Goal: Task Accomplishment & Management: Manage account settings

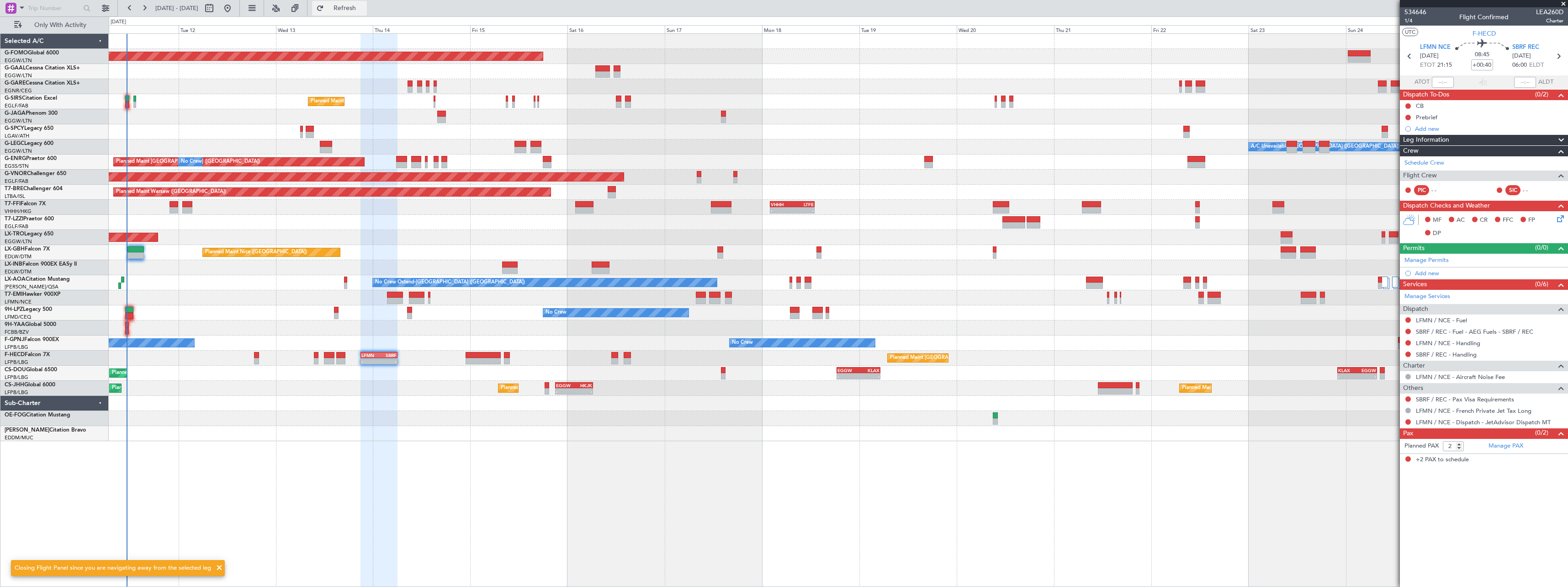
click at [364, 6] on span "Refresh" at bounding box center [345, 8] width 39 height 6
click at [364, 7] on span "Refresh" at bounding box center [345, 8] width 39 height 6
click at [364, 5] on span "Refresh" at bounding box center [345, 8] width 39 height 6
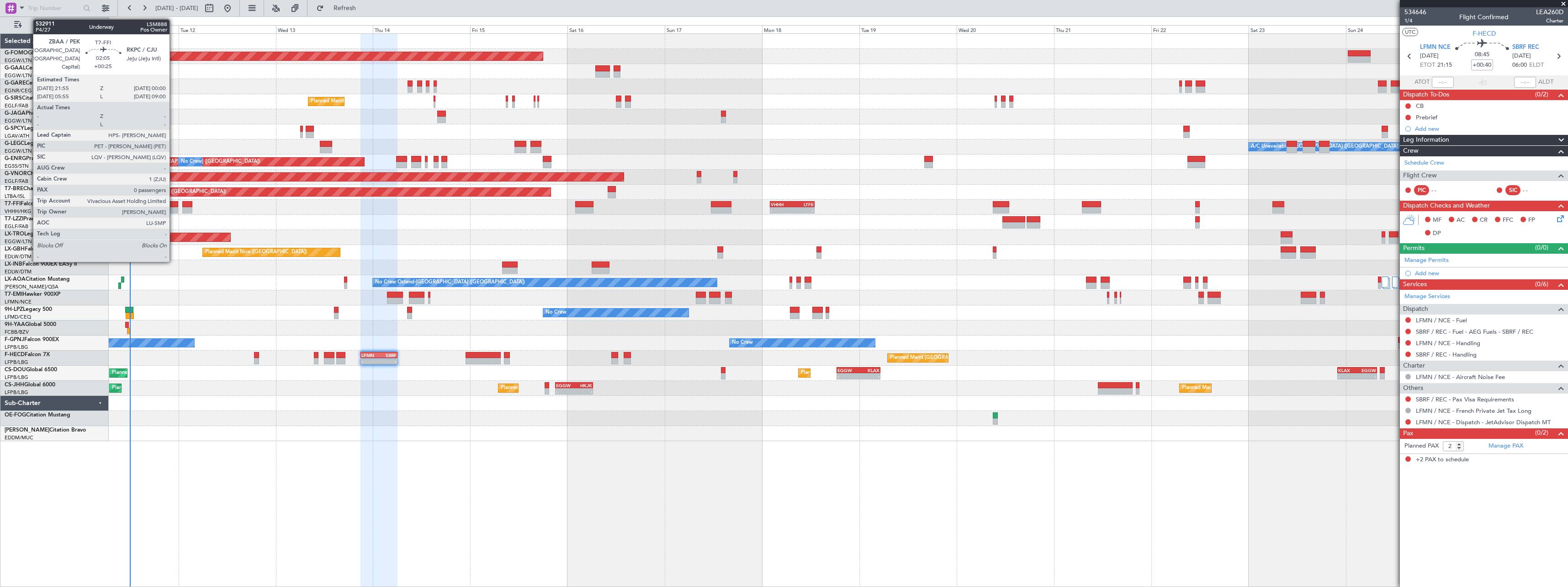
click at [174, 203] on div at bounding box center [174, 204] width 9 height 6
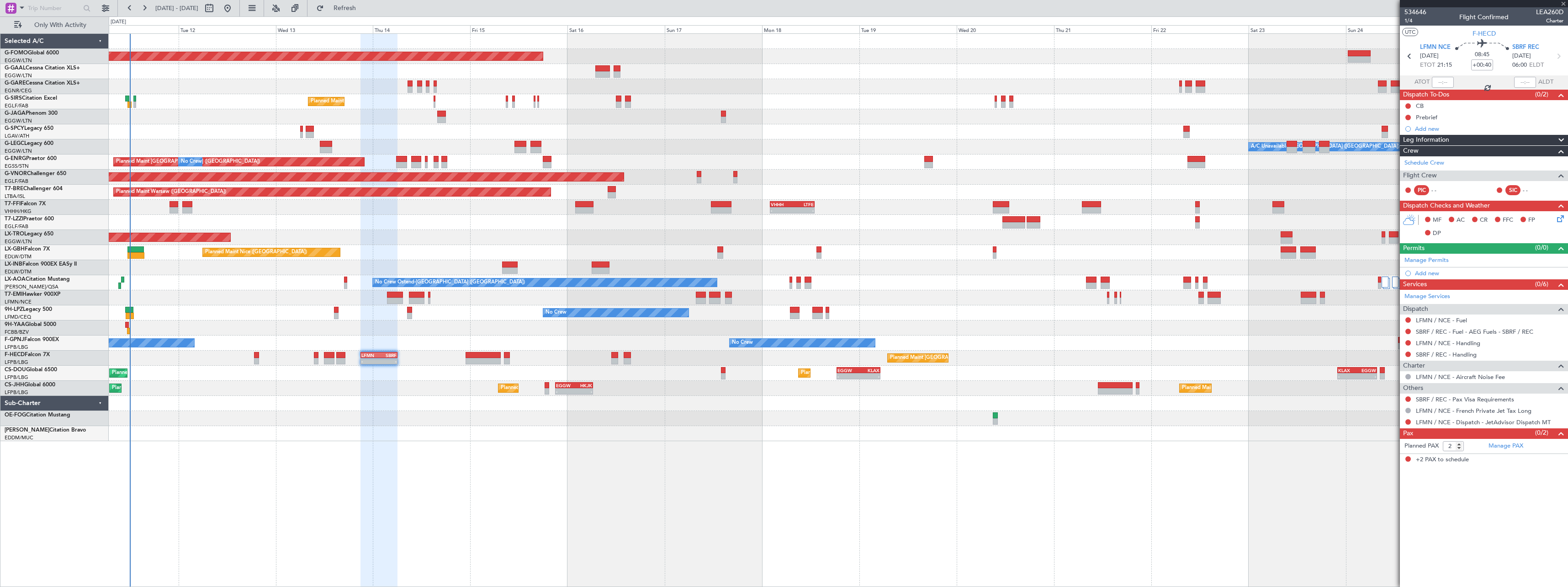
type input "+00:25"
type input "0"
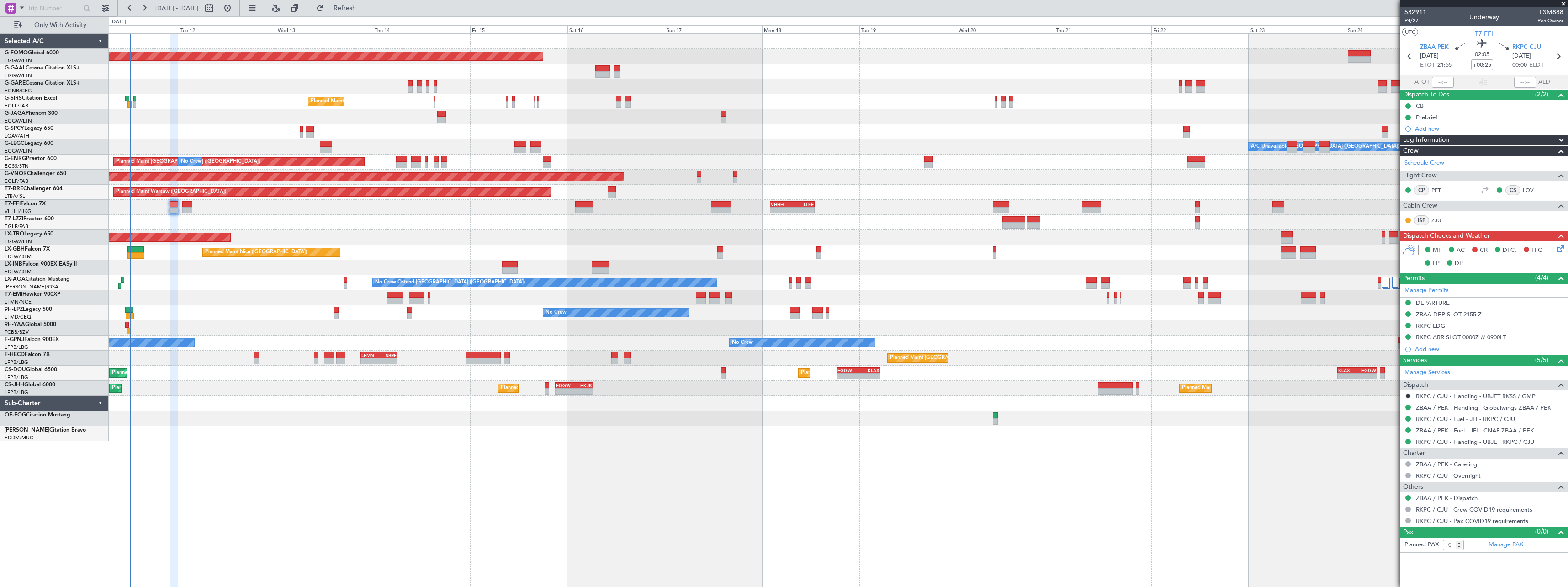
click at [1559, 249] on icon at bounding box center [1559, 247] width 8 height 8
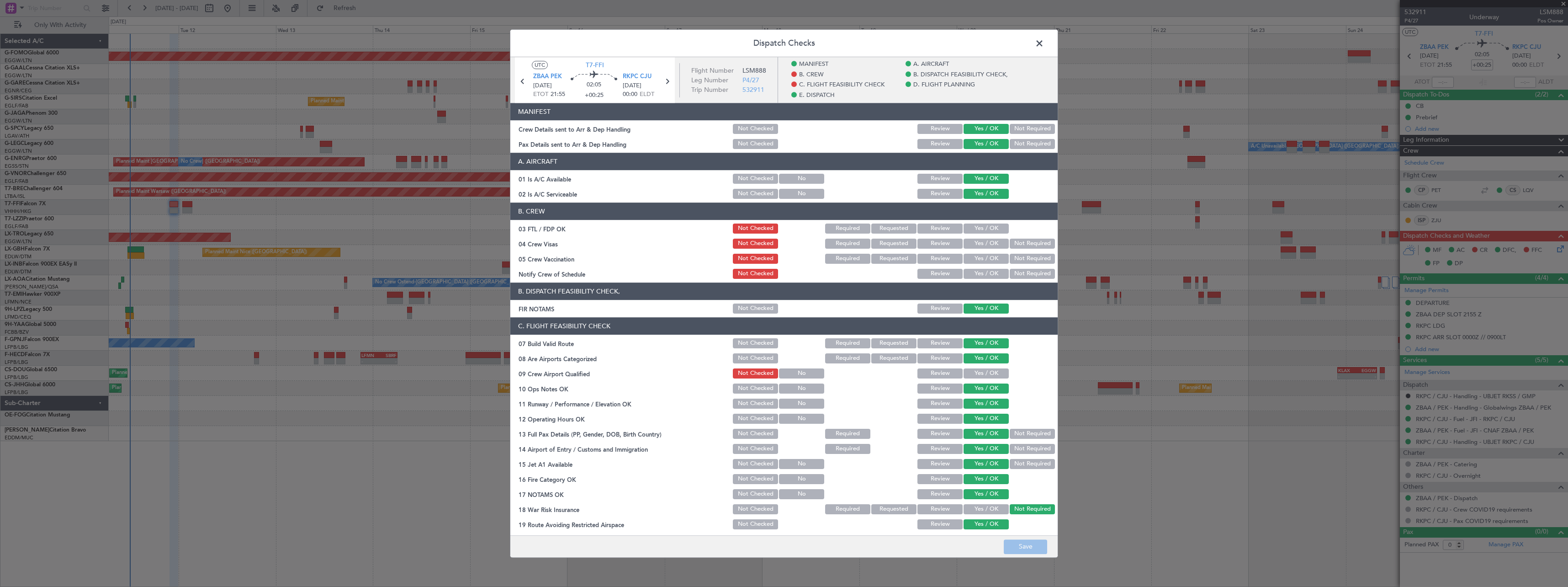
click at [1044, 43] on span at bounding box center [1044, 45] width 0 height 19
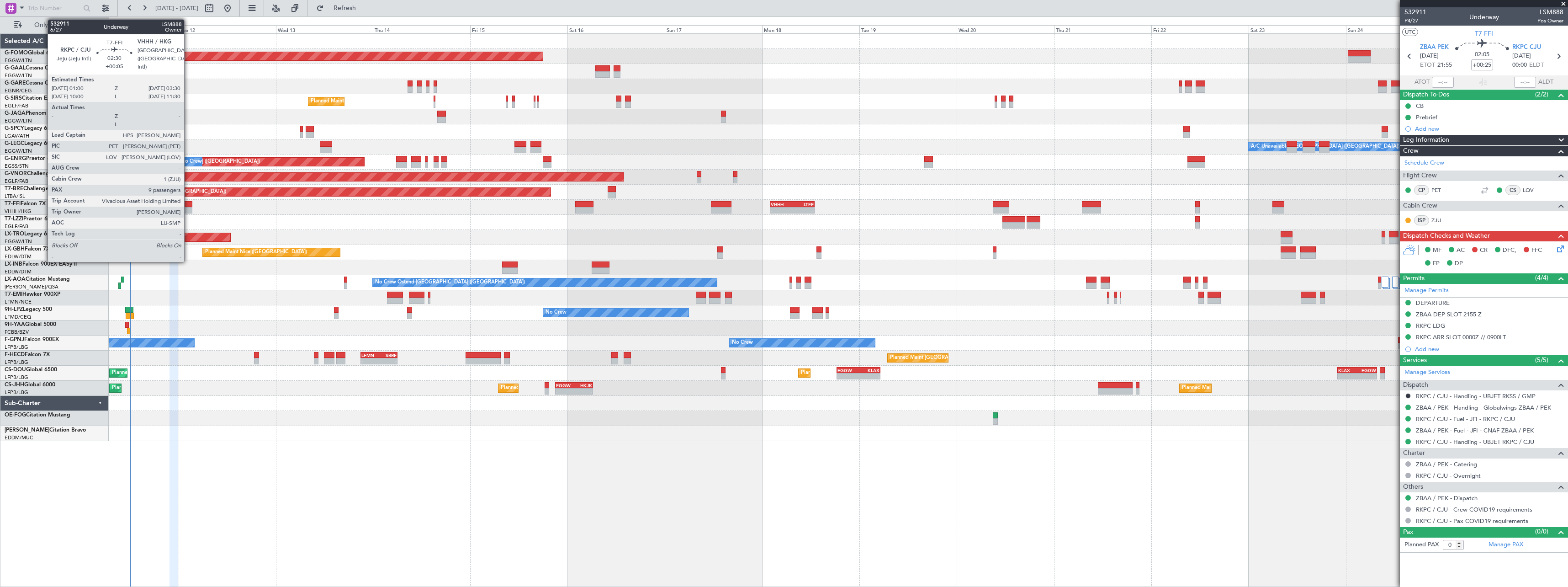
click at [188, 205] on div at bounding box center [187, 204] width 10 height 6
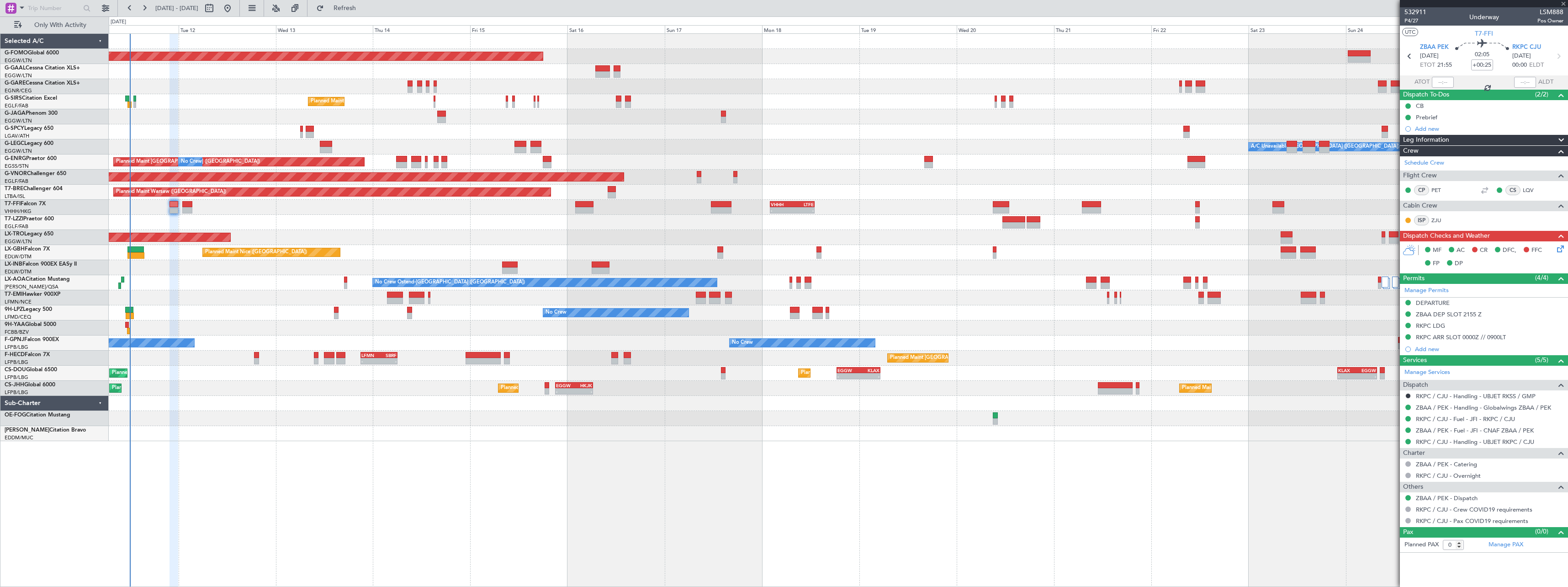
type input "+00:05"
type input "9"
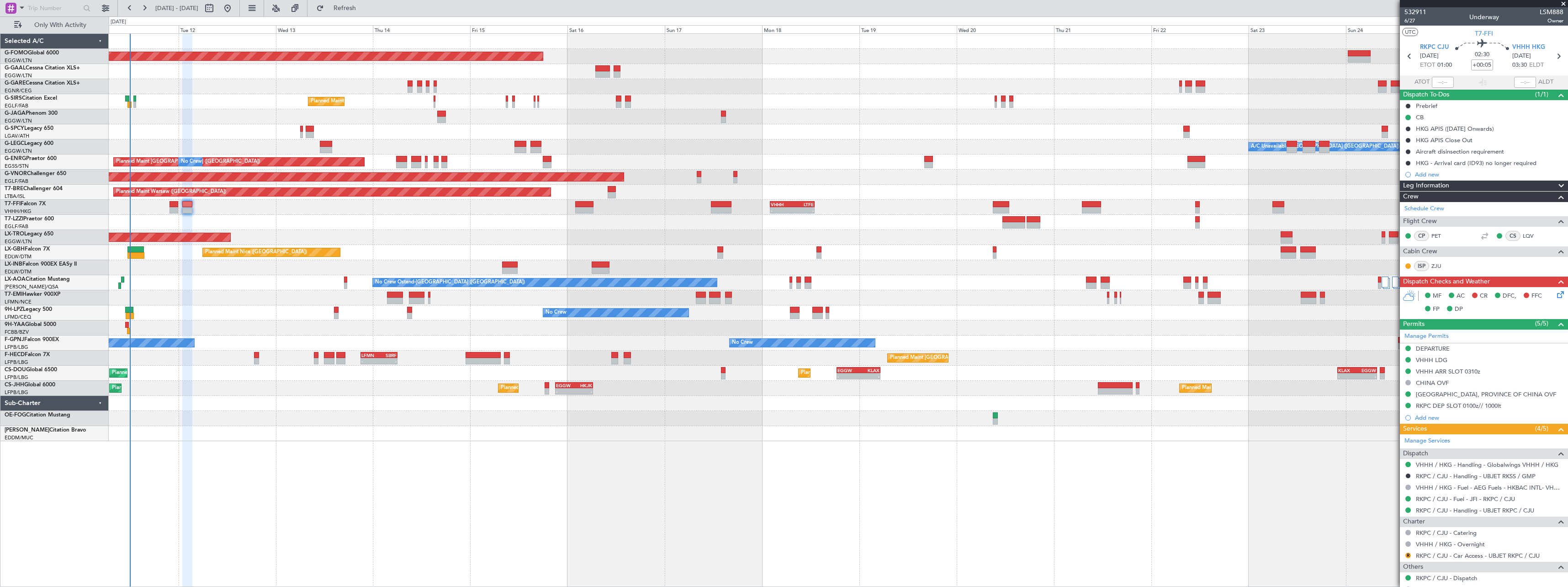
click at [1556, 294] on icon at bounding box center [1559, 293] width 8 height 8
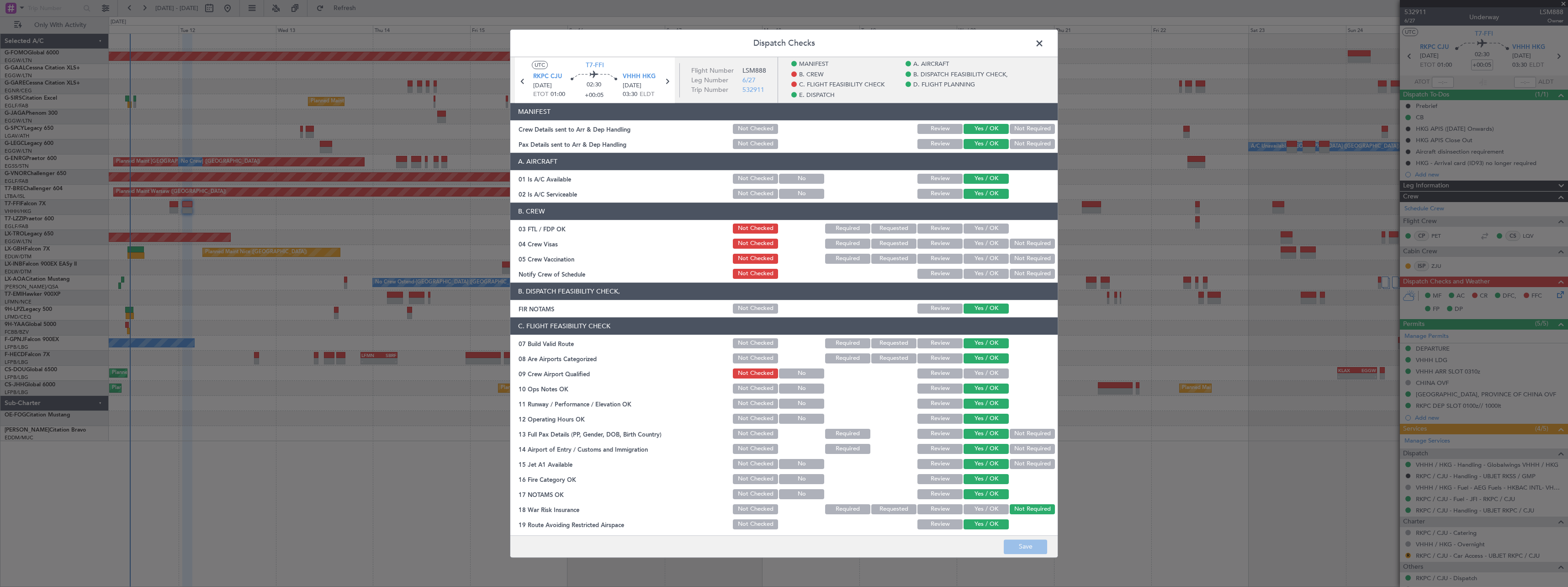
click at [1044, 41] on span at bounding box center [1044, 45] width 0 height 19
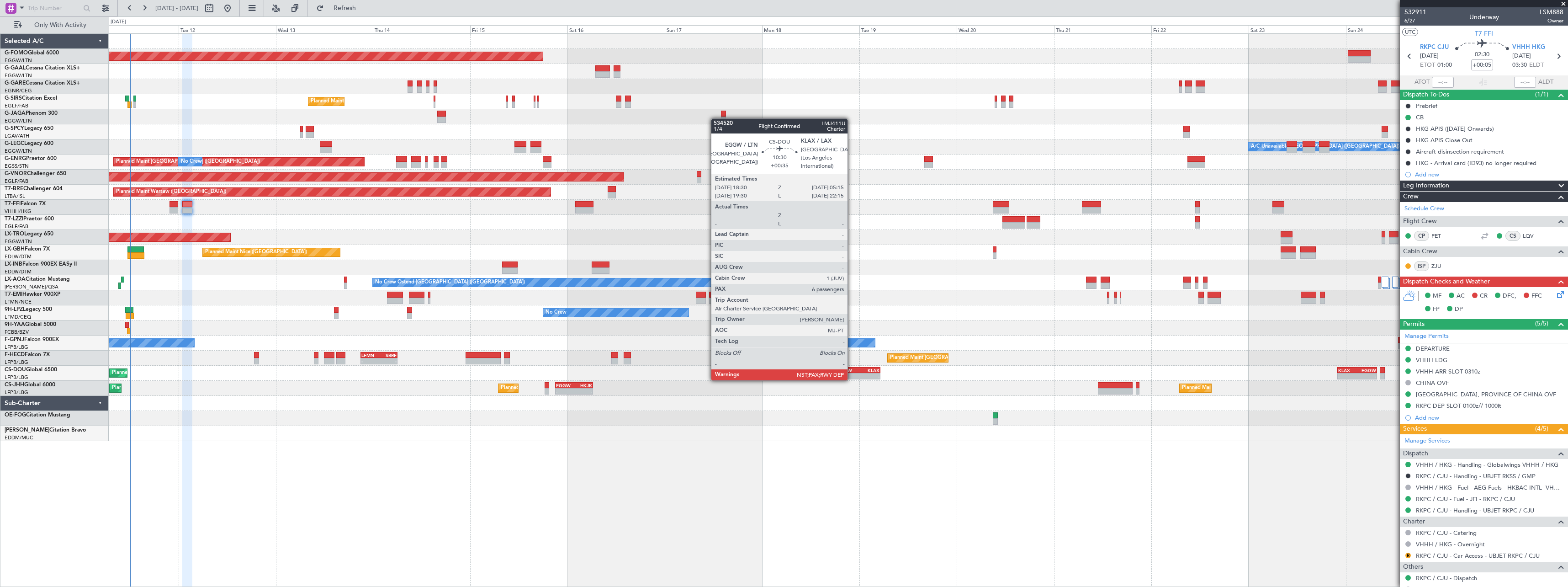
click at [852, 371] on div "EGGW" at bounding box center [848, 370] width 21 height 6
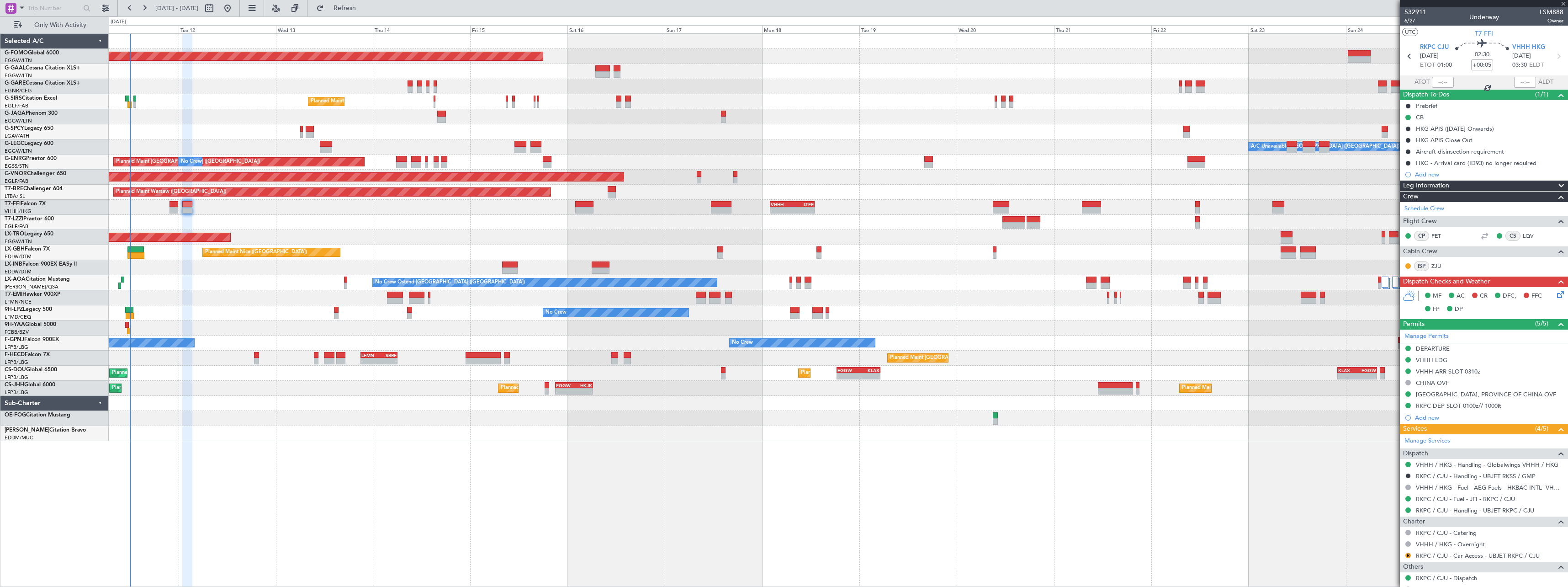
type input "+00:35"
type input "6"
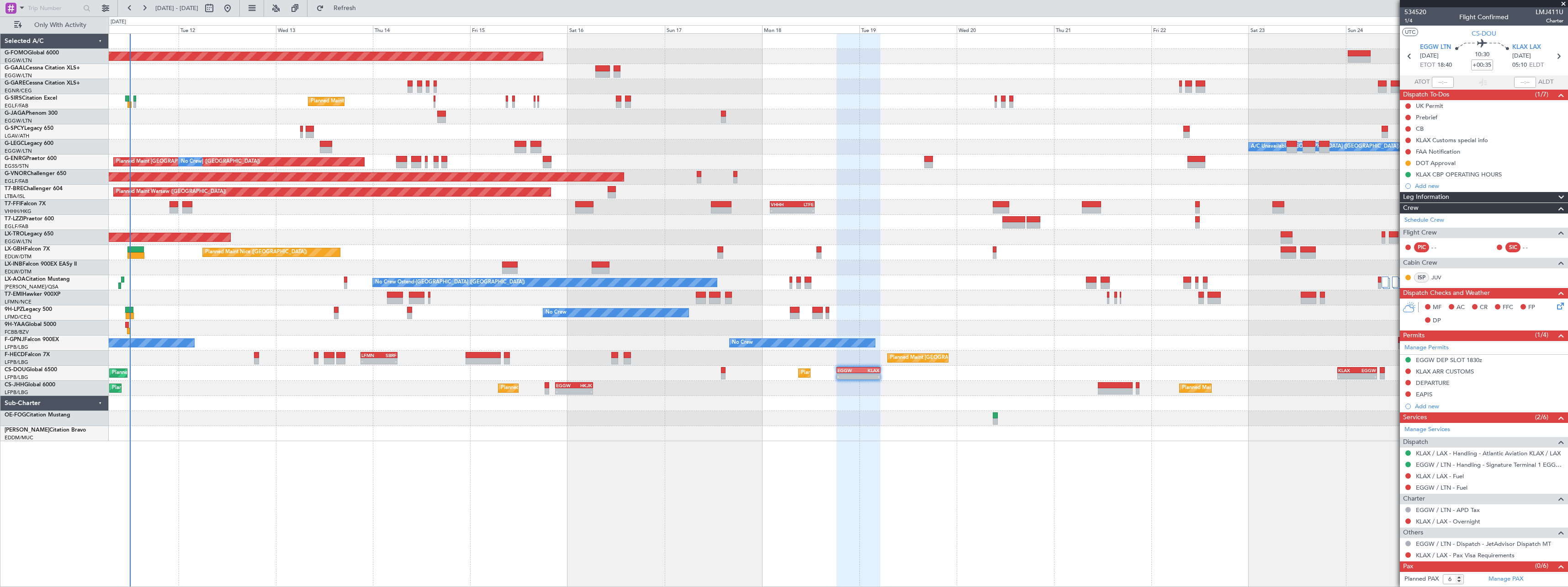
click at [1445, 195] on span "Leg Information" at bounding box center [1426, 197] width 46 height 10
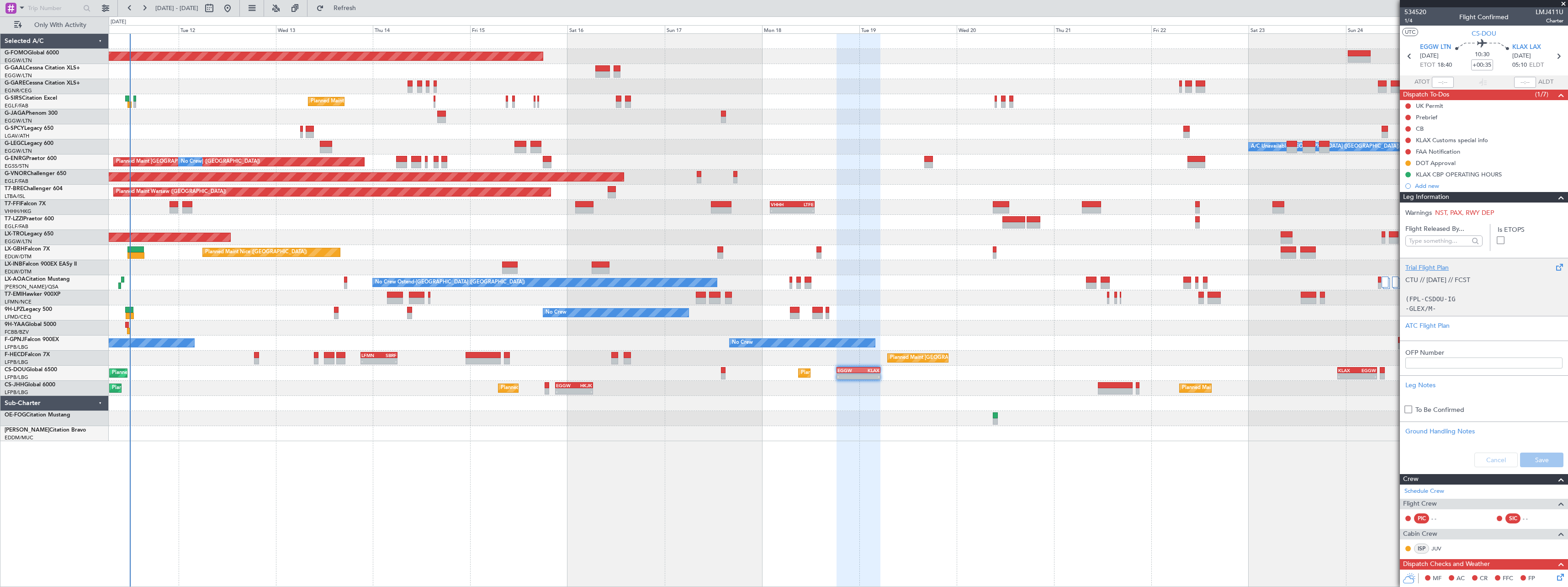
click at [1434, 293] on p at bounding box center [1484, 289] width 157 height 10
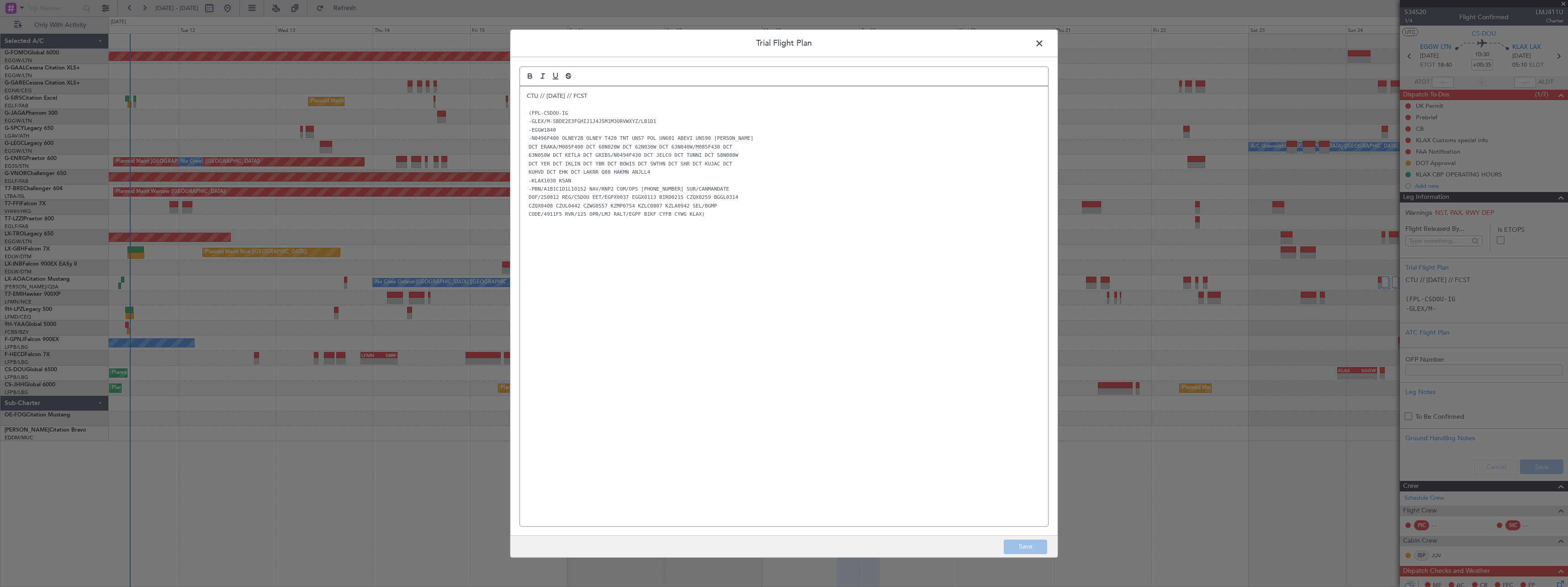
click at [1044, 45] on span at bounding box center [1044, 45] width 0 height 19
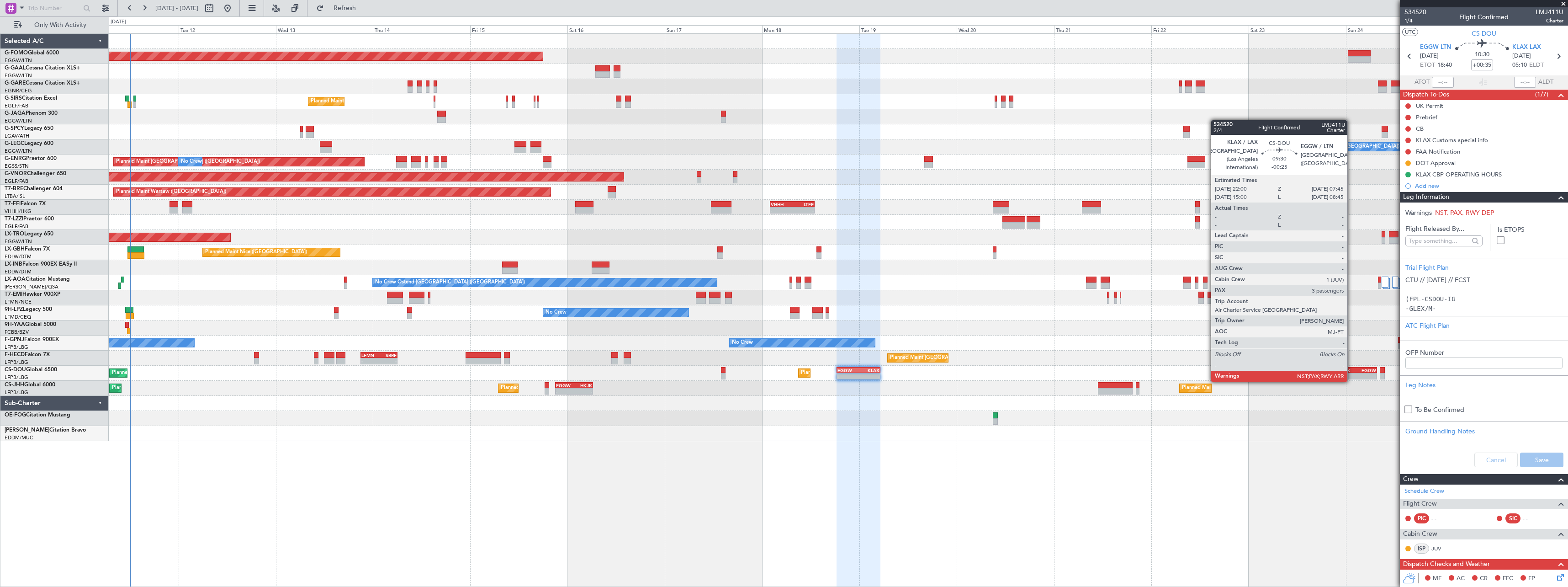
click at [1352, 373] on div "KLAX 22:00 Z EGGW 07:45 Z" at bounding box center [1357, 370] width 40 height 6
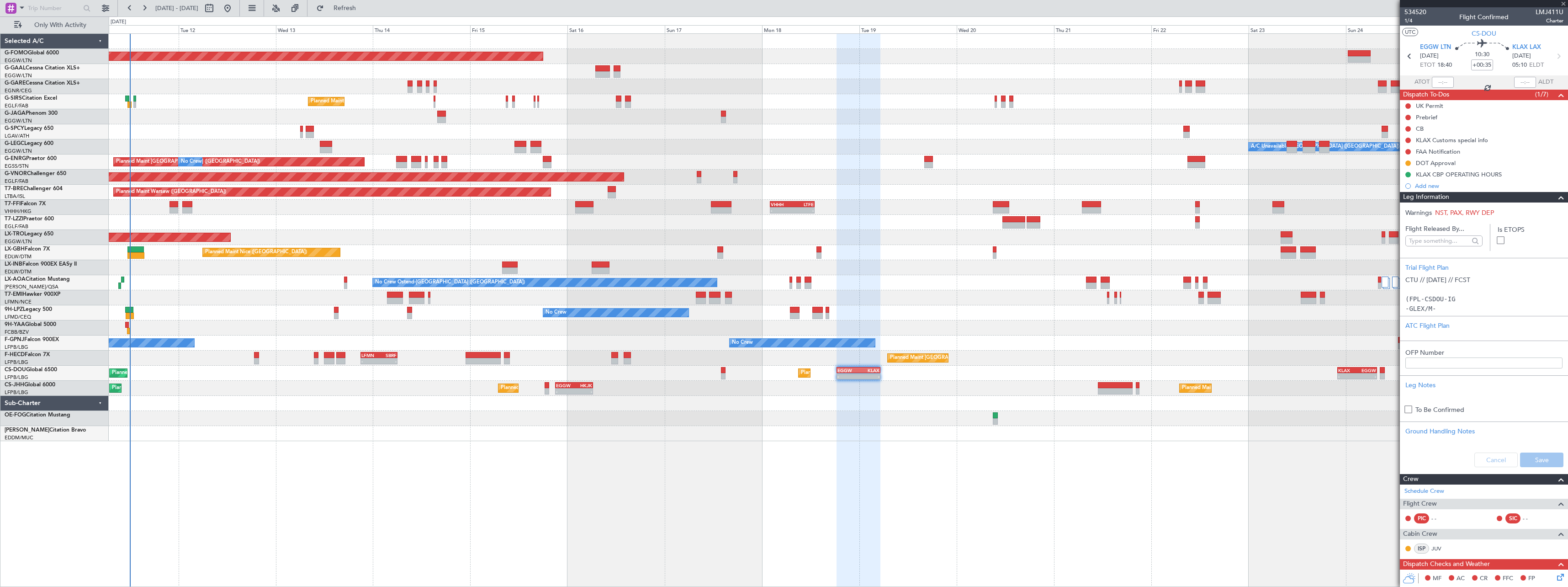
type input "-00:25"
type input "3"
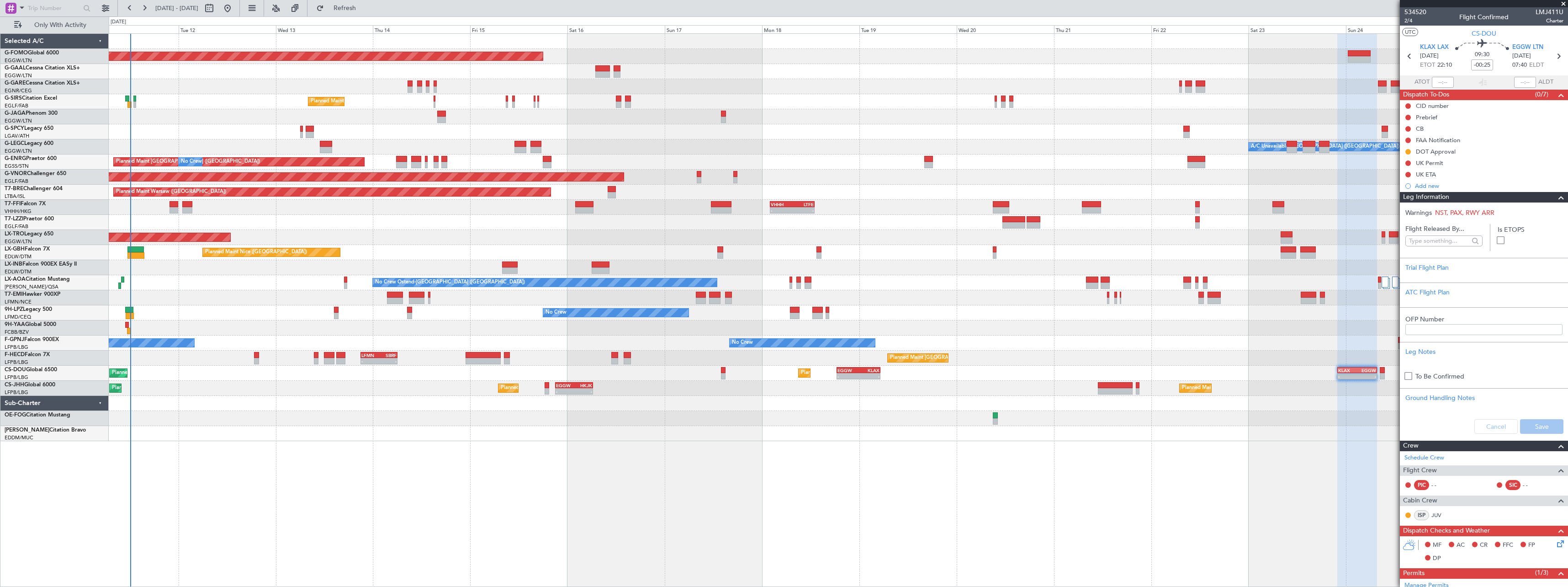
click at [1437, 194] on span "Leg Information" at bounding box center [1426, 197] width 46 height 10
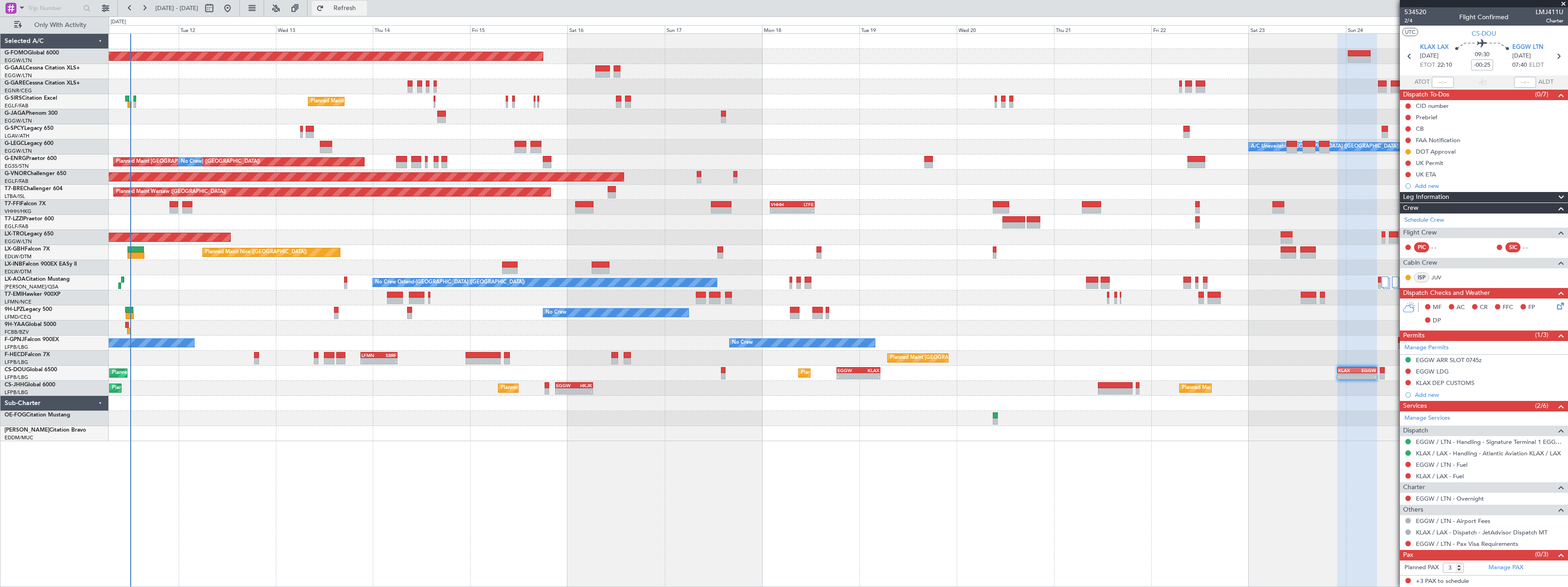
drag, startPoint x: 373, startPoint y: 6, endPoint x: 371, endPoint y: 14, distance: 8.2
click at [364, 8] on span "Refresh" at bounding box center [345, 8] width 39 height 6
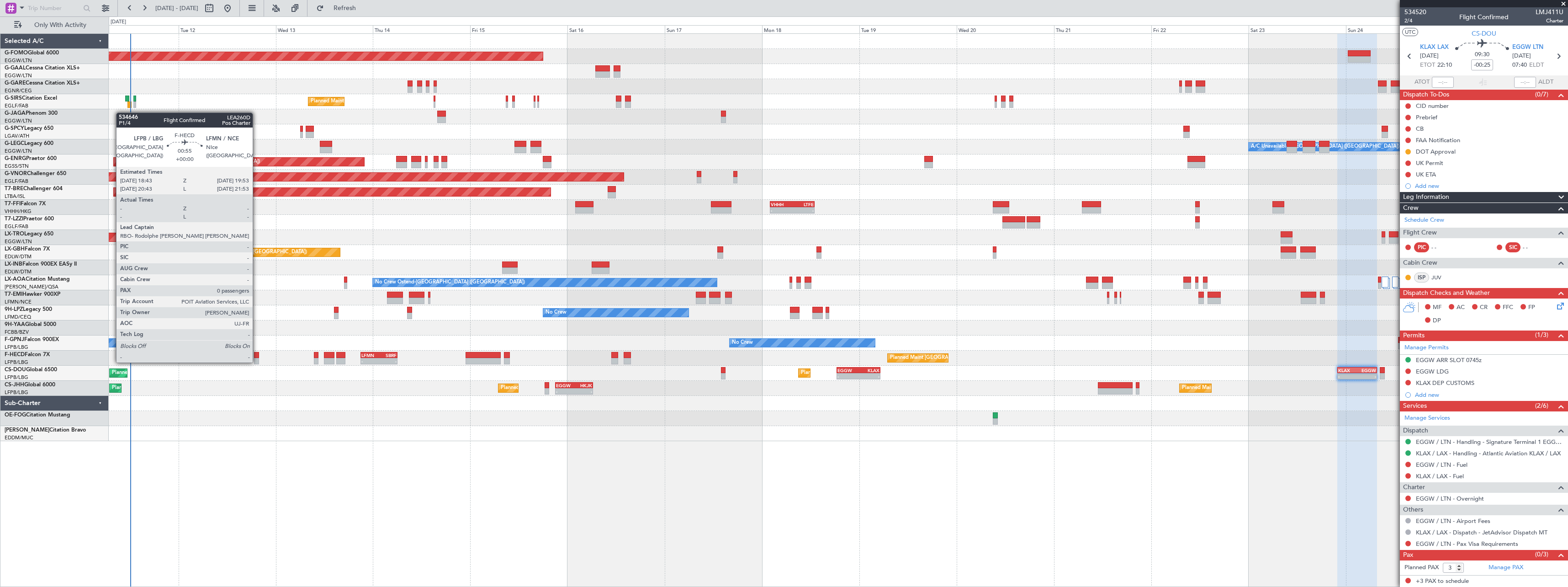
click at [257, 353] on div at bounding box center [256, 355] width 5 height 6
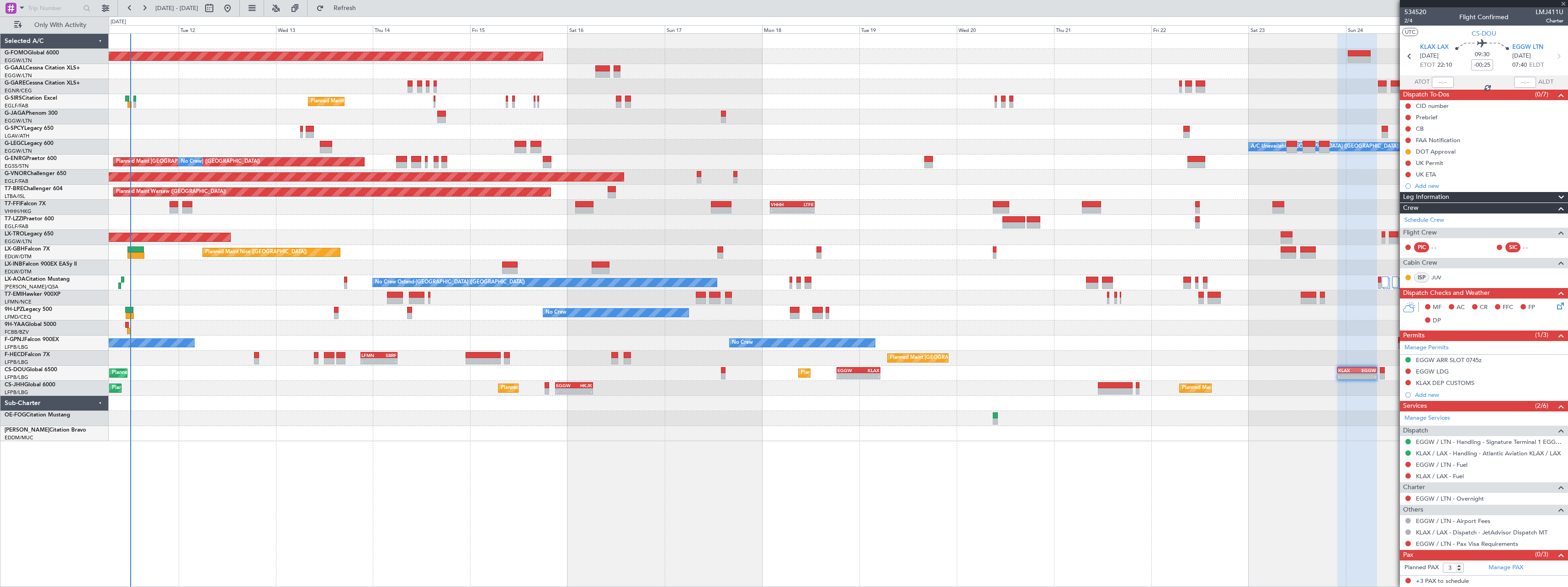
type input "0"
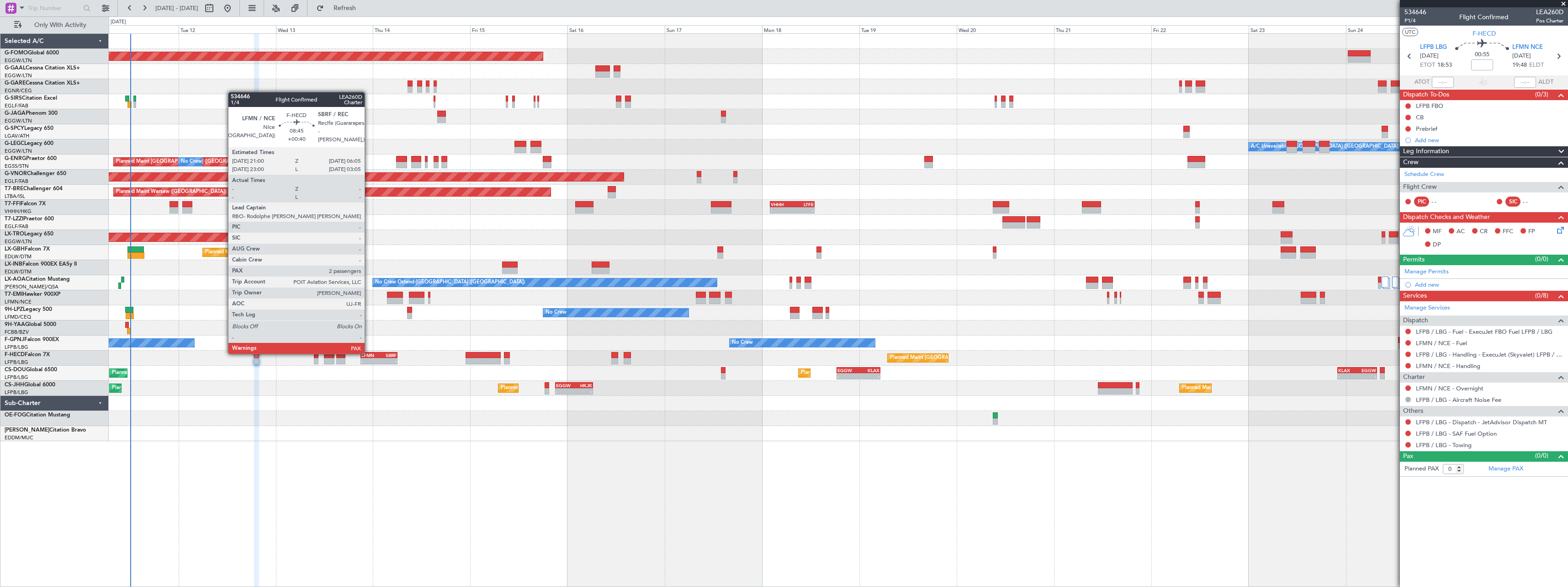
click at [368, 353] on div "LFMN" at bounding box center [370, 356] width 18 height 6
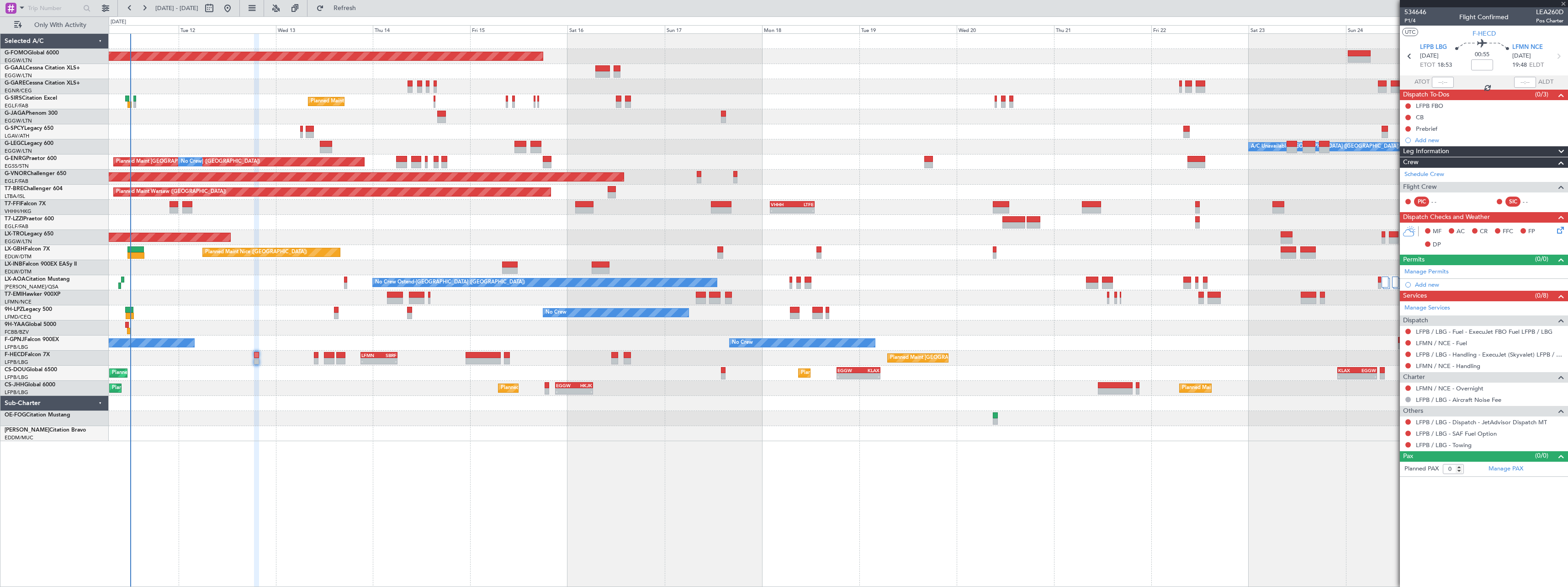
type input "+00:40"
type input "2"
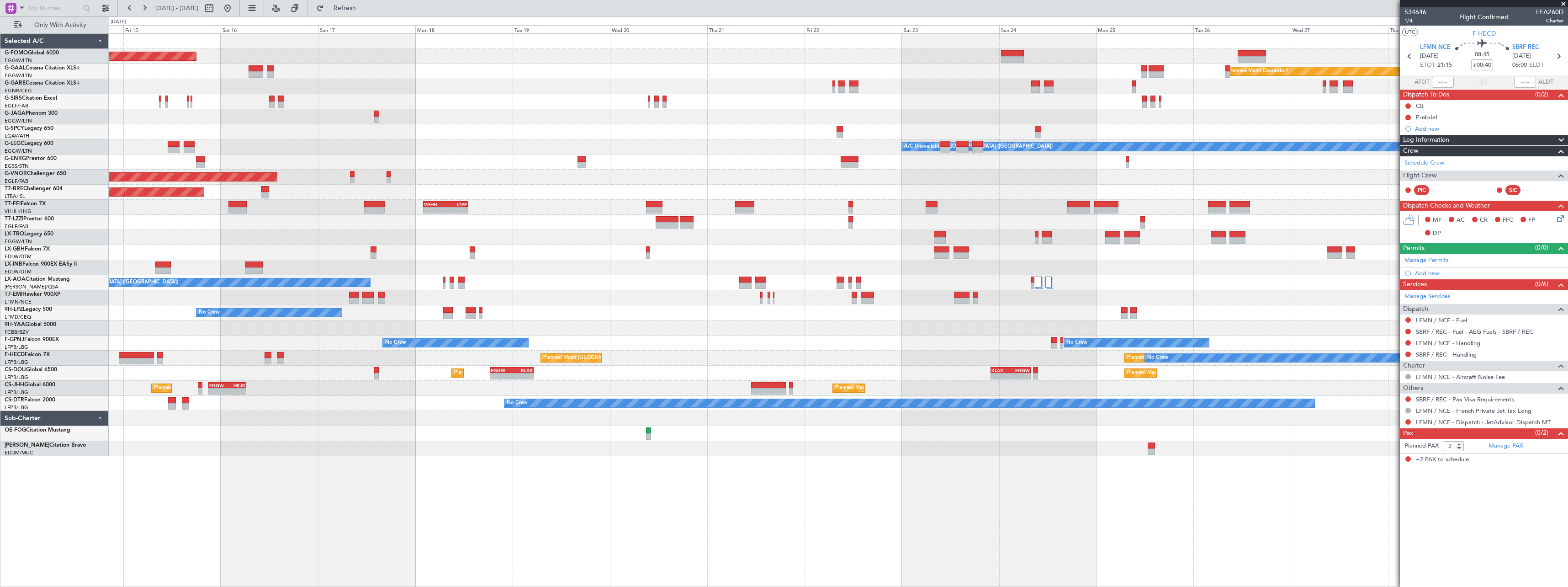
click at [603, 477] on div "Planned Maint Windsor Locks (Bradley Intl) Planned Maint Dusseldorf Planned Mai…" at bounding box center [838, 310] width 1459 height 554
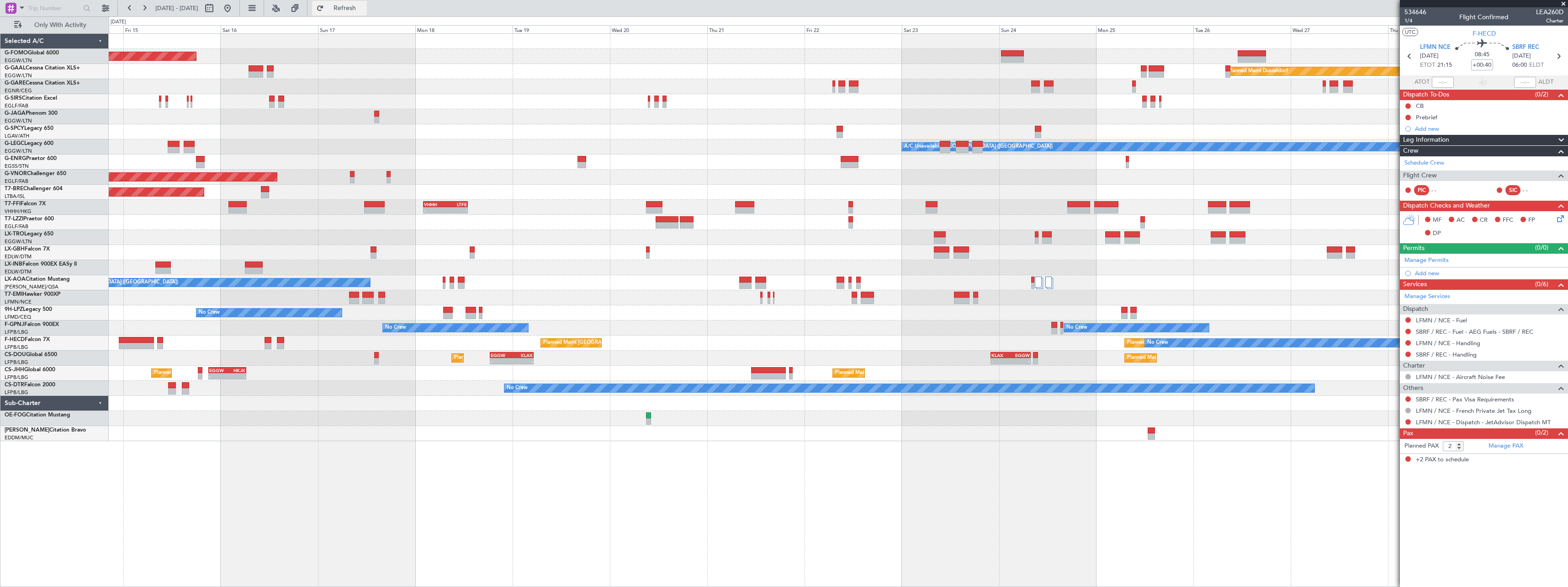
click at [363, 8] on span "Refresh" at bounding box center [345, 8] width 39 height 6
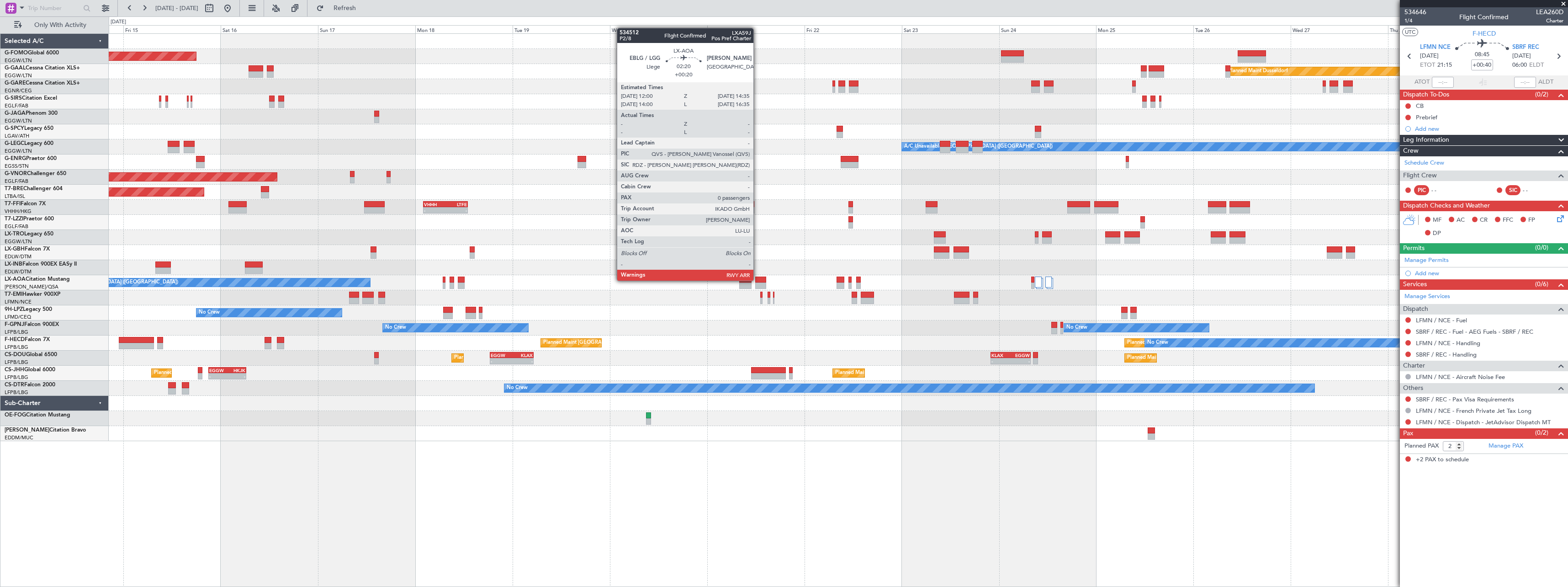
click at [757, 280] on div at bounding box center [760, 279] width 10 height 6
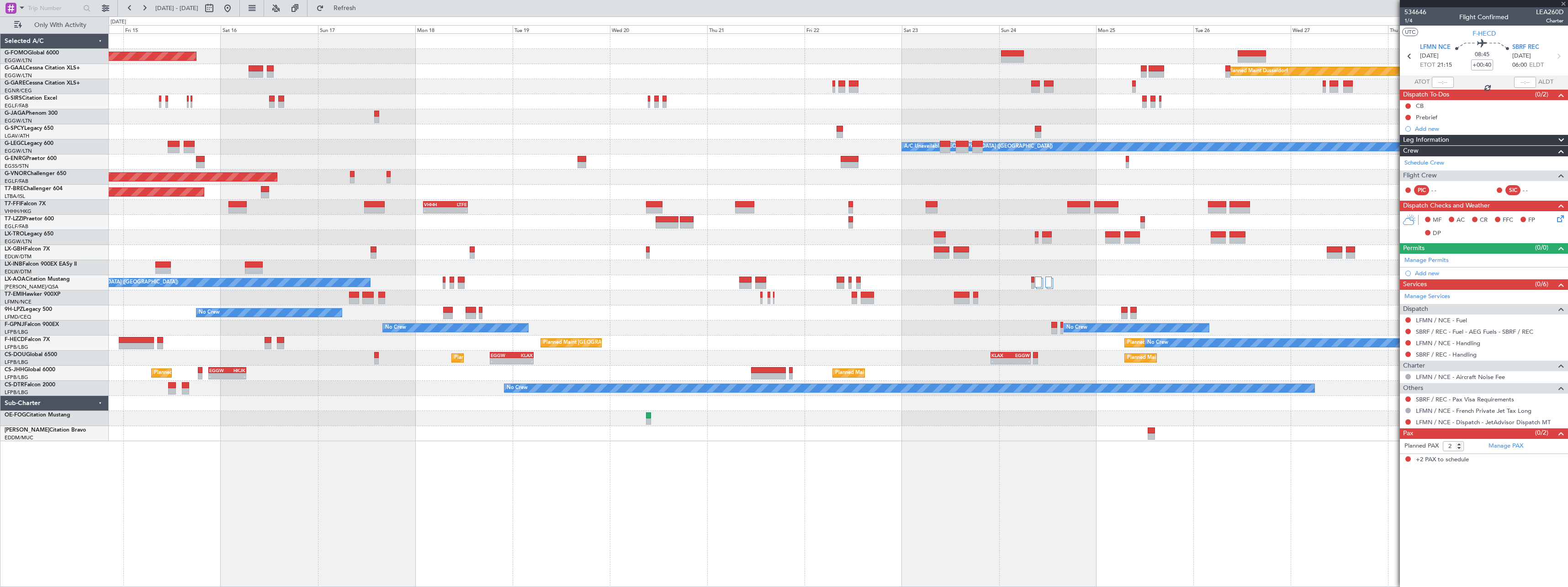
type input "+00:20"
type input "0"
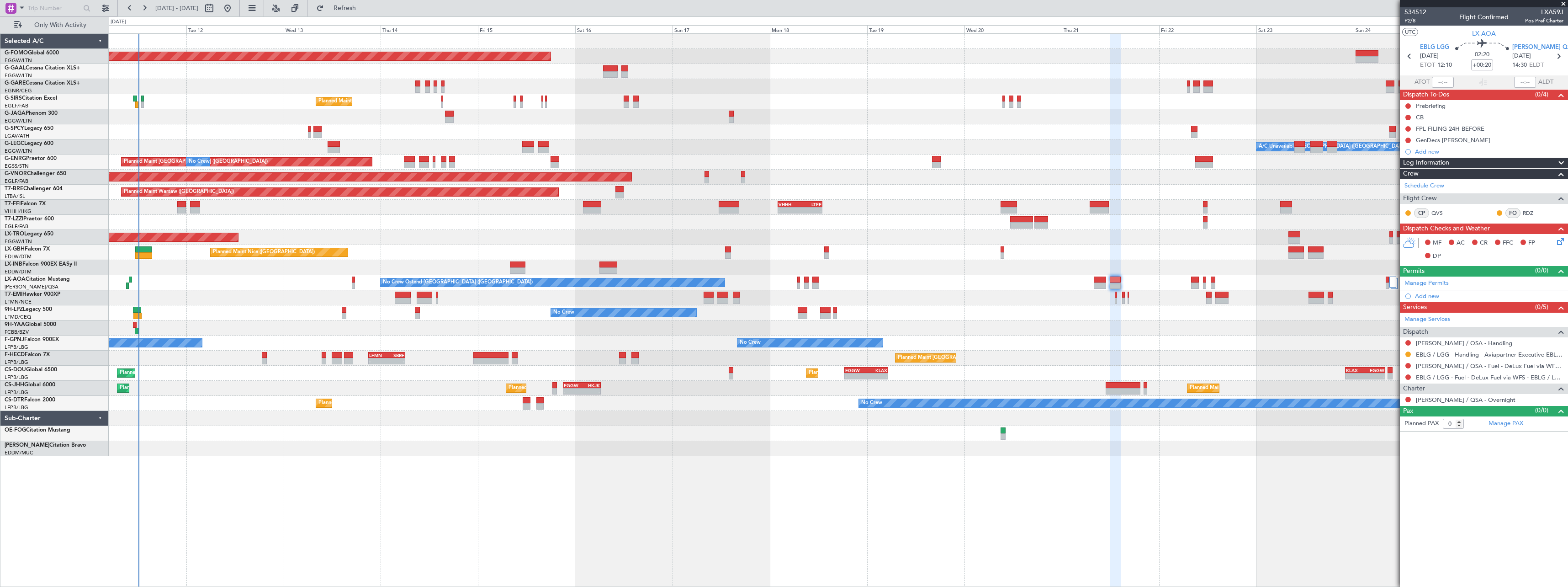
click at [1046, 484] on div "Planned Maint Windsor Locks (Bradley Intl) Planned Maint Dusseldorf No Crew Pla…" at bounding box center [838, 310] width 1459 height 554
click at [364, 10] on span "Refresh" at bounding box center [345, 8] width 39 height 6
click at [364, 7] on span "Refresh" at bounding box center [345, 8] width 39 height 6
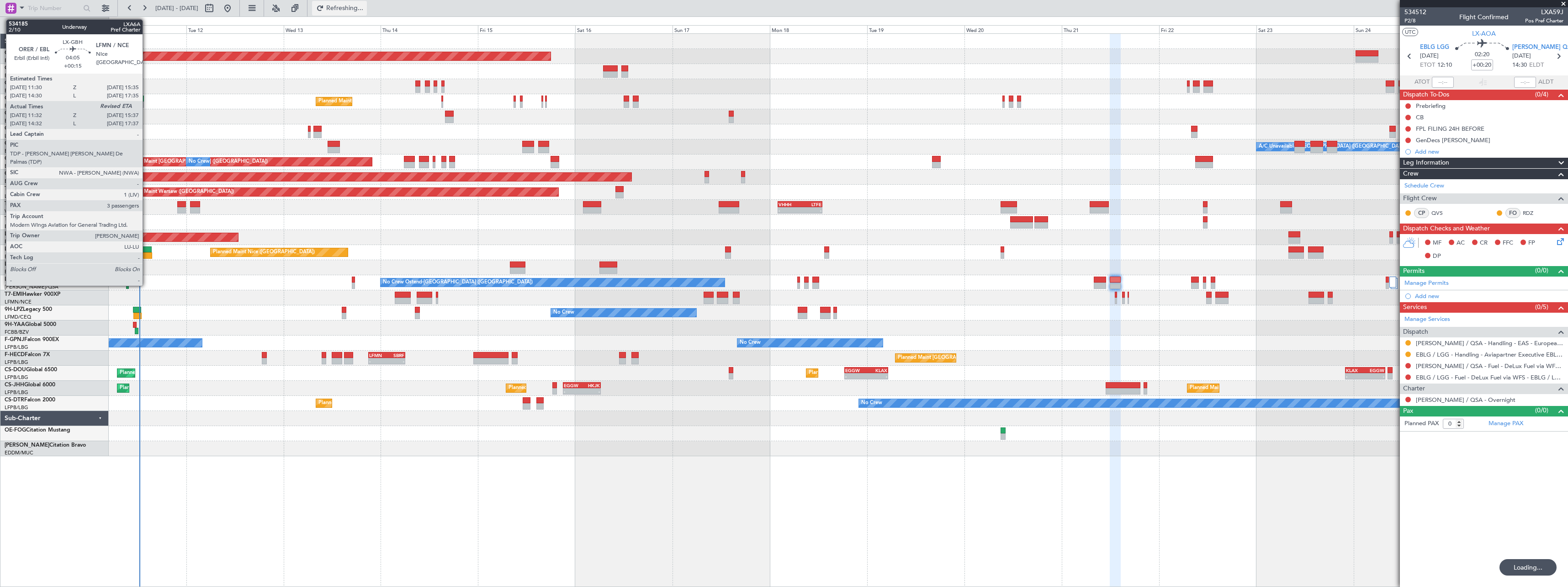
click at [147, 249] on div at bounding box center [143, 249] width 17 height 6
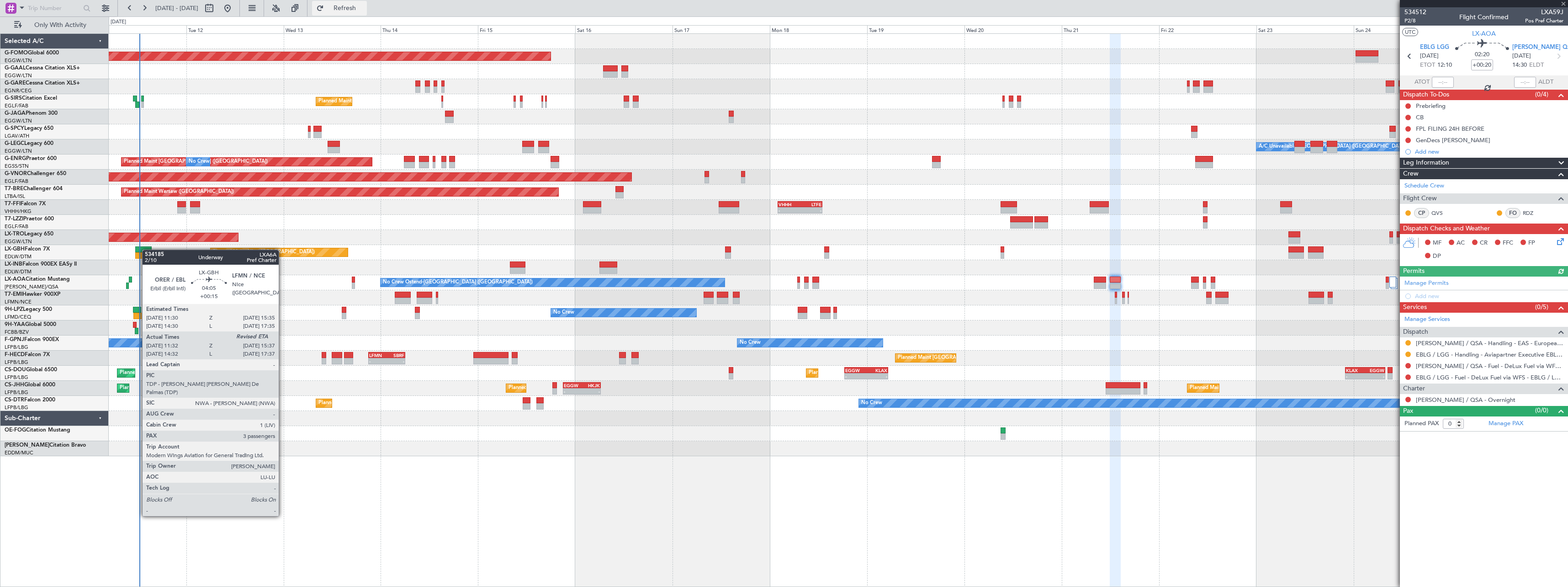
type input "+00:15"
type input "11:32"
type input "3"
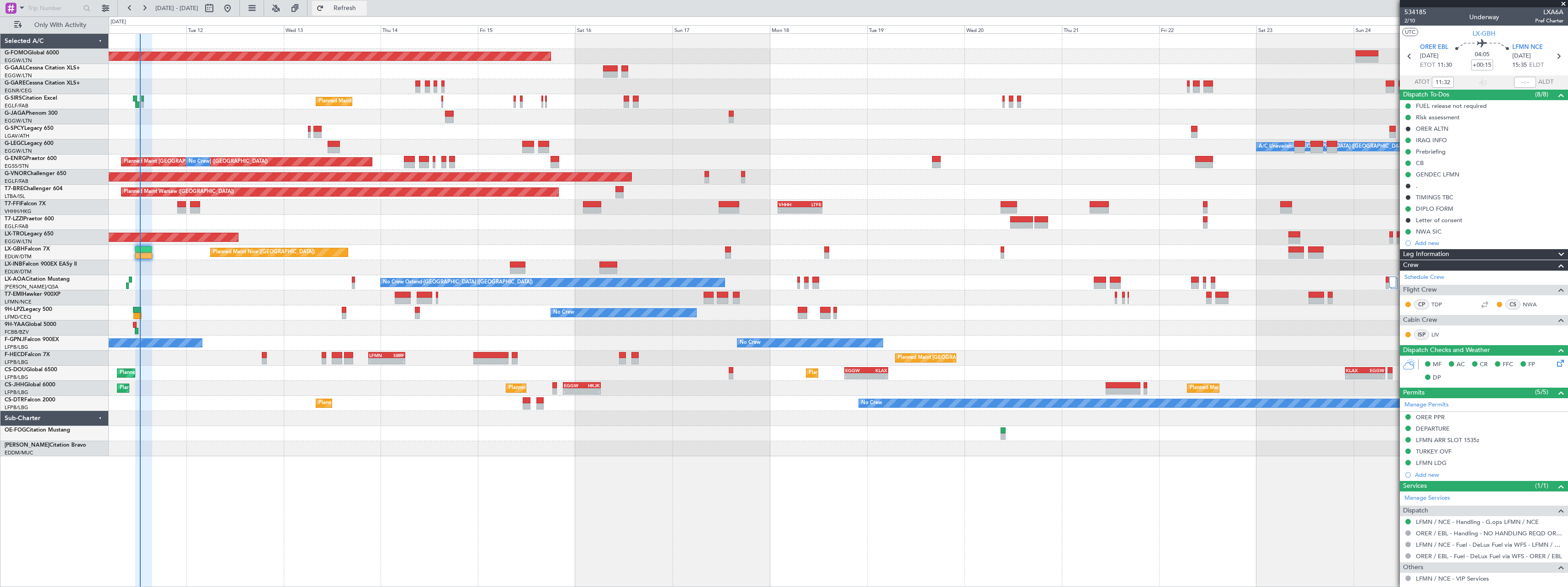
click at [364, 7] on span "Refresh" at bounding box center [345, 8] width 39 height 6
click at [364, 13] on button "Refresh" at bounding box center [339, 8] width 55 height 14
click at [364, 8] on span "Refresh" at bounding box center [345, 8] width 39 height 6
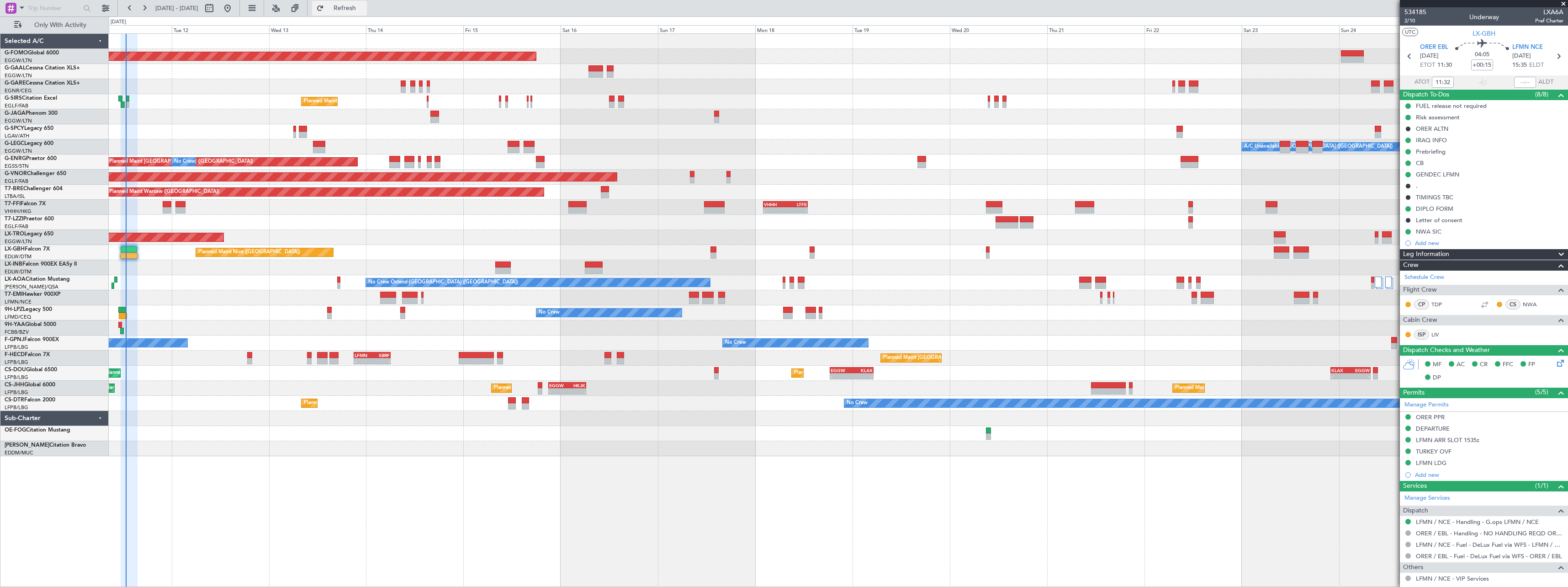
click at [364, 8] on span "Refresh" at bounding box center [345, 8] width 39 height 6
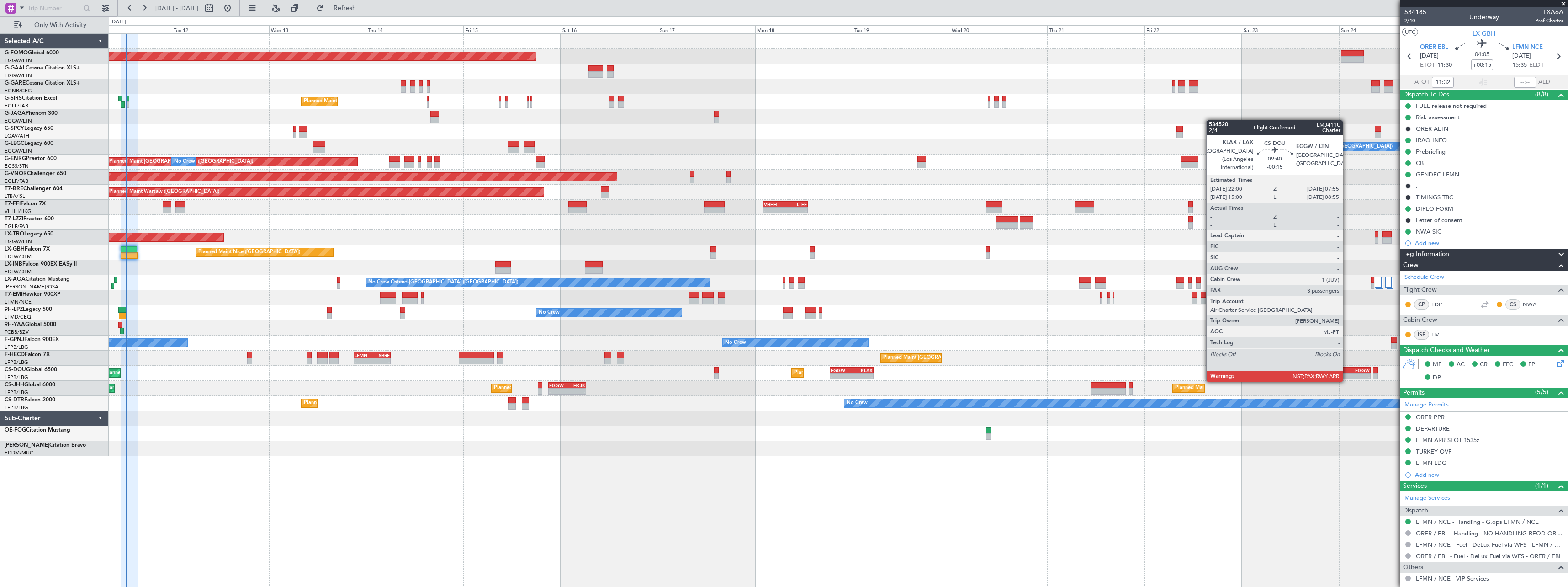
click at [1347, 373] on div "KLAX 22:00 Z EGGW 07:55 Z" at bounding box center [1350, 370] width 40 height 6
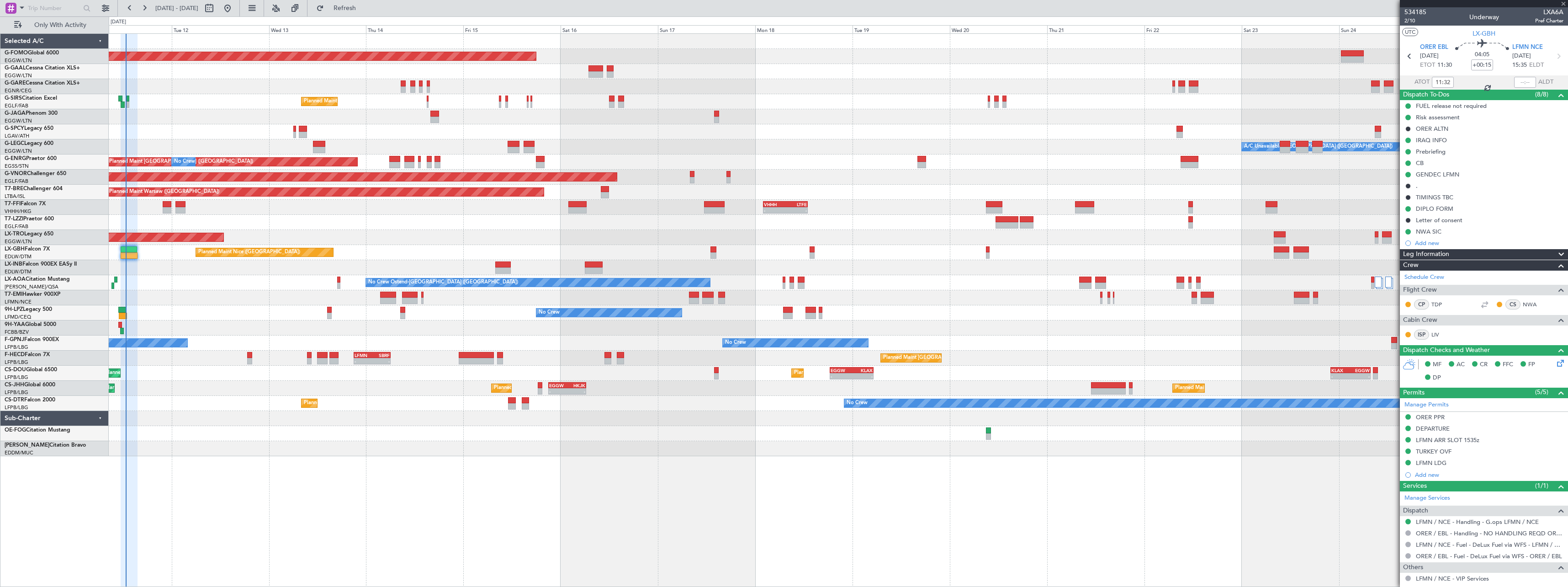
type input "-00:15"
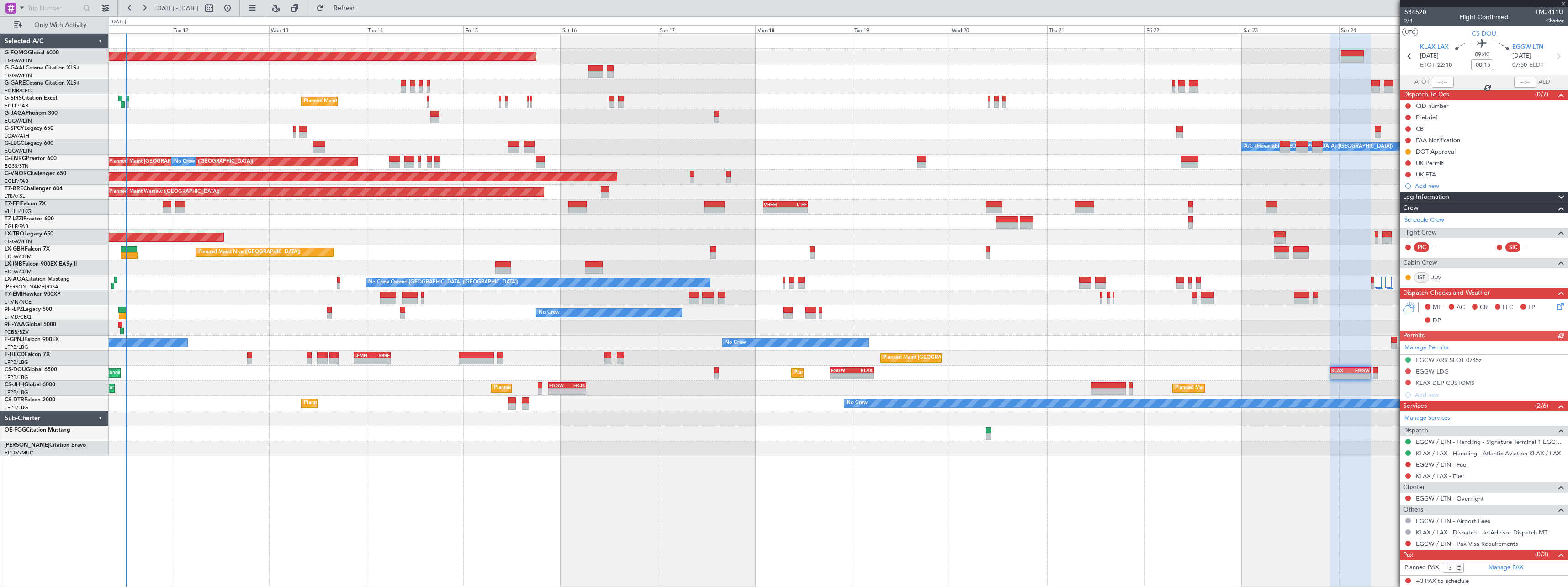
click at [1464, 197] on div "Leg Information" at bounding box center [1484, 197] width 168 height 10
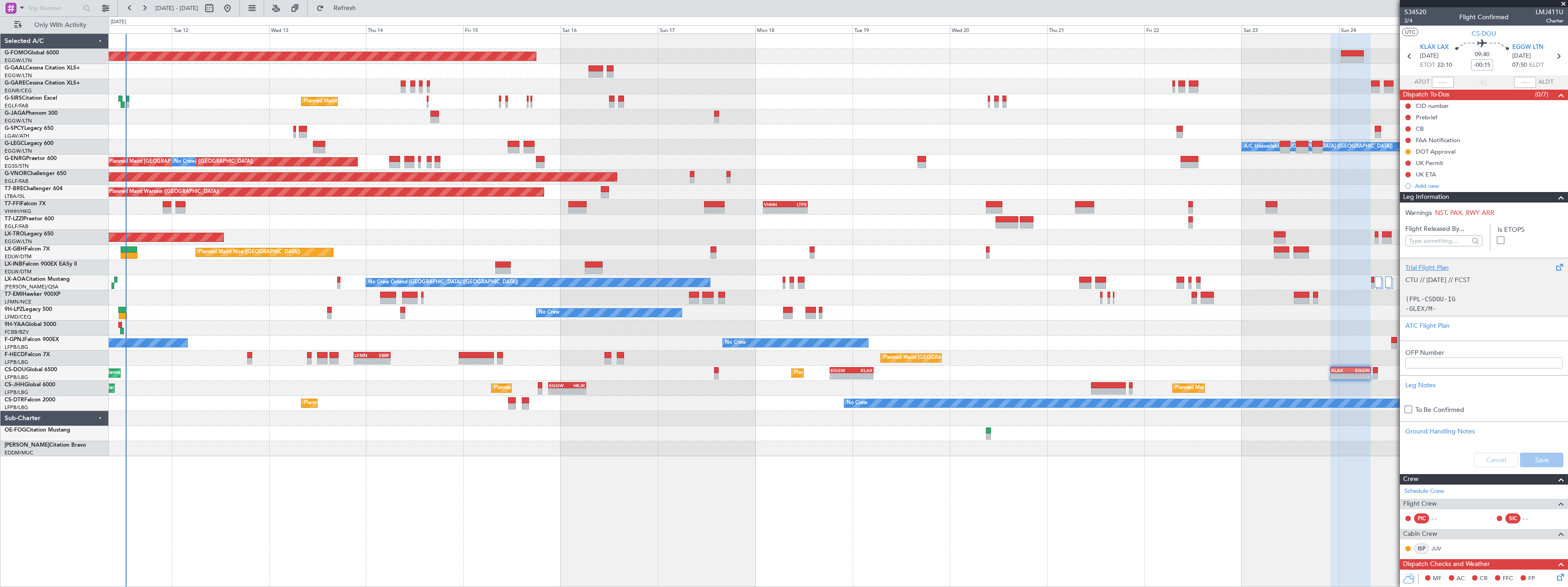
click at [1450, 285] on p "CTU // [DATE] // FCST" at bounding box center [1484, 280] width 157 height 10
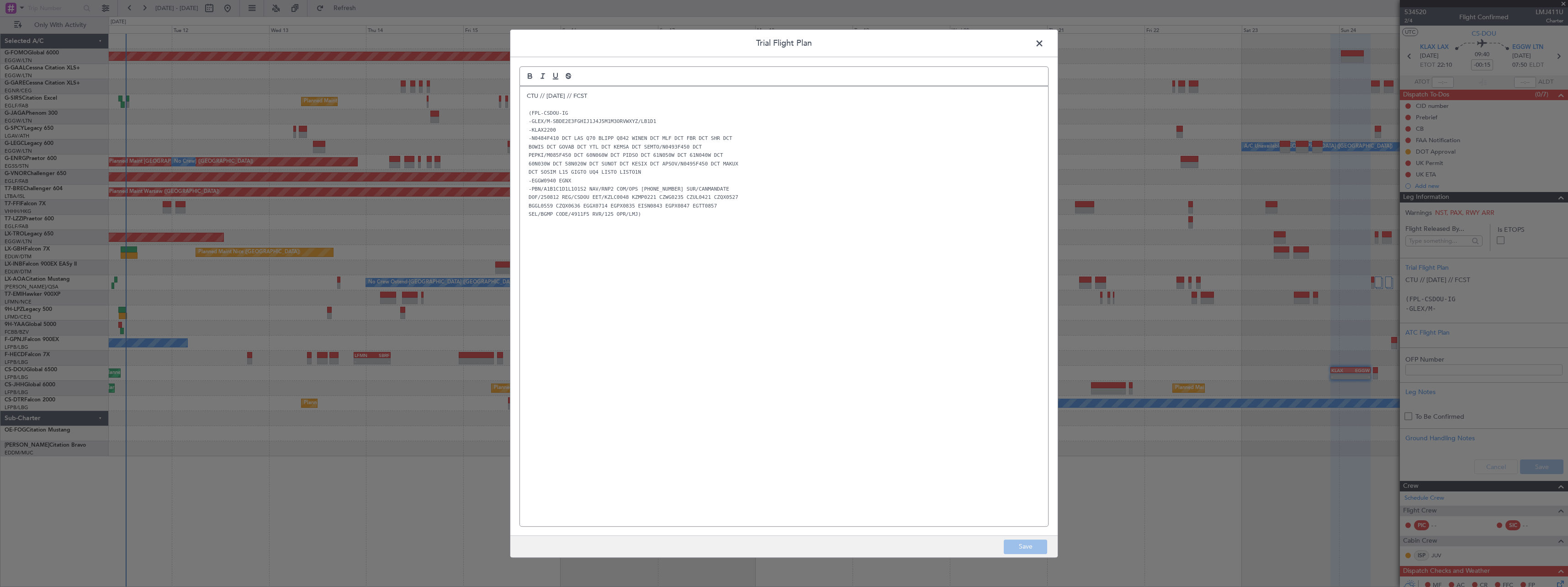
click at [578, 114] on p "(FPL-CSDOU-IG" at bounding box center [784, 113] width 514 height 8
click at [1022, 544] on button "Save" at bounding box center [1025, 546] width 43 height 14
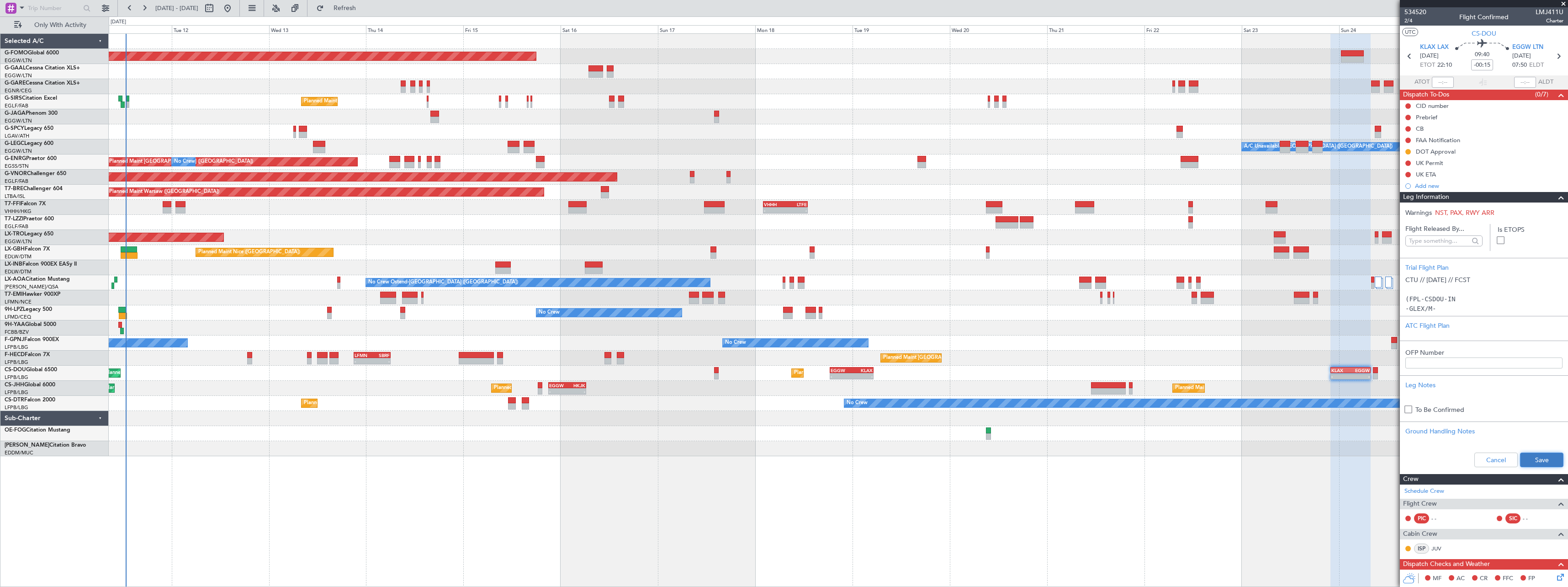
click at [1527, 458] on button "Save" at bounding box center [1541, 460] width 43 height 14
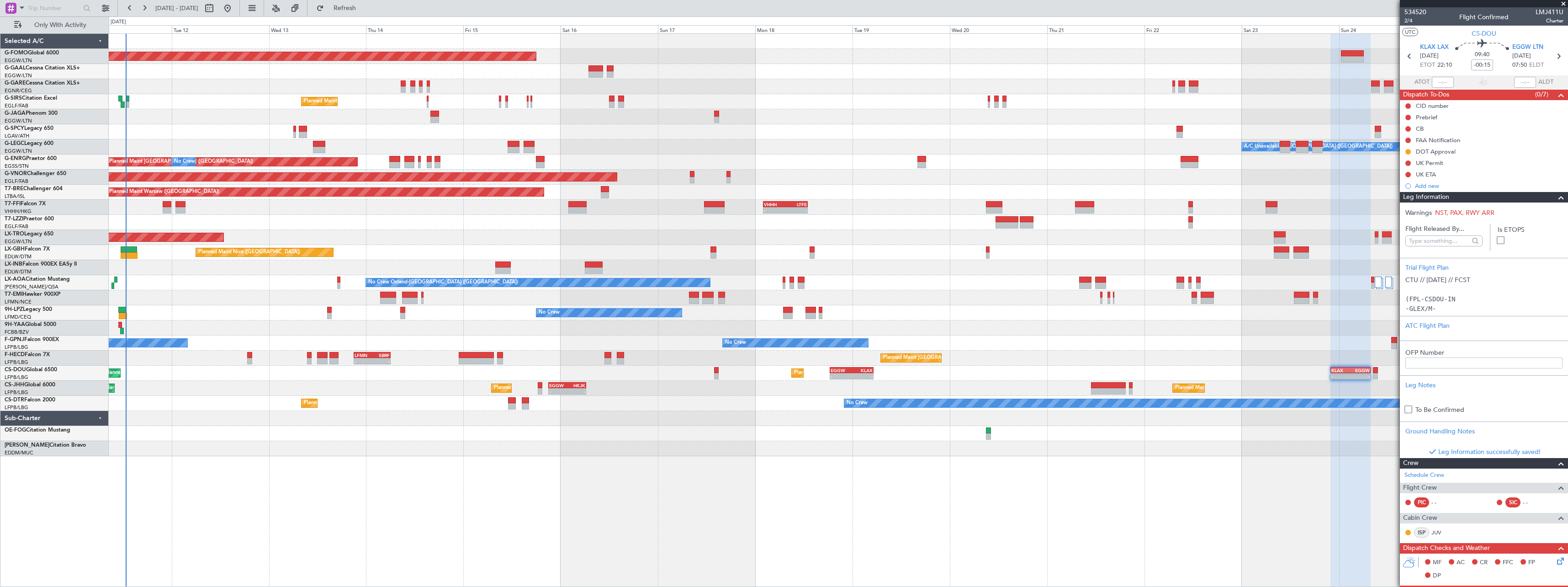
click at [1478, 197] on div "Leg Information" at bounding box center [1484, 197] width 168 height 10
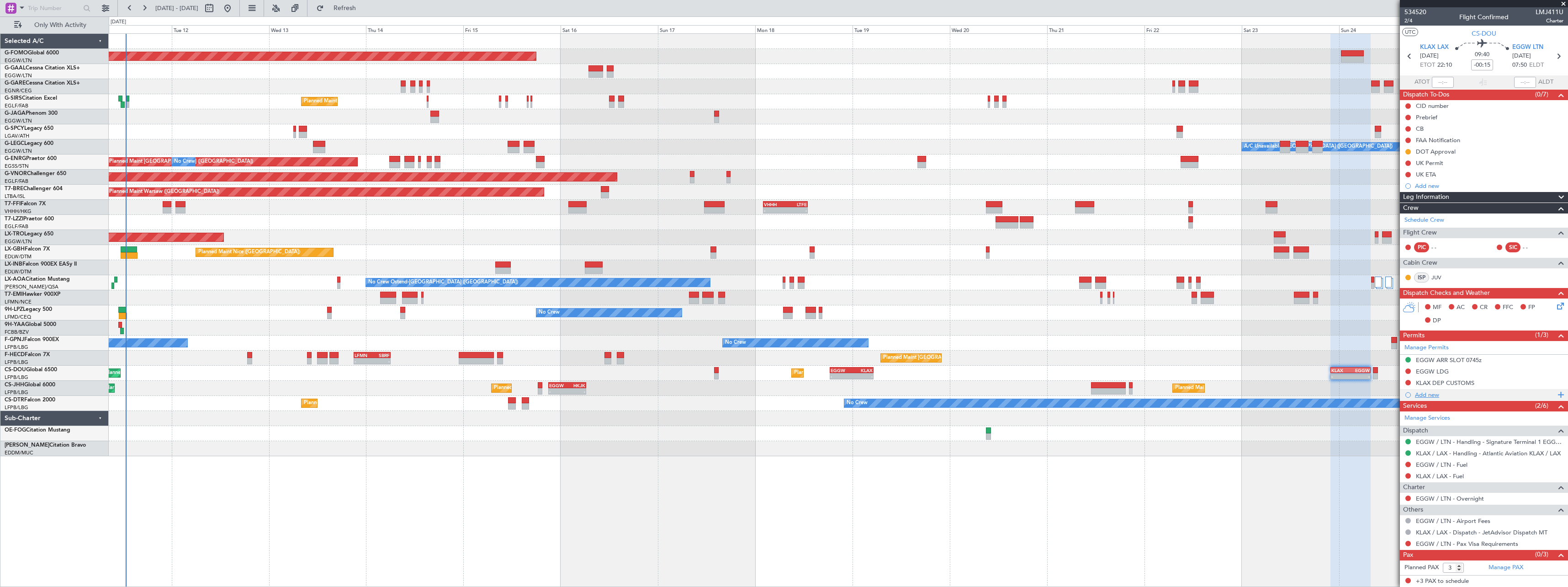
click at [1428, 392] on div "Add new" at bounding box center [1485, 394] width 140 height 8
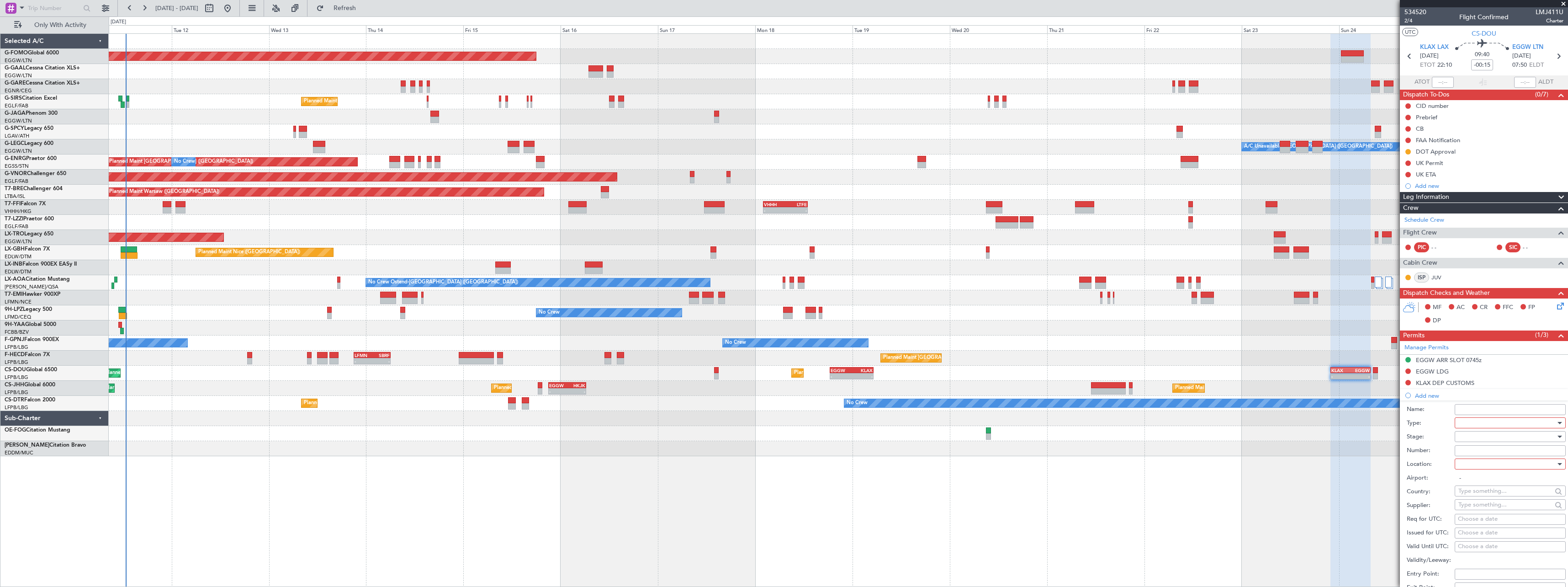
click at [1469, 423] on div at bounding box center [1507, 423] width 97 height 14
click at [1485, 518] on span "EAPIS" at bounding box center [1507, 521] width 96 height 14
click at [1469, 438] on div at bounding box center [1507, 437] width 97 height 14
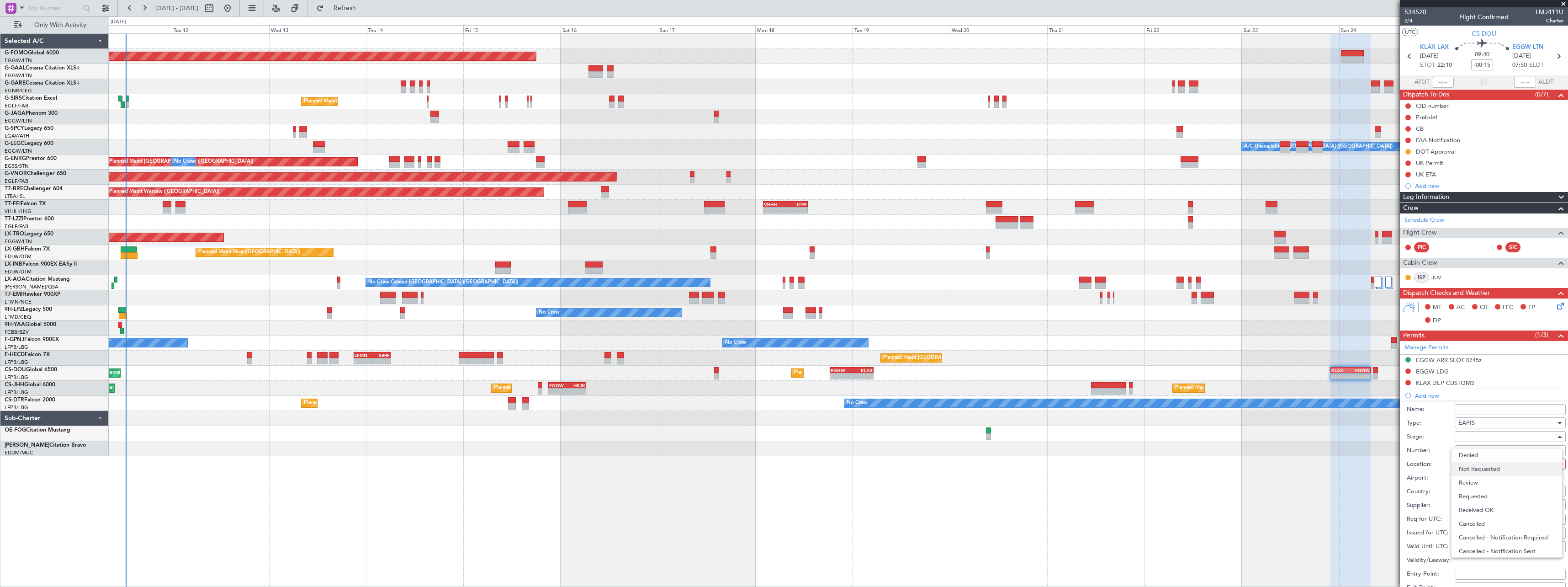
click at [1476, 464] on span "Not Requested" at bounding box center [1507, 469] width 96 height 14
click at [1470, 465] on div at bounding box center [1507, 464] width 97 height 14
click at [1469, 479] on span "Departure" at bounding box center [1507, 483] width 96 height 14
type input "KLAX / LAX"
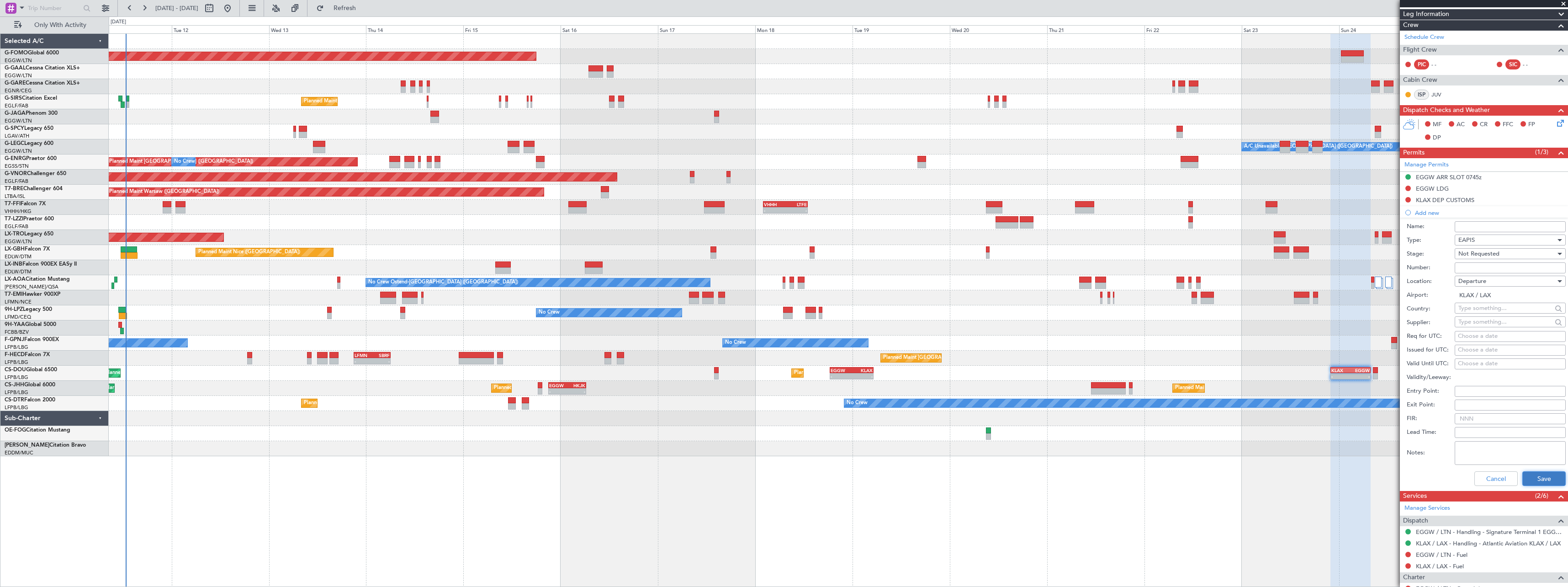
click at [1531, 477] on button "Save" at bounding box center [1544, 478] width 43 height 14
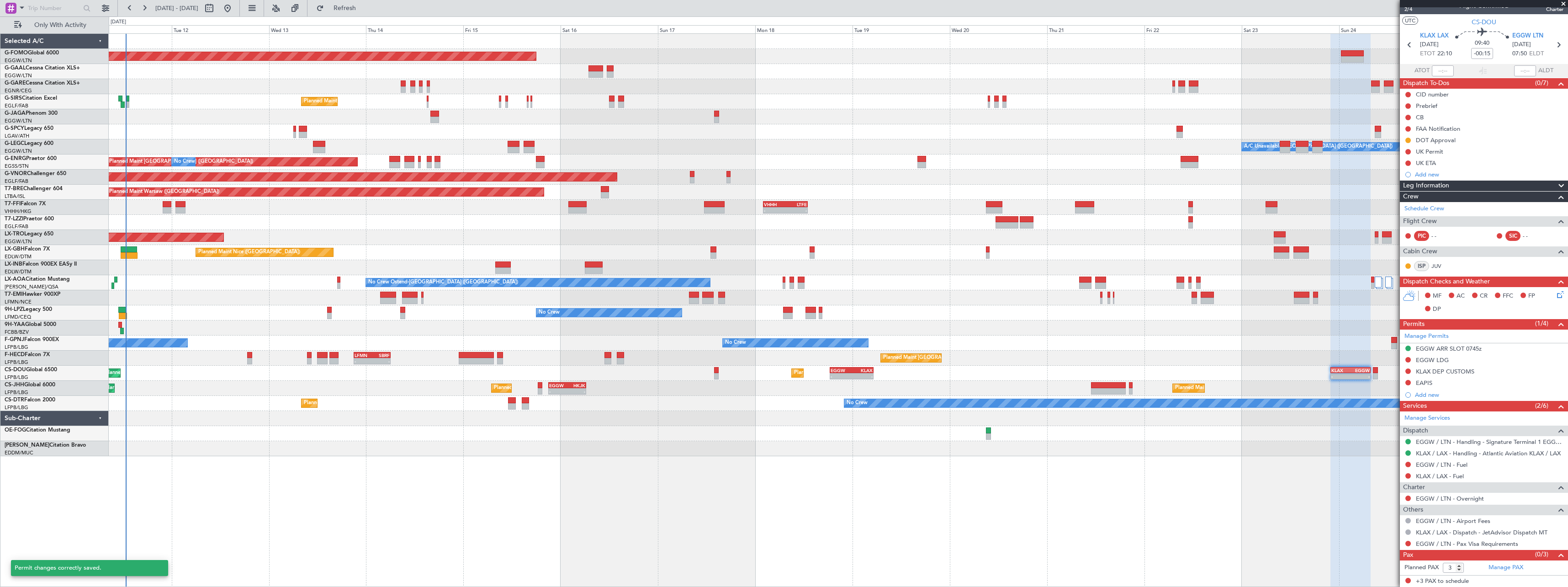
scroll to position [11, 0]
click at [1408, 94] on button at bounding box center [1408, 95] width 6 height 6
drag, startPoint x: 1405, startPoint y: 146, endPoint x: 1407, endPoint y: 165, distance: 19.1
click at [1404, 148] on span "Cancelled" at bounding box center [1410, 149] width 26 height 9
click at [1430, 398] on div "Add new" at bounding box center [1485, 395] width 140 height 8
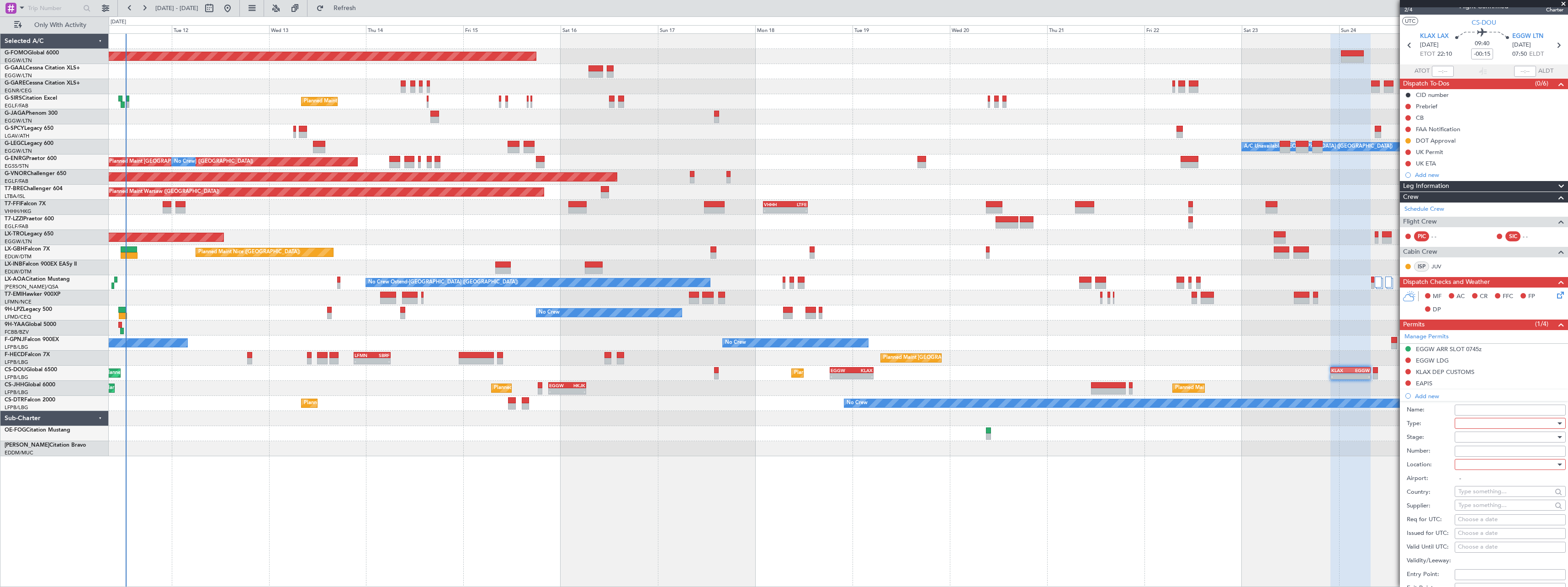
click at [1472, 423] on div at bounding box center [1507, 423] width 97 height 14
click at [1473, 508] on span "CID" at bounding box center [1507, 511] width 96 height 14
click at [1468, 437] on div at bounding box center [1507, 437] width 97 height 14
click at [1470, 470] on span "Not Requested" at bounding box center [1507, 469] width 96 height 14
click at [1469, 471] on div at bounding box center [1507, 464] width 97 height 14
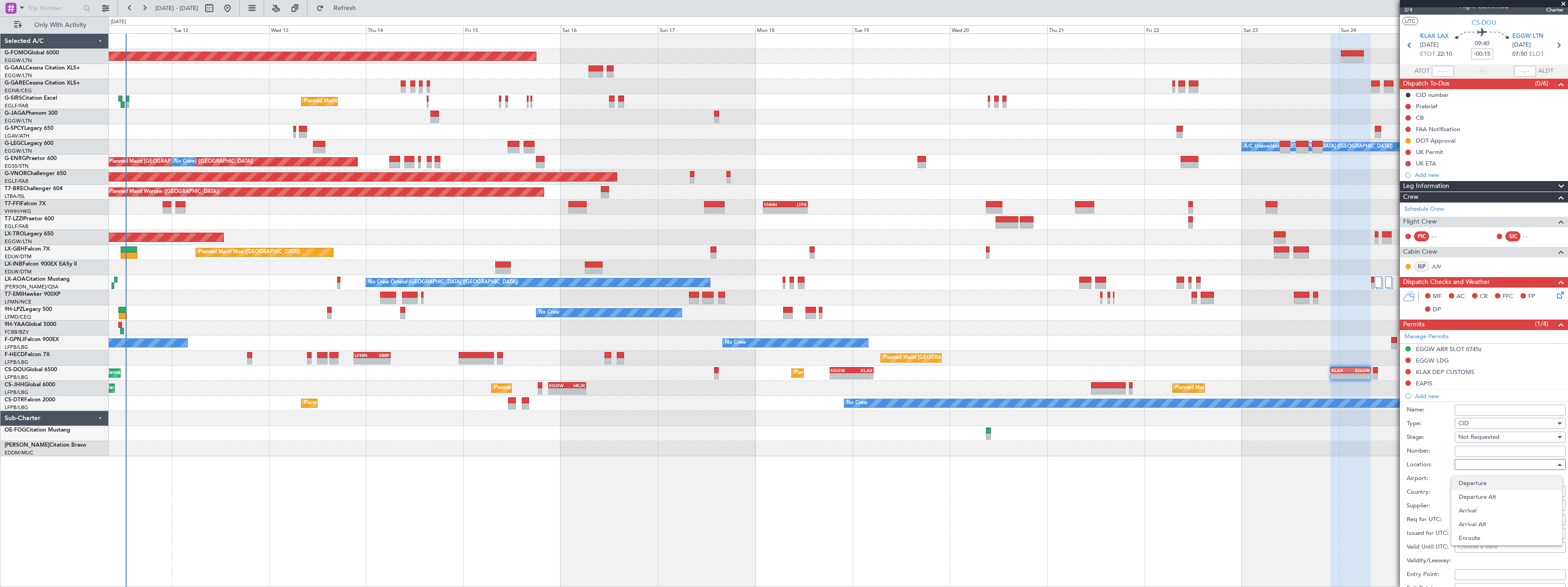
click at [1470, 483] on span "Departure" at bounding box center [1507, 483] width 96 height 14
type input "KLAX / LAX"
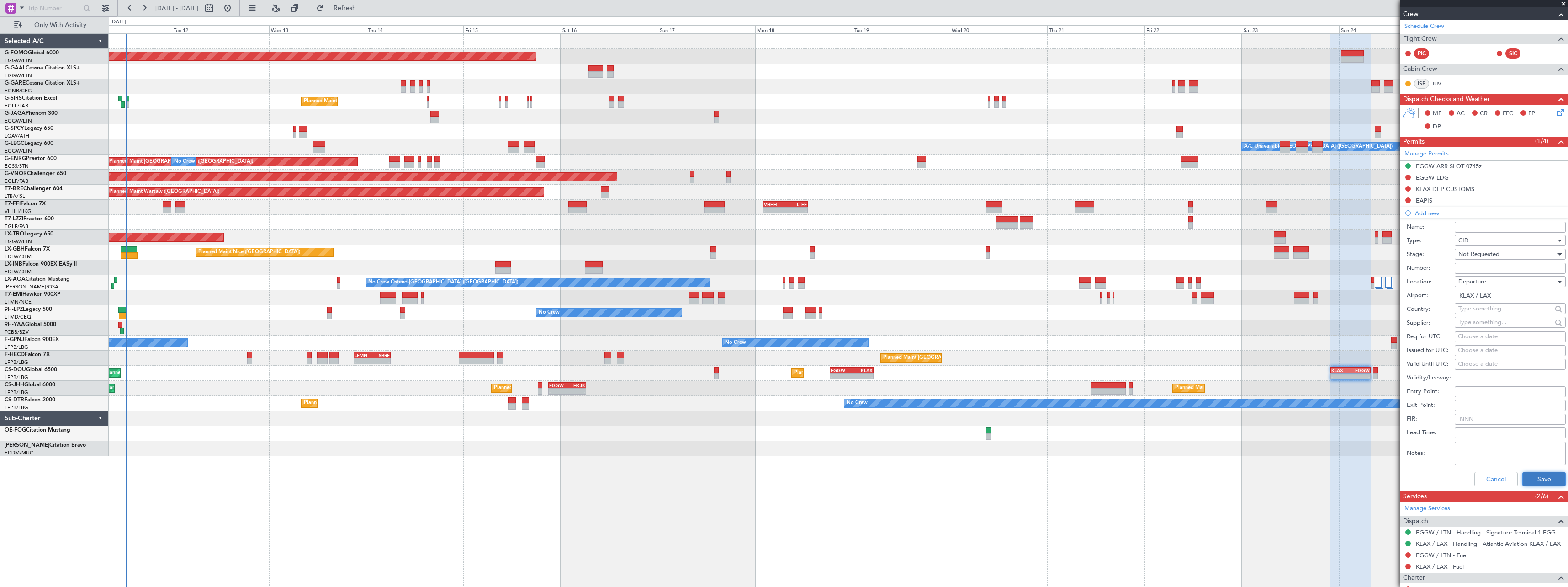
click at [1528, 480] on button "Save" at bounding box center [1544, 479] width 43 height 14
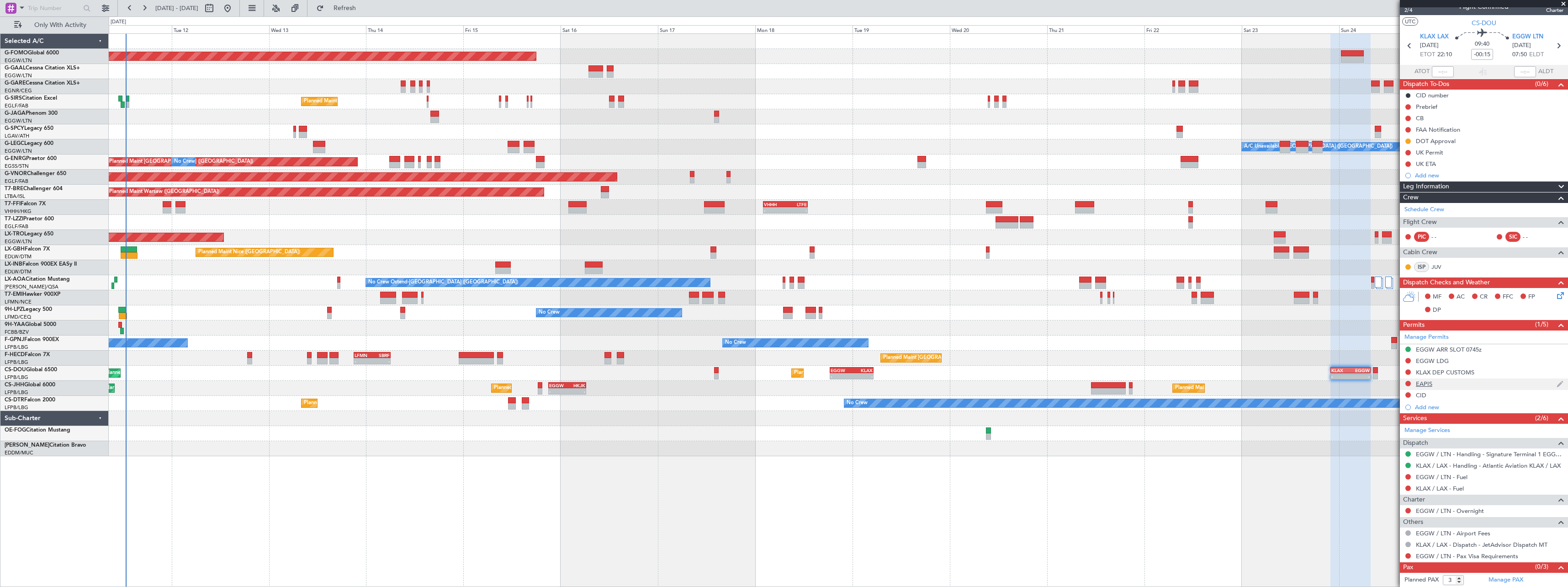
scroll to position [0, 0]
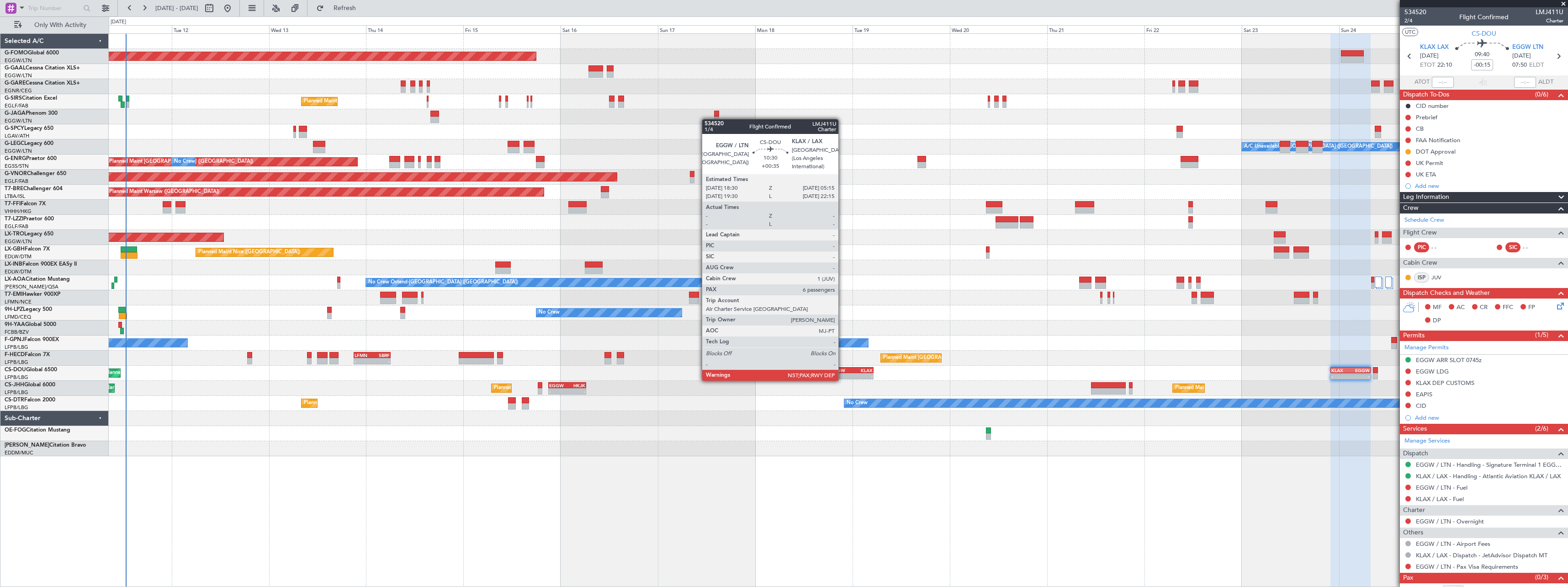
click at [843, 371] on div "EGGW" at bounding box center [841, 370] width 21 height 6
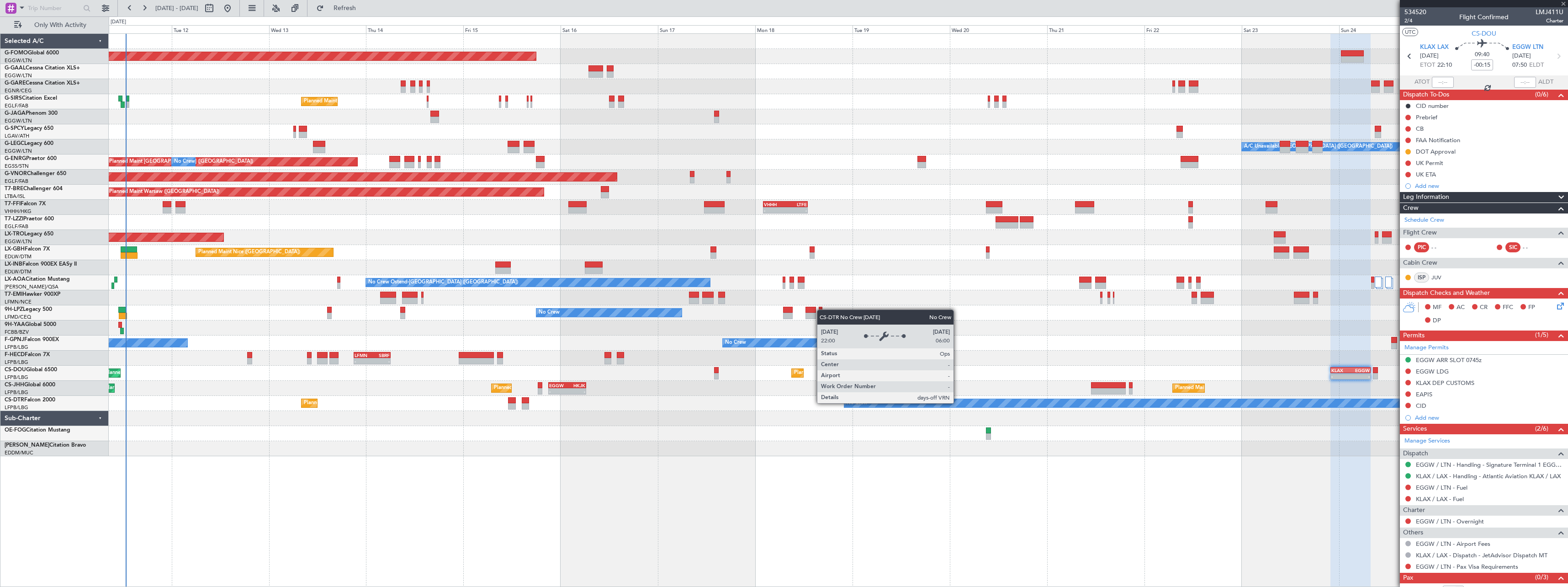
type input "+00:35"
type input "6"
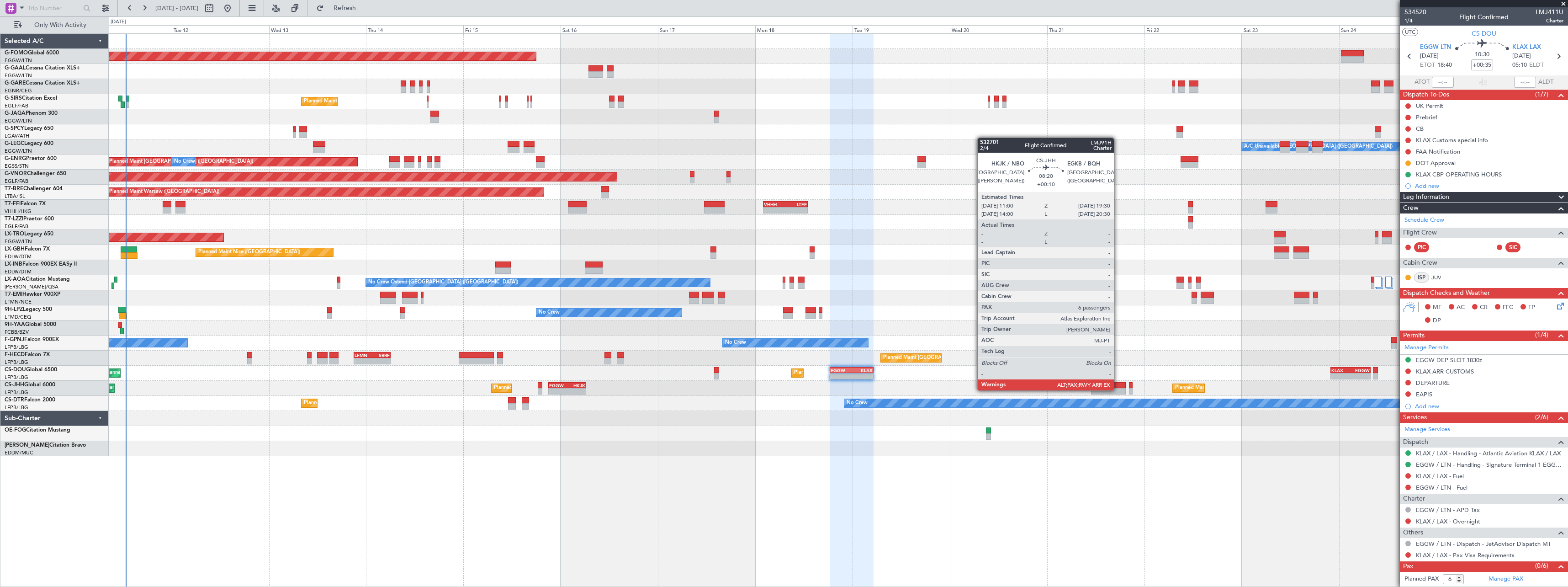
click at [1118, 389] on div at bounding box center [1108, 391] width 34 height 6
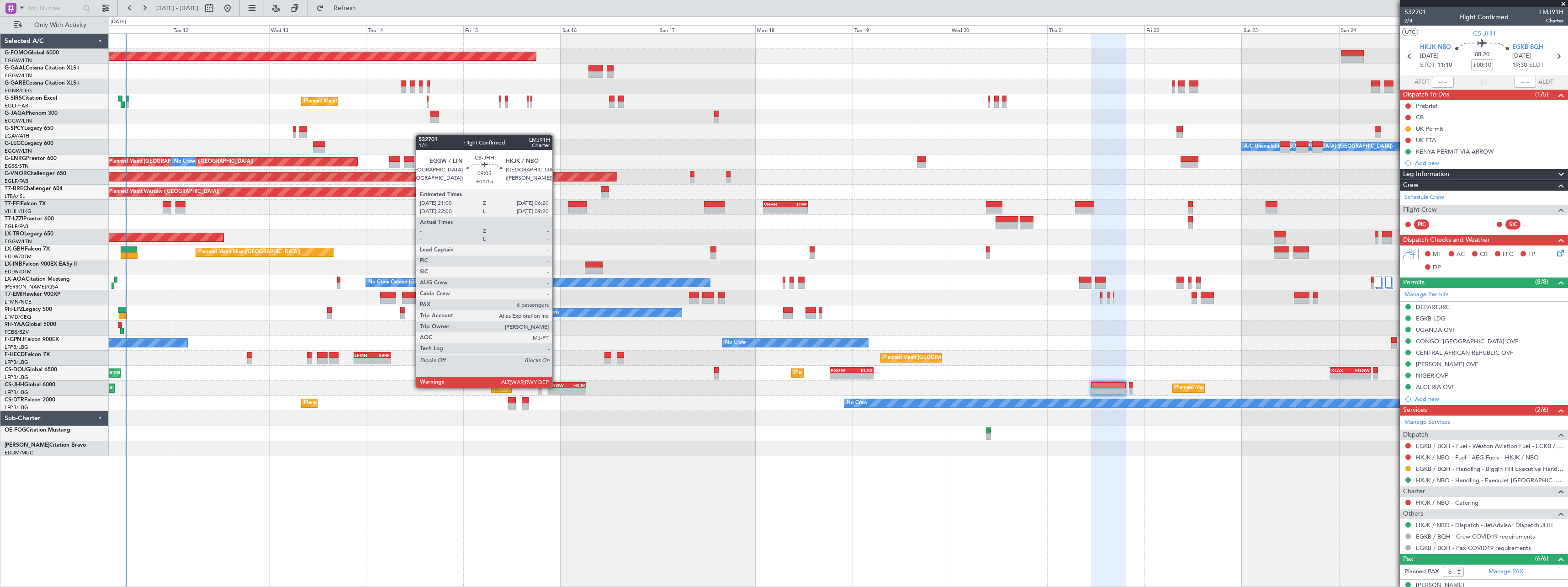
click at [556, 387] on div "EGGW" at bounding box center [558, 385] width 19 height 6
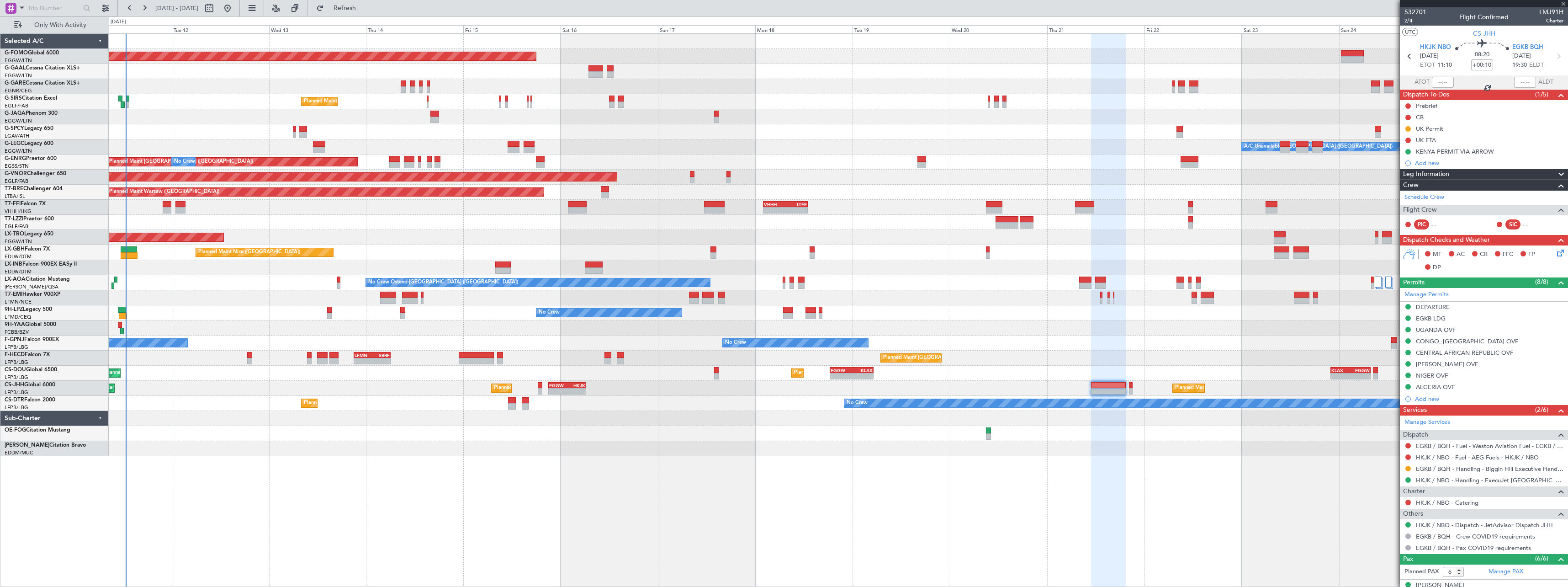
type input "+01:15"
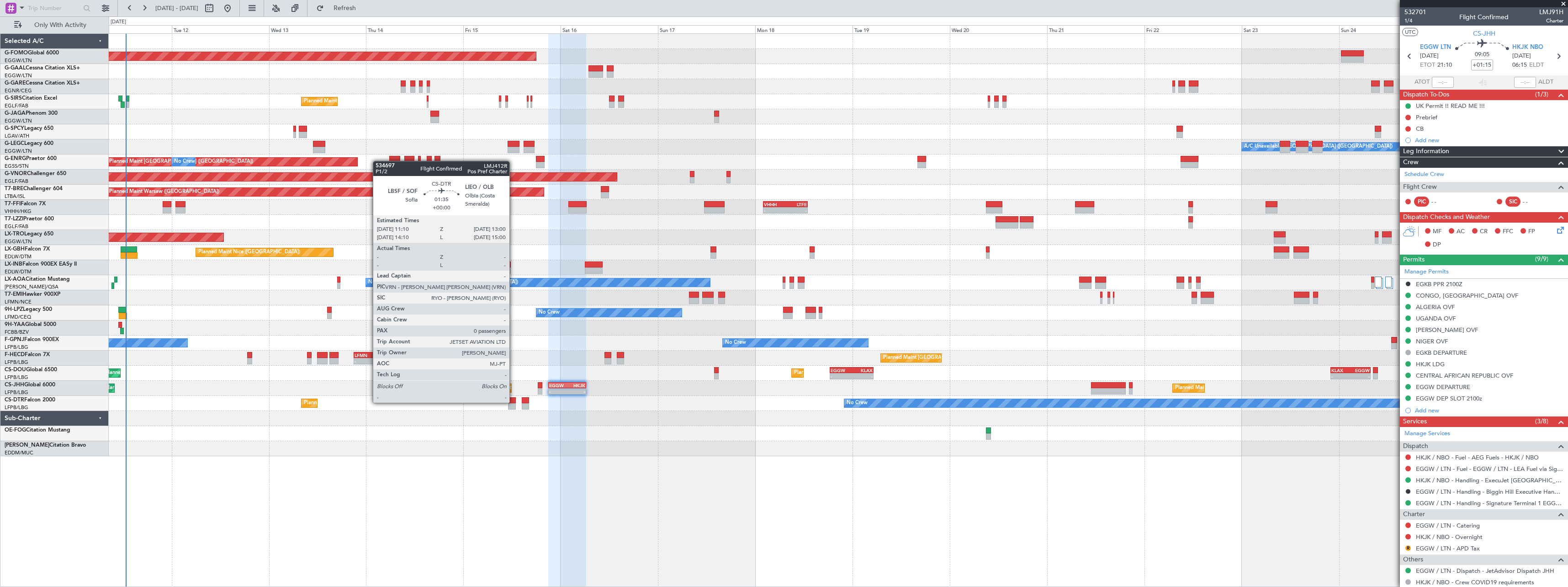
click at [514, 402] on div at bounding box center [512, 400] width 8 height 6
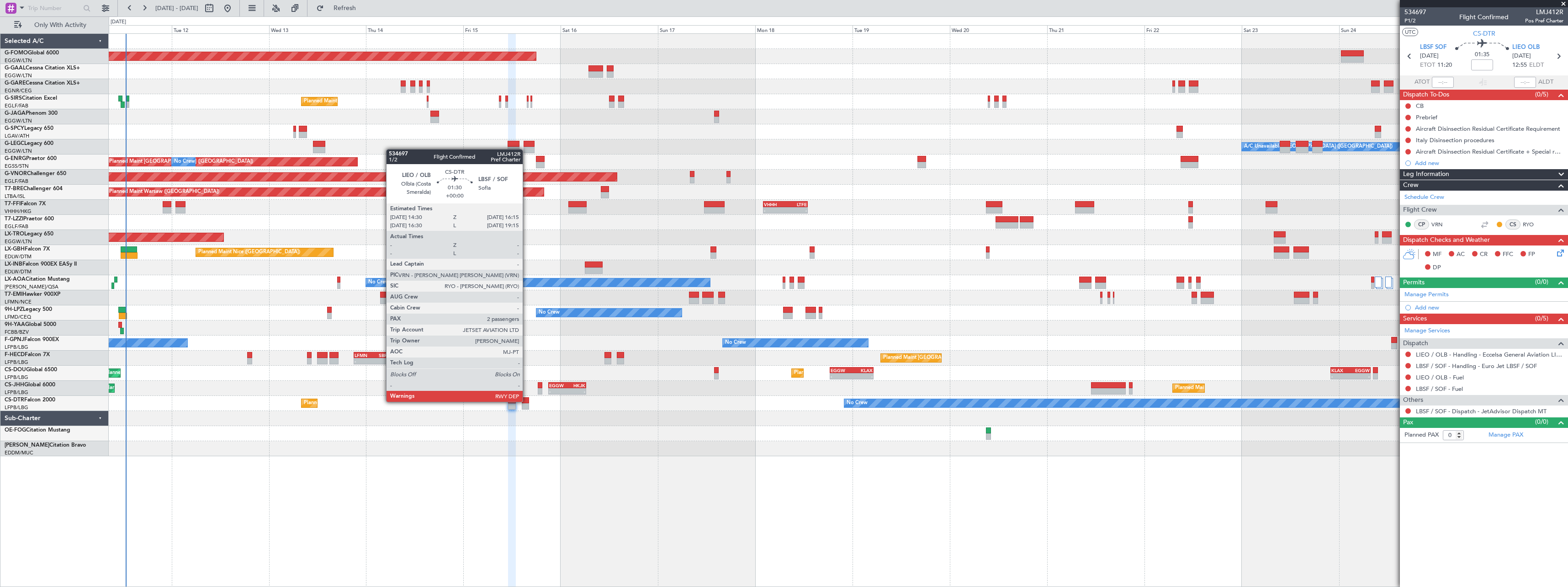
click at [527, 401] on div at bounding box center [525, 400] width 8 height 6
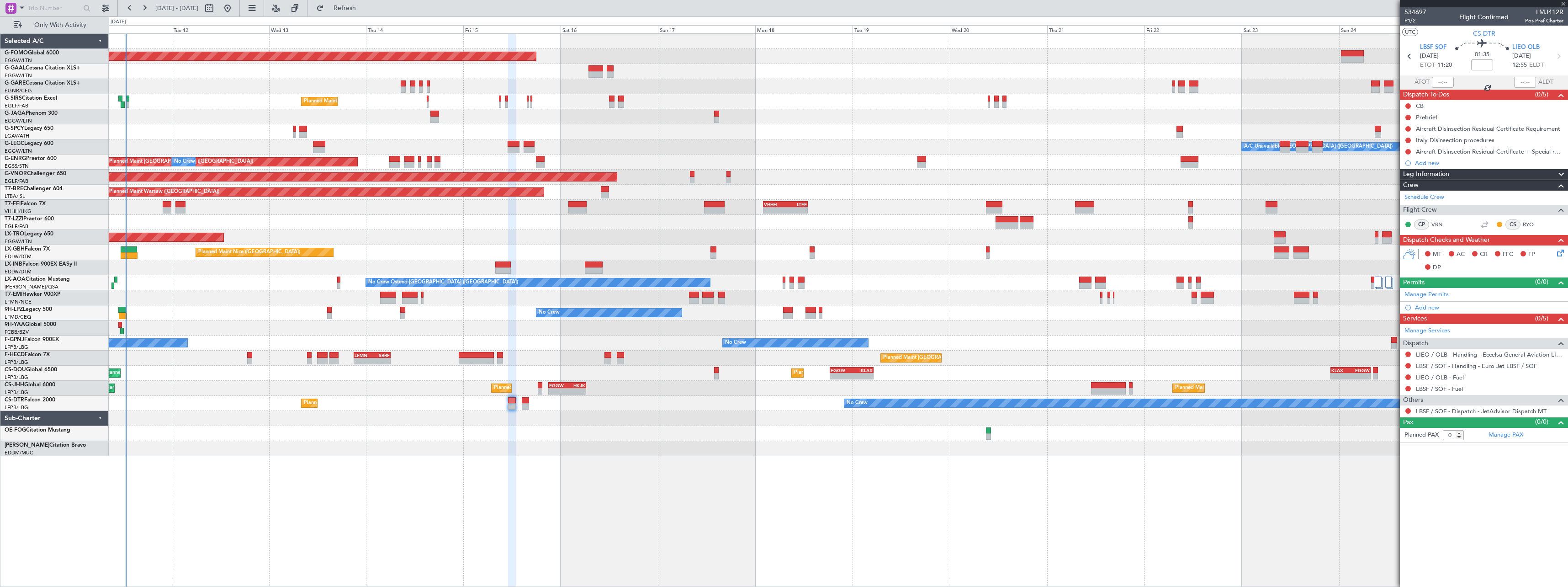
type input "2"
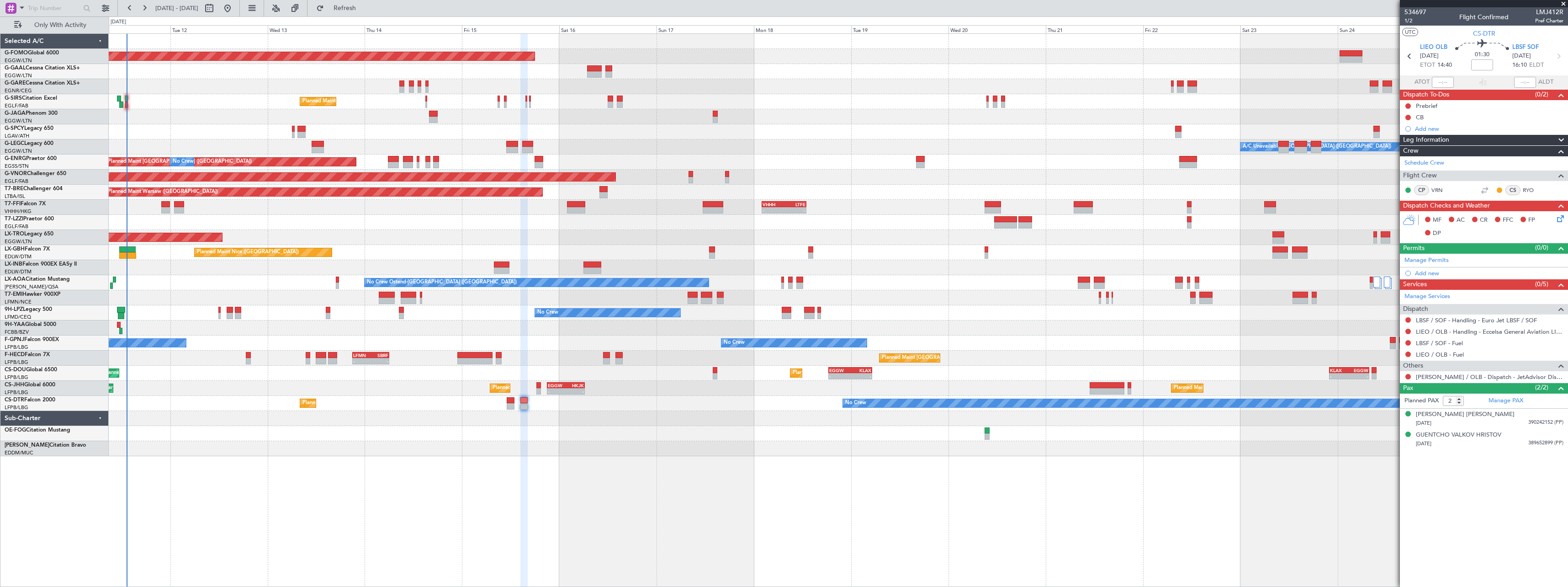
click at [259, 287] on div "No Crew Ostend-[GEOGRAPHIC_DATA] ([GEOGRAPHIC_DATA]) No Crew Ostend-[GEOGRAPHIC…" at bounding box center [838, 282] width 1459 height 15
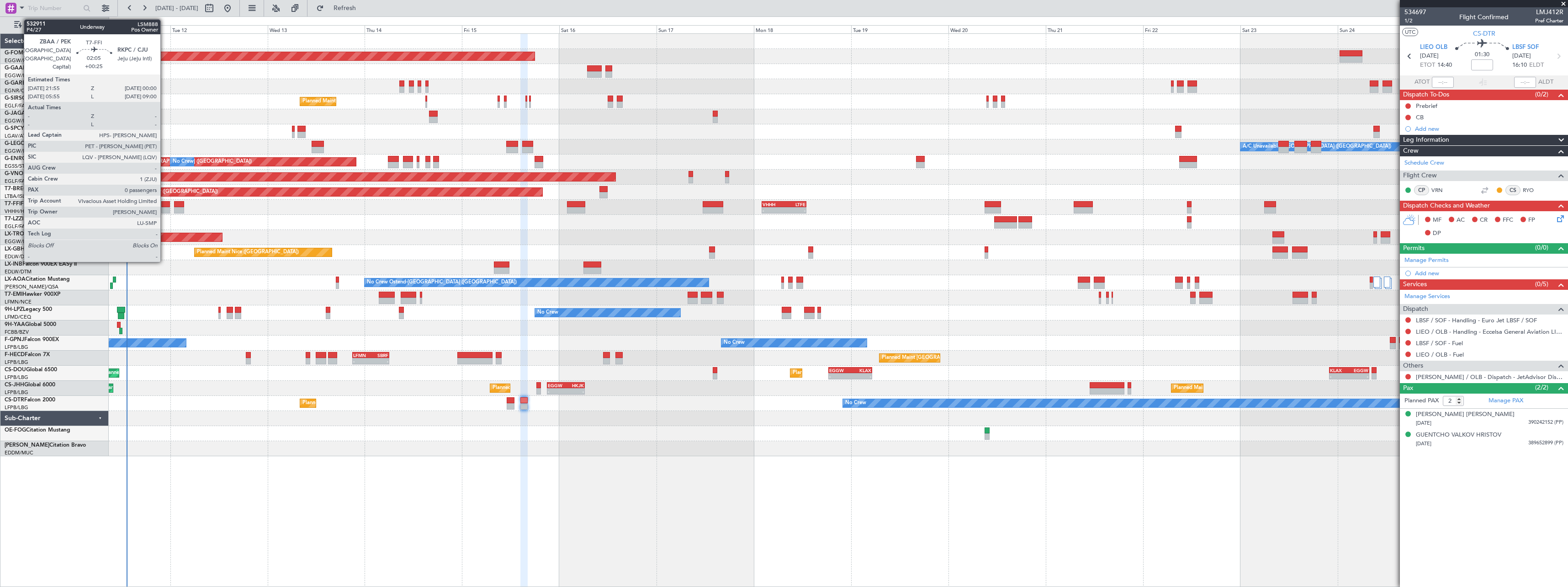
click at [165, 204] on div at bounding box center [165, 204] width 9 height 6
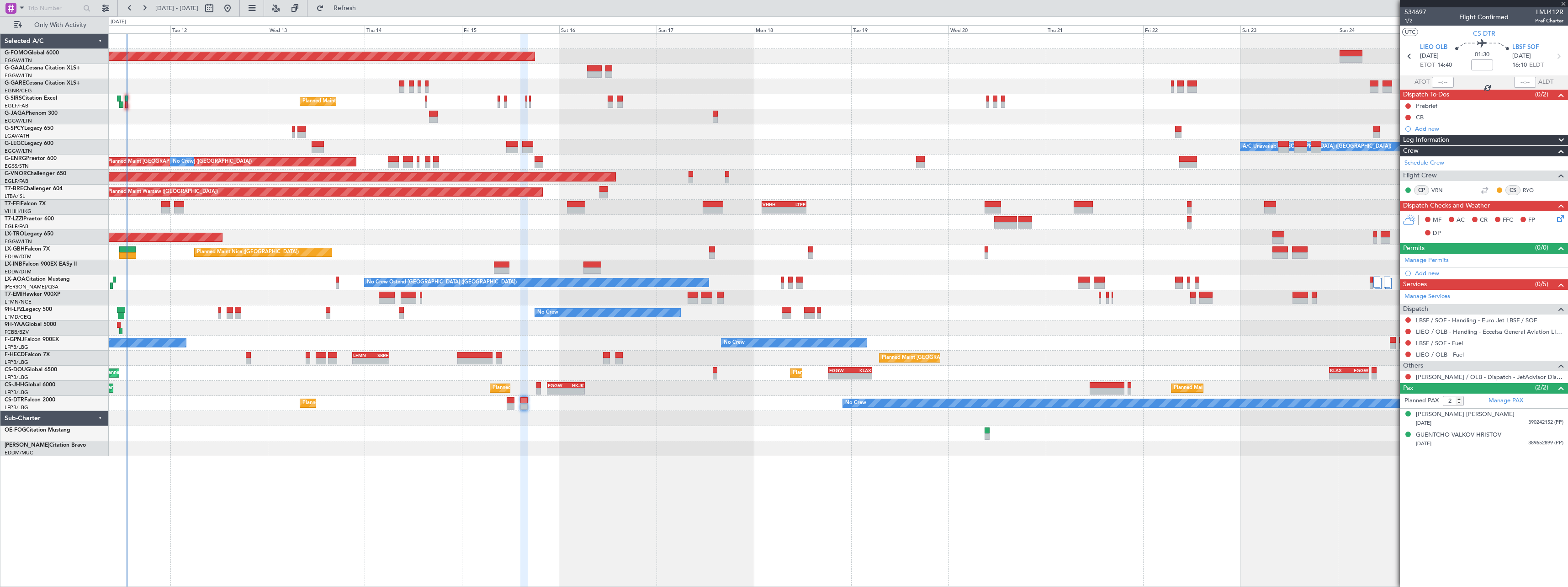
type input "+00:25"
type input "0"
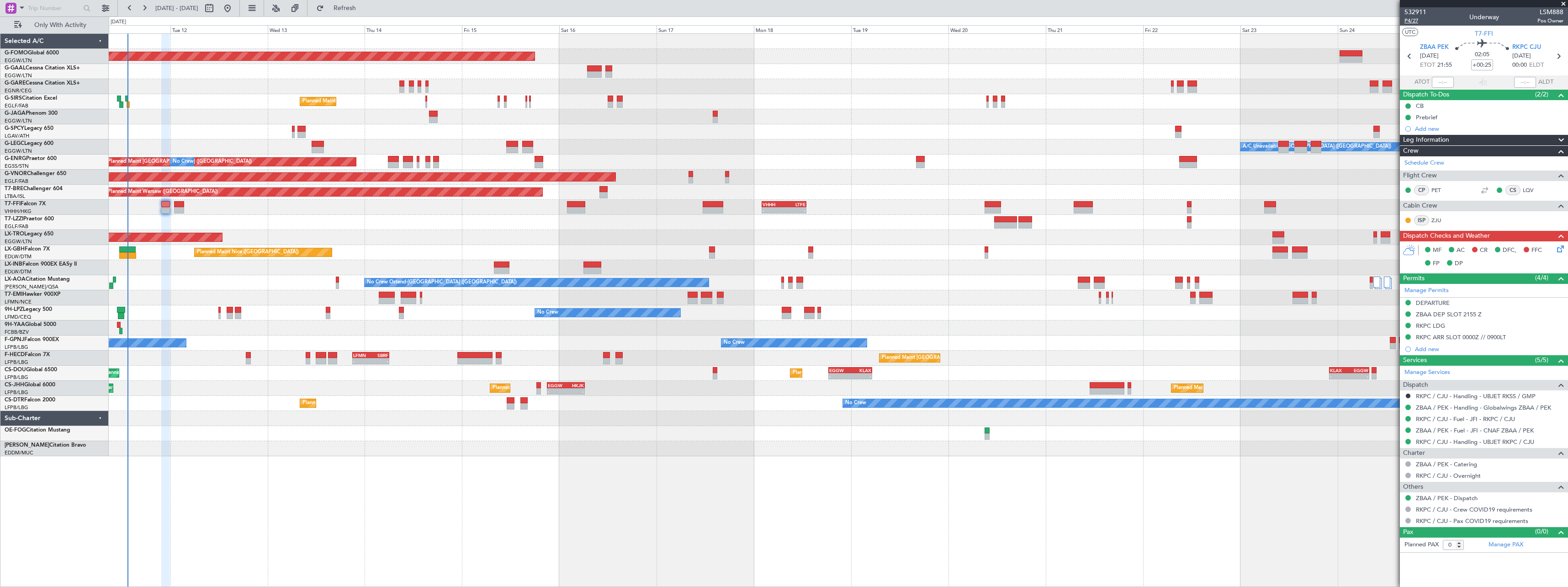
click at [1412, 23] on span "P4/27" at bounding box center [1416, 21] width 22 height 8
click at [1414, 21] on span "P4/27" at bounding box center [1416, 21] width 22 height 8
click at [364, 6] on span "Refresh" at bounding box center [345, 8] width 39 height 6
click at [364, 9] on span "Refresh" at bounding box center [345, 8] width 39 height 6
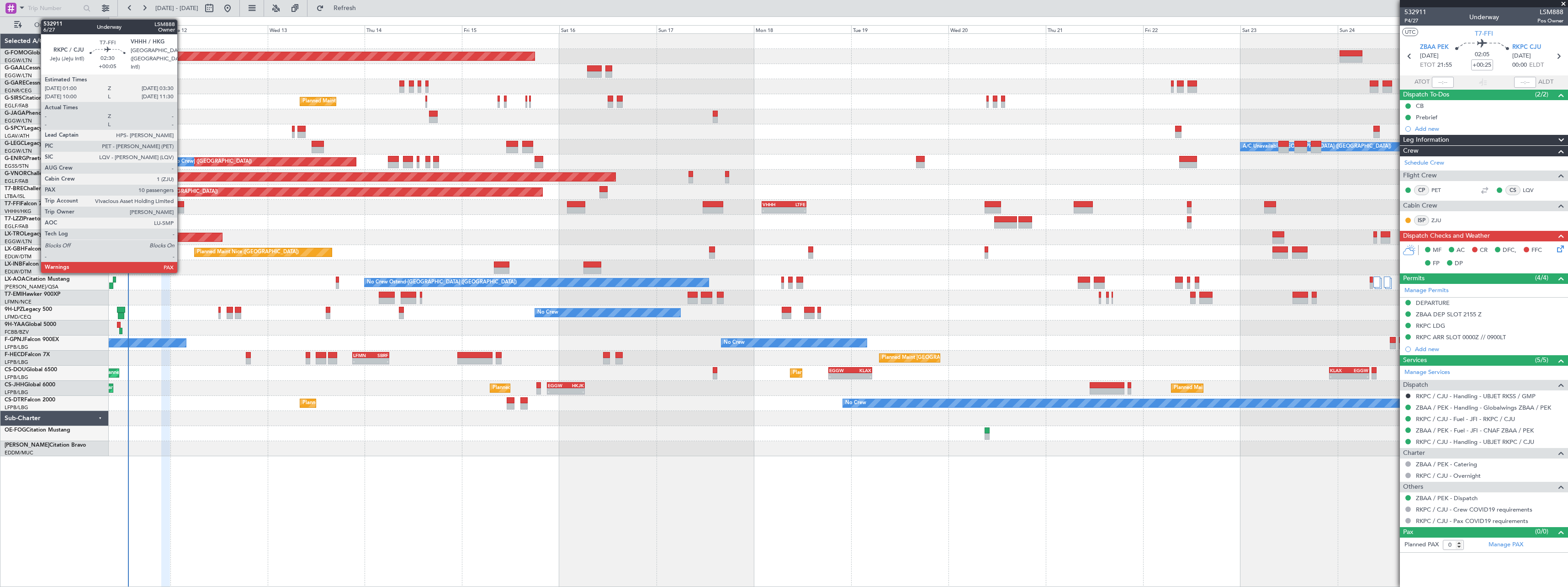
click at [181, 204] on div at bounding box center [179, 204] width 10 height 6
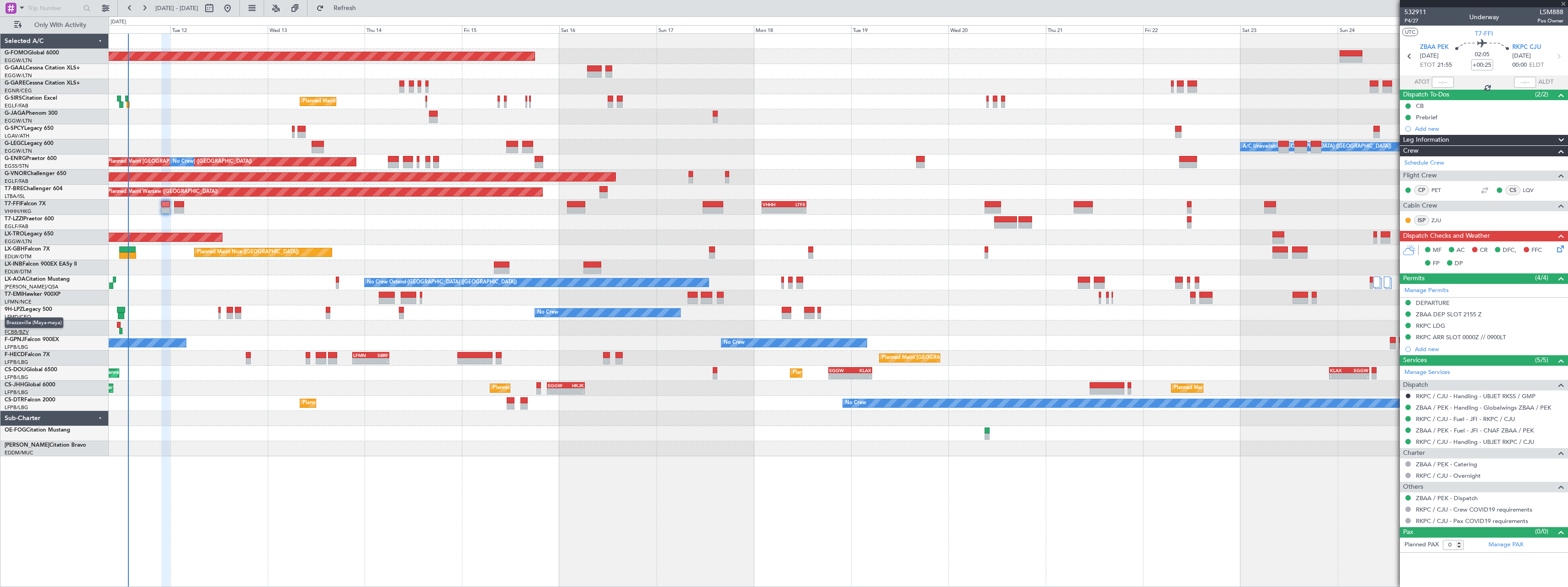
type input "+00:05"
type input "10"
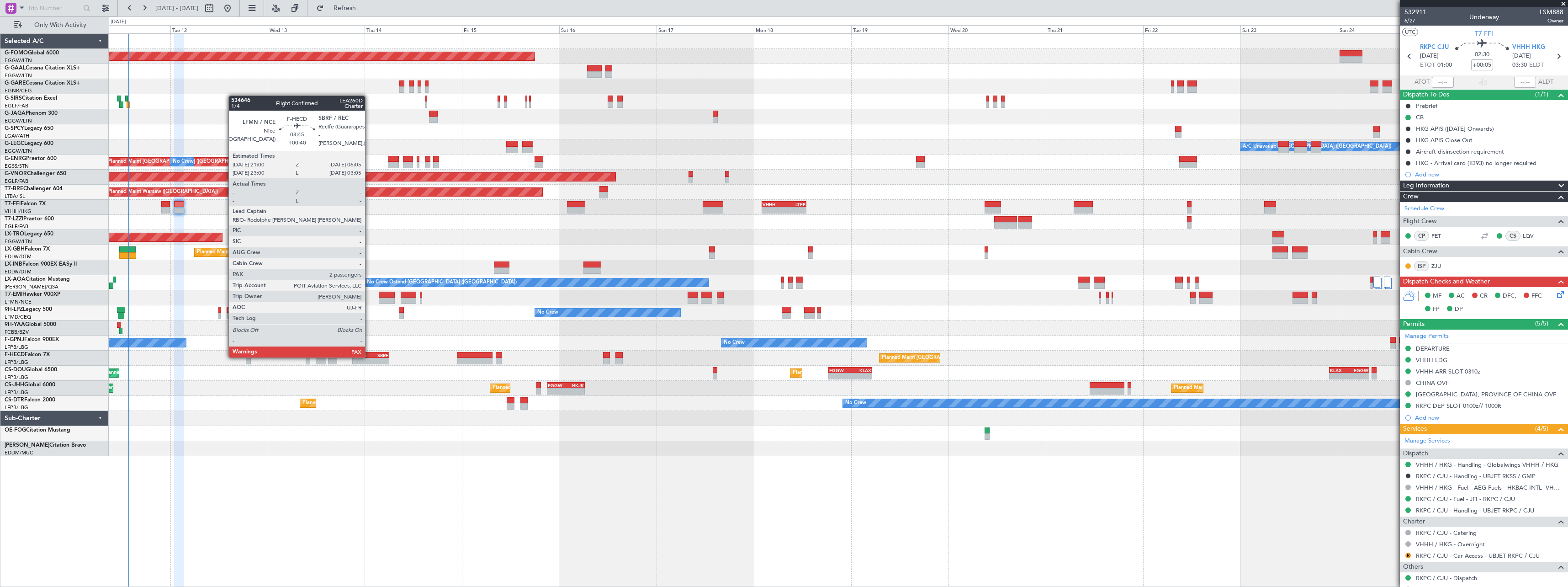
click at [369, 357] on div "LFMN" at bounding box center [362, 356] width 18 height 6
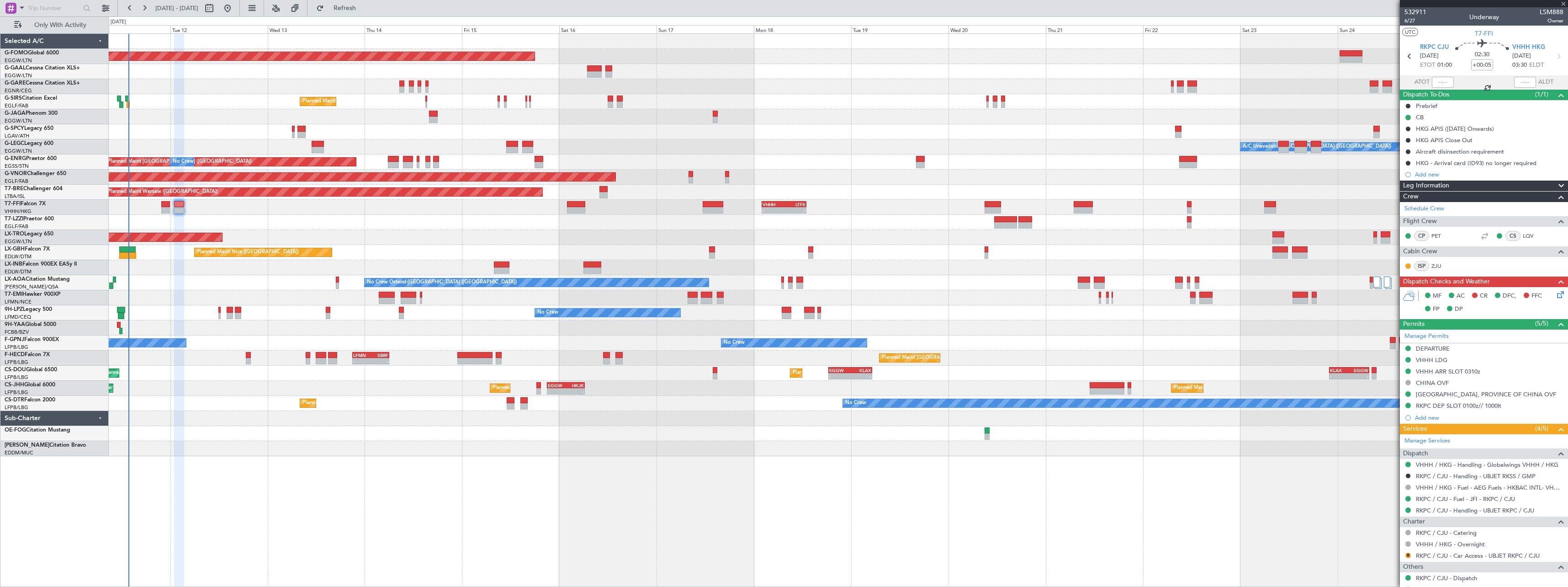
type input "+00:40"
type input "2"
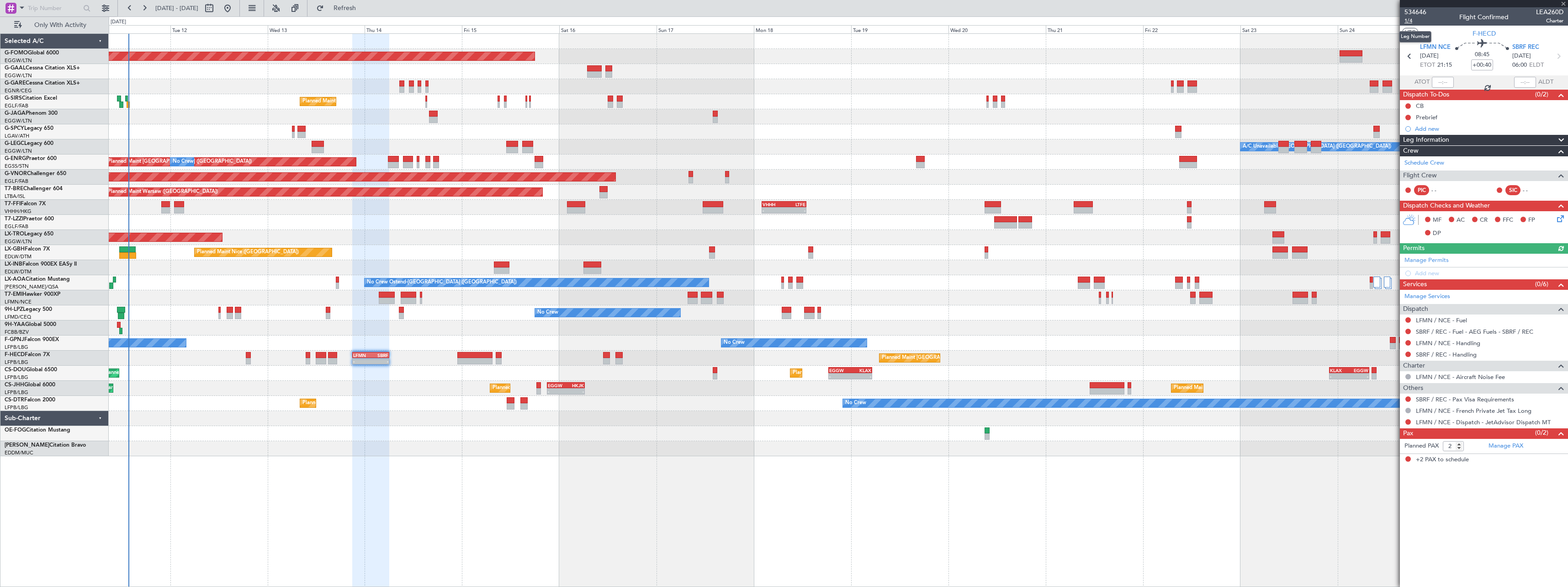
click at [1410, 21] on span "1/4" at bounding box center [1416, 21] width 22 height 8
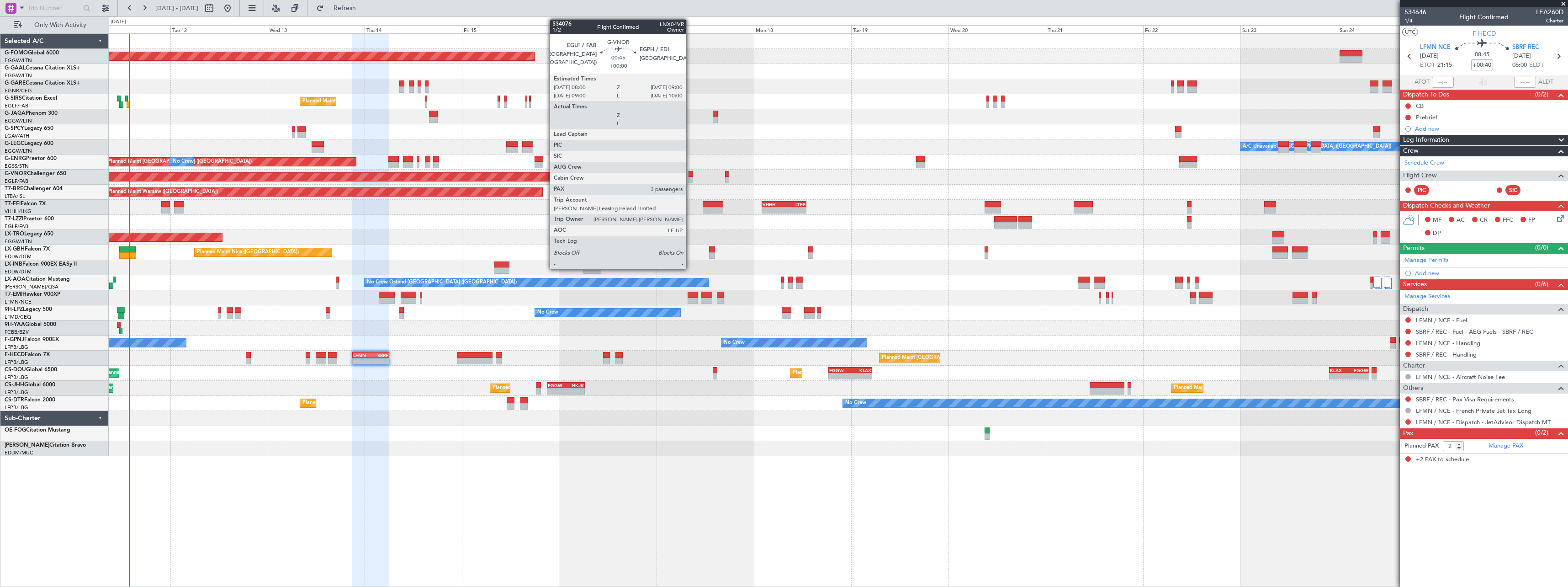
click at [691, 175] on div at bounding box center [691, 174] width 4 height 6
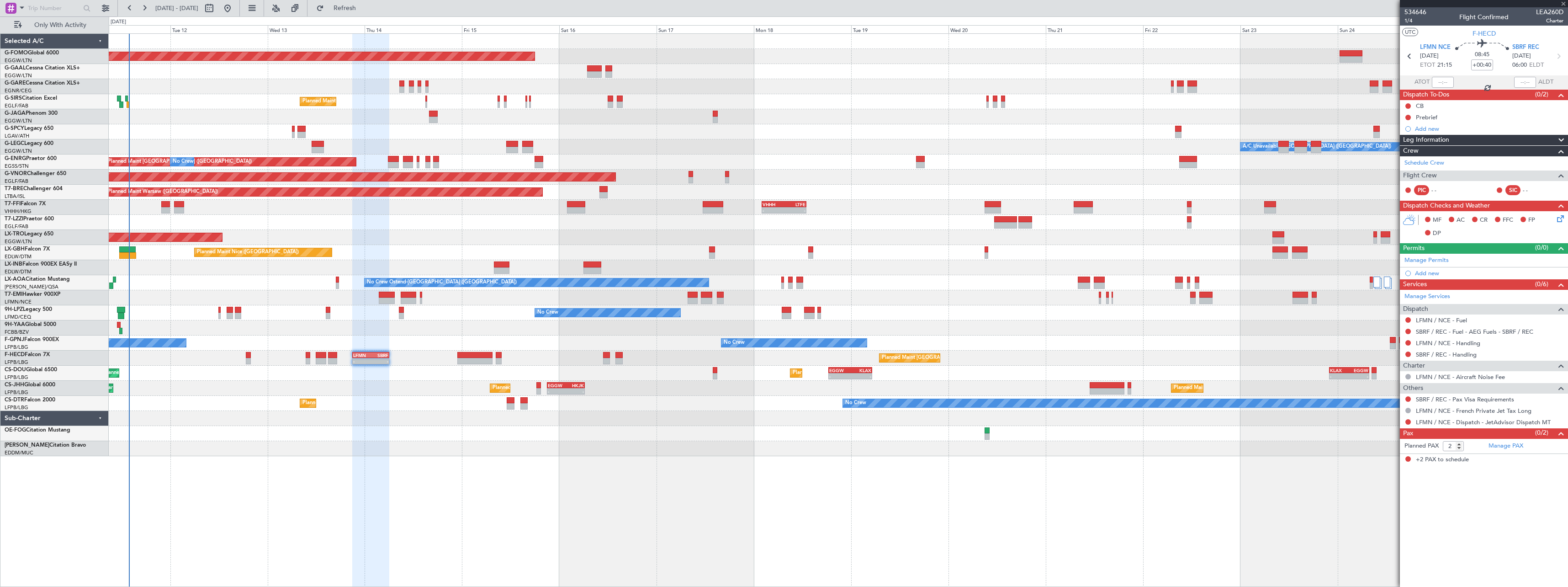
type input "3"
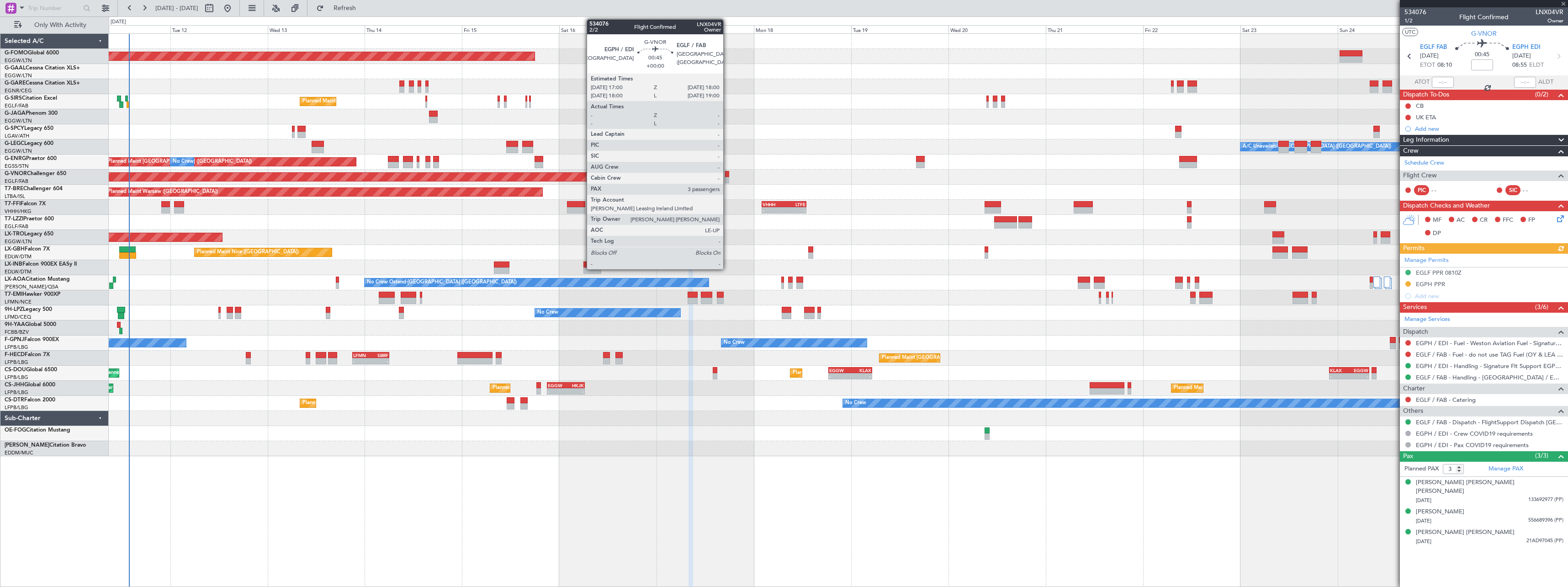
click at [727, 174] on div at bounding box center [727, 174] width 4 height 6
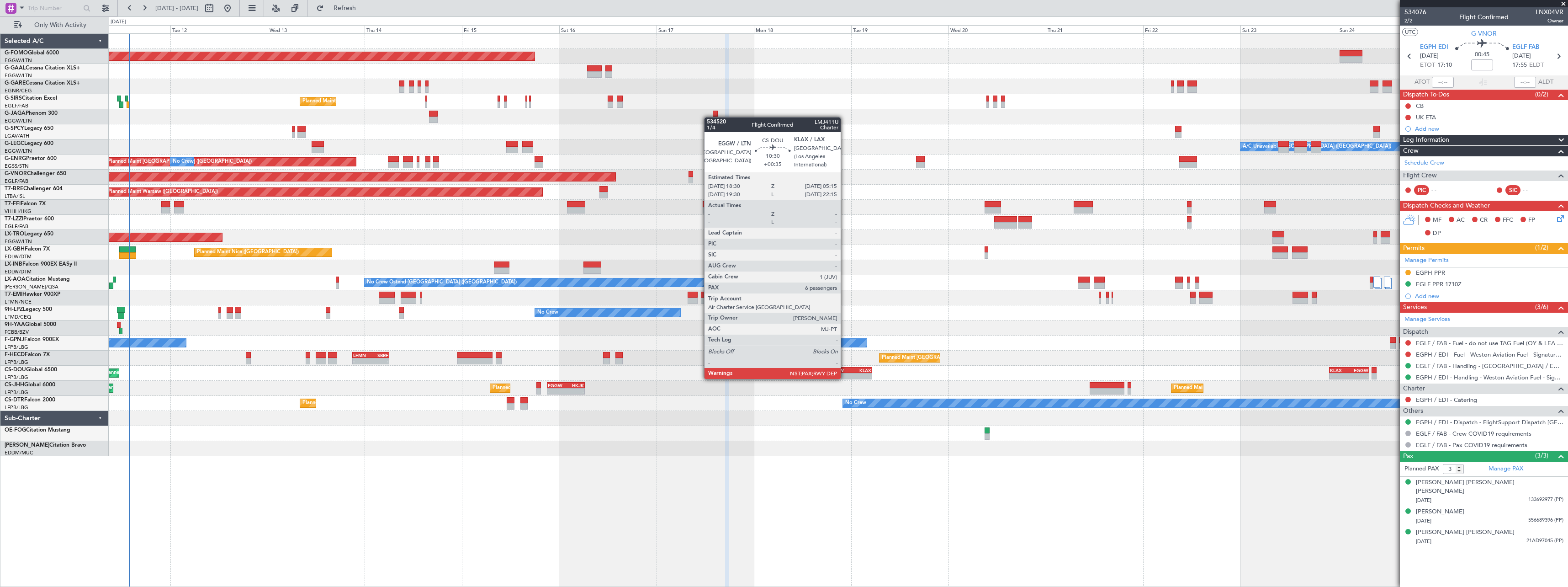
click at [845, 370] on div "EGGW" at bounding box center [839, 370] width 21 height 6
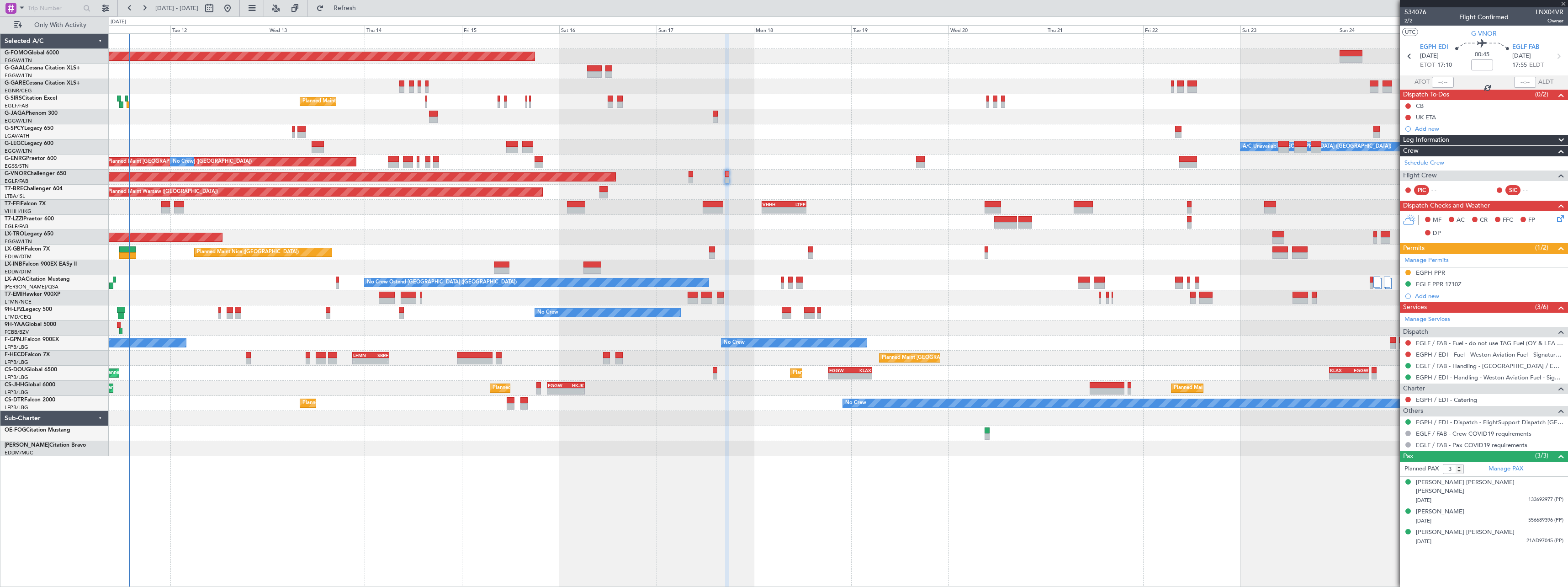
type input "+00:35"
type input "6"
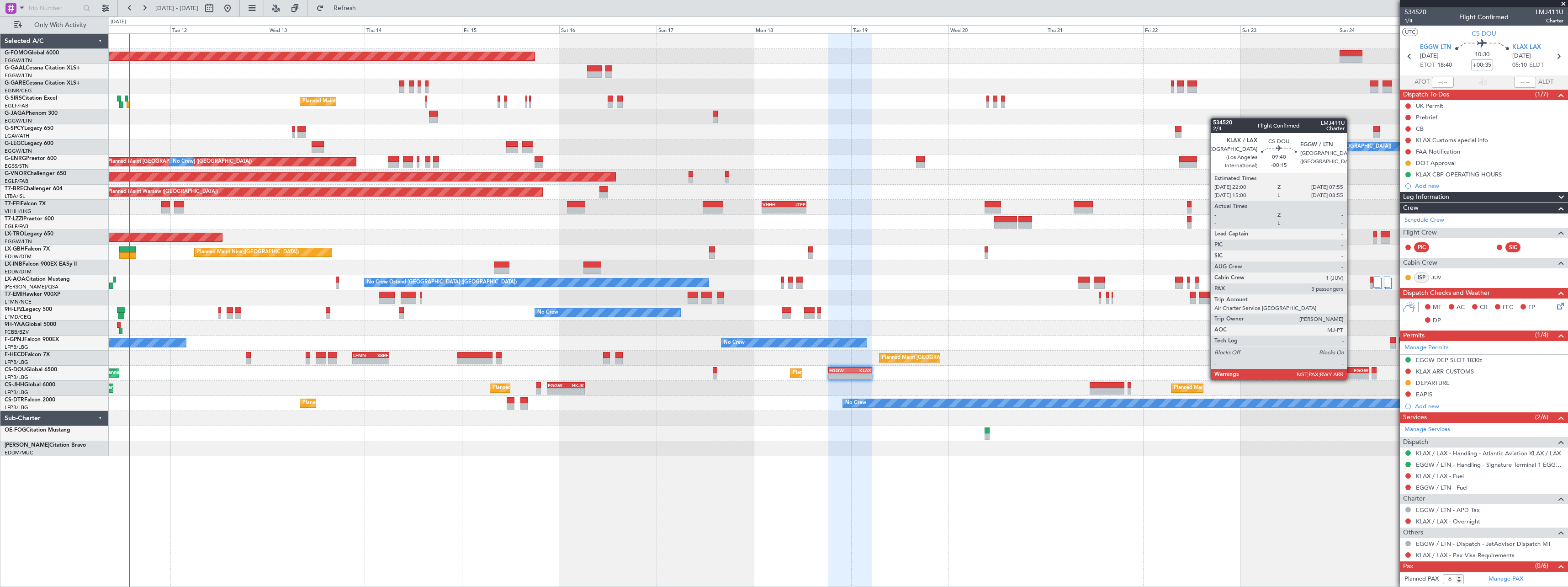
click at [1351, 371] on div "EGGW" at bounding box center [1359, 370] width 19 height 6
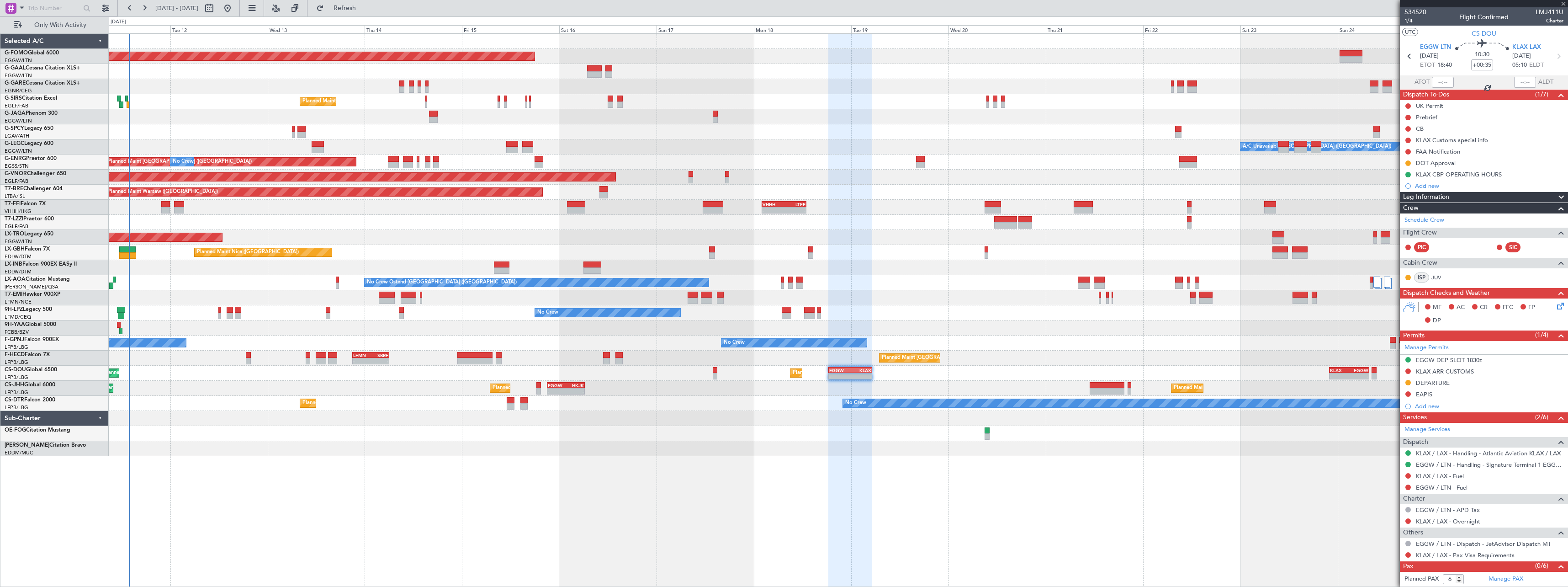
type input "-00:15"
type input "3"
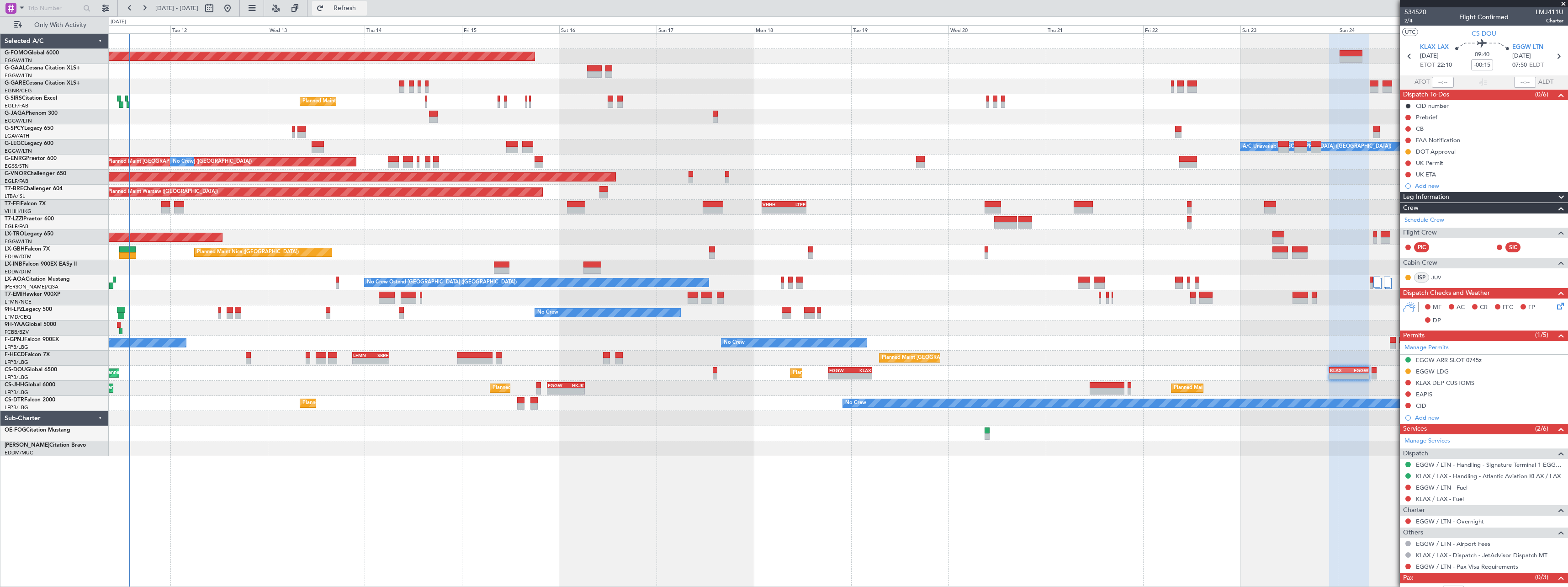
click at [364, 5] on span "Refresh" at bounding box center [345, 8] width 39 height 6
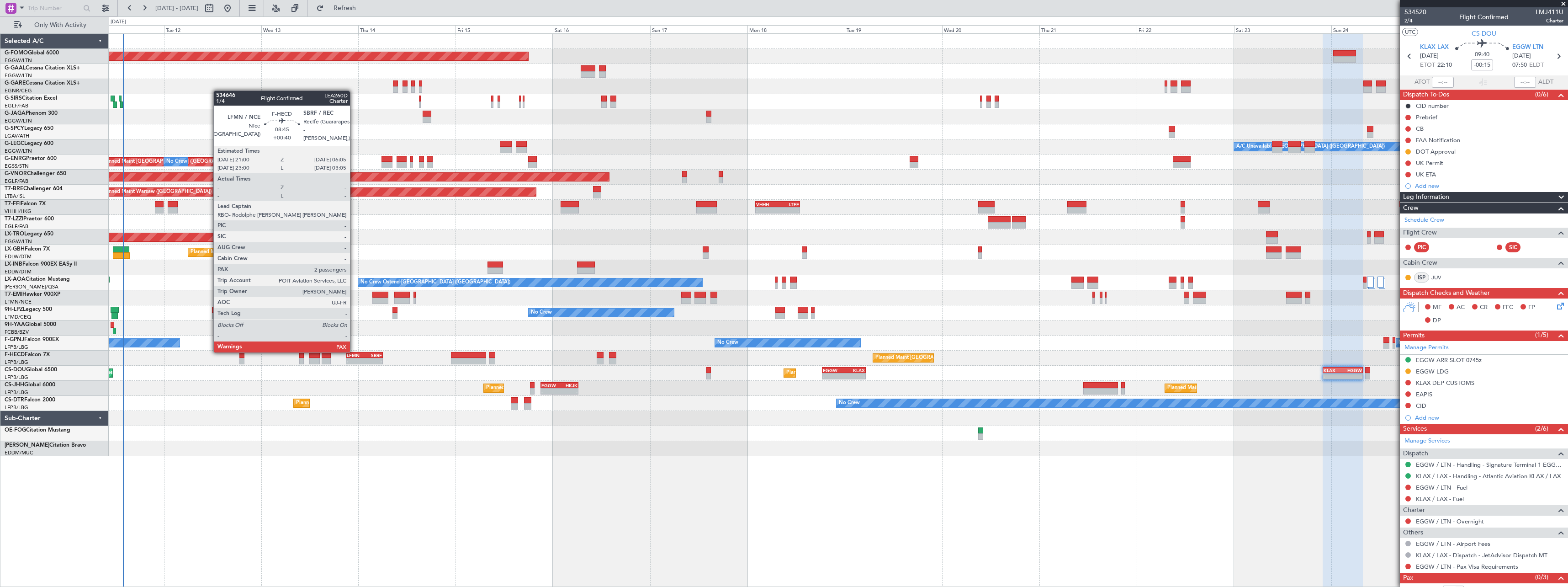
click at [354, 352] on div "LFMN 21:00 Z SBRF 06:05 Z" at bounding box center [364, 355] width 37 height 6
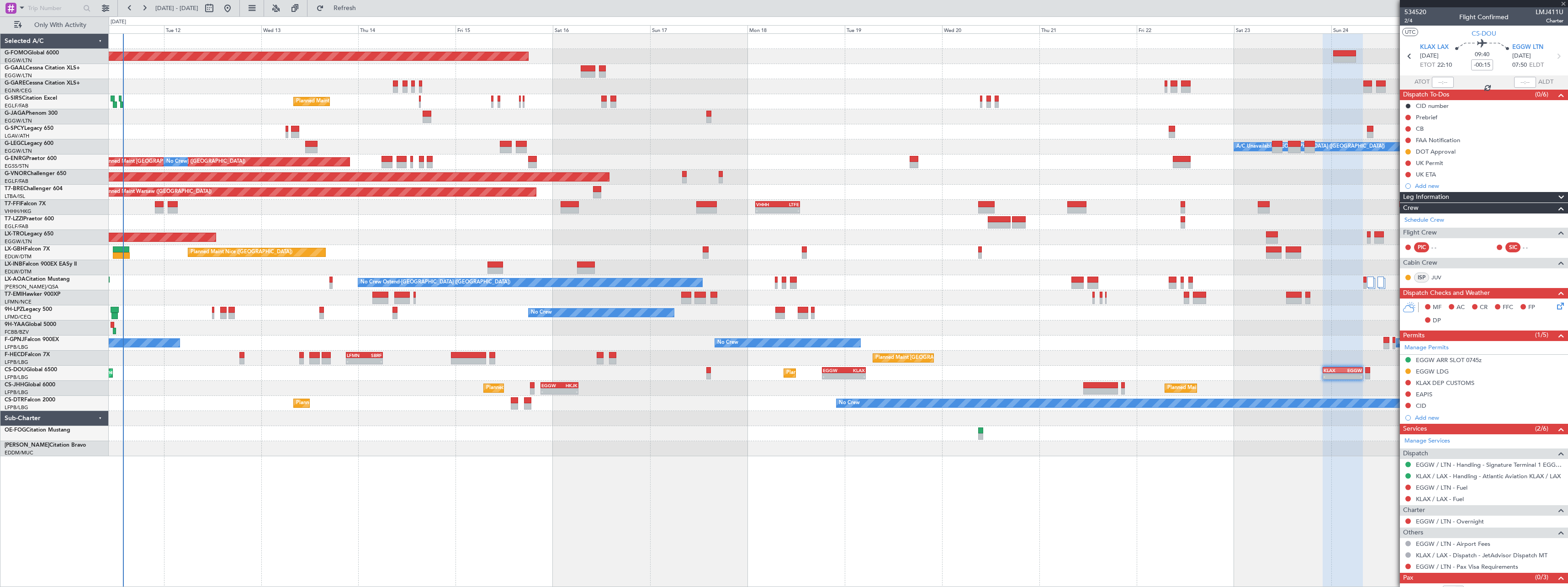
type input "+00:40"
type input "2"
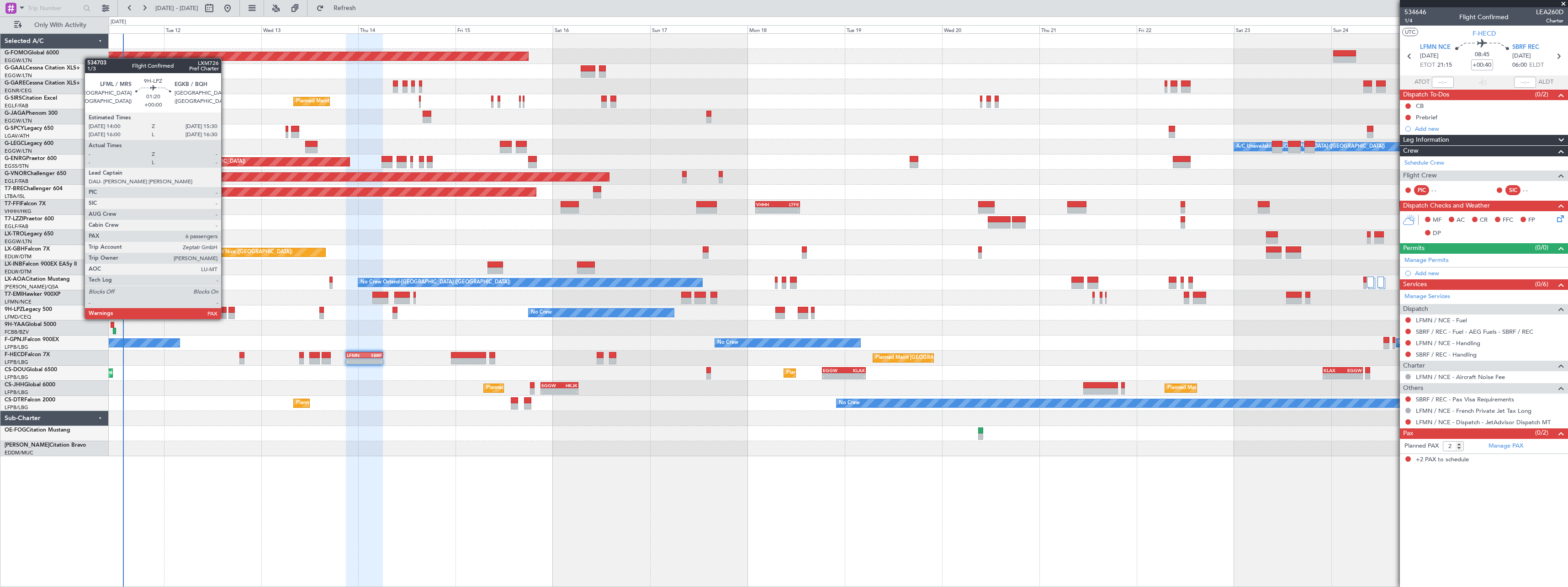
click at [225, 310] on div at bounding box center [223, 309] width 6 height 6
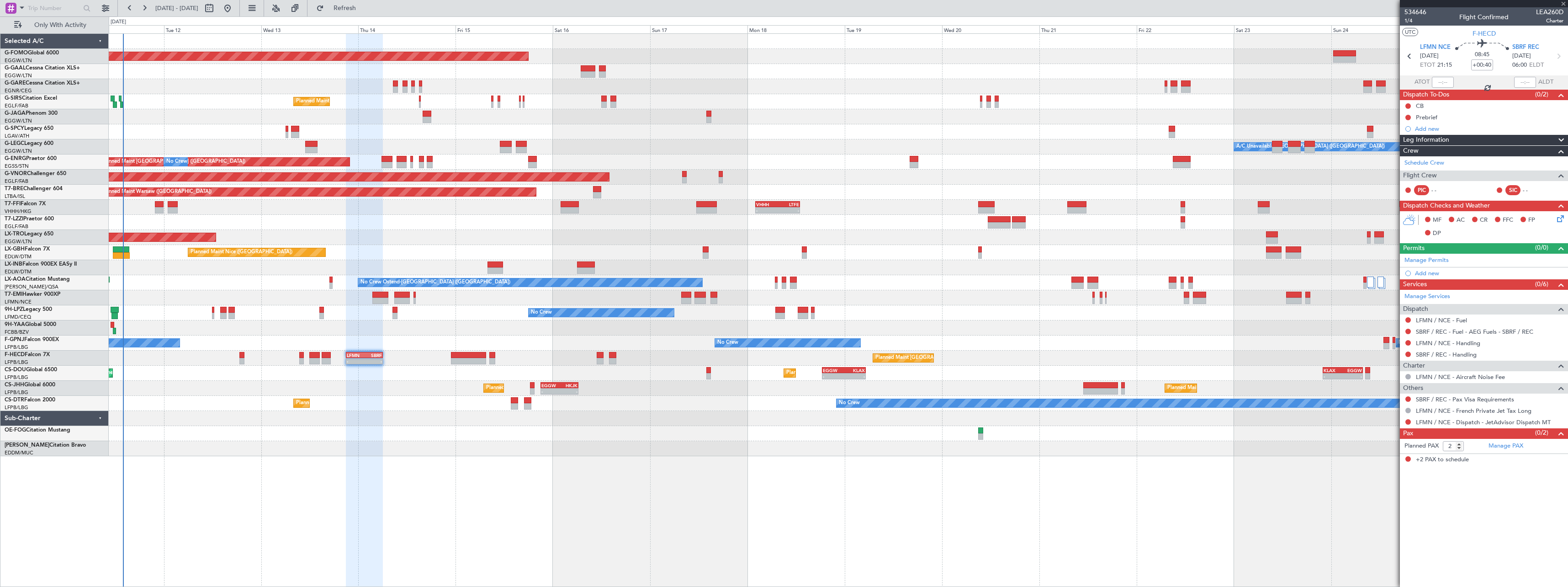
type input "6"
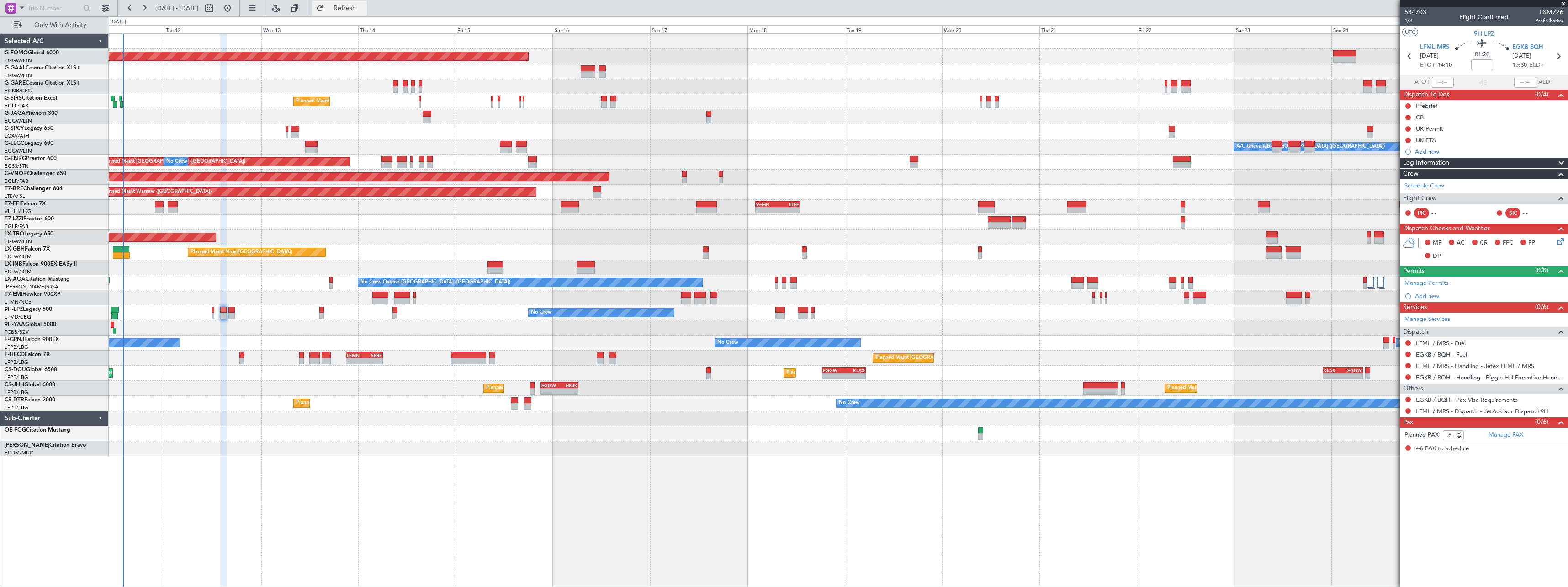
click at [364, 8] on span "Refresh" at bounding box center [345, 8] width 39 height 6
